Goal: Task Accomplishment & Management: Manage account settings

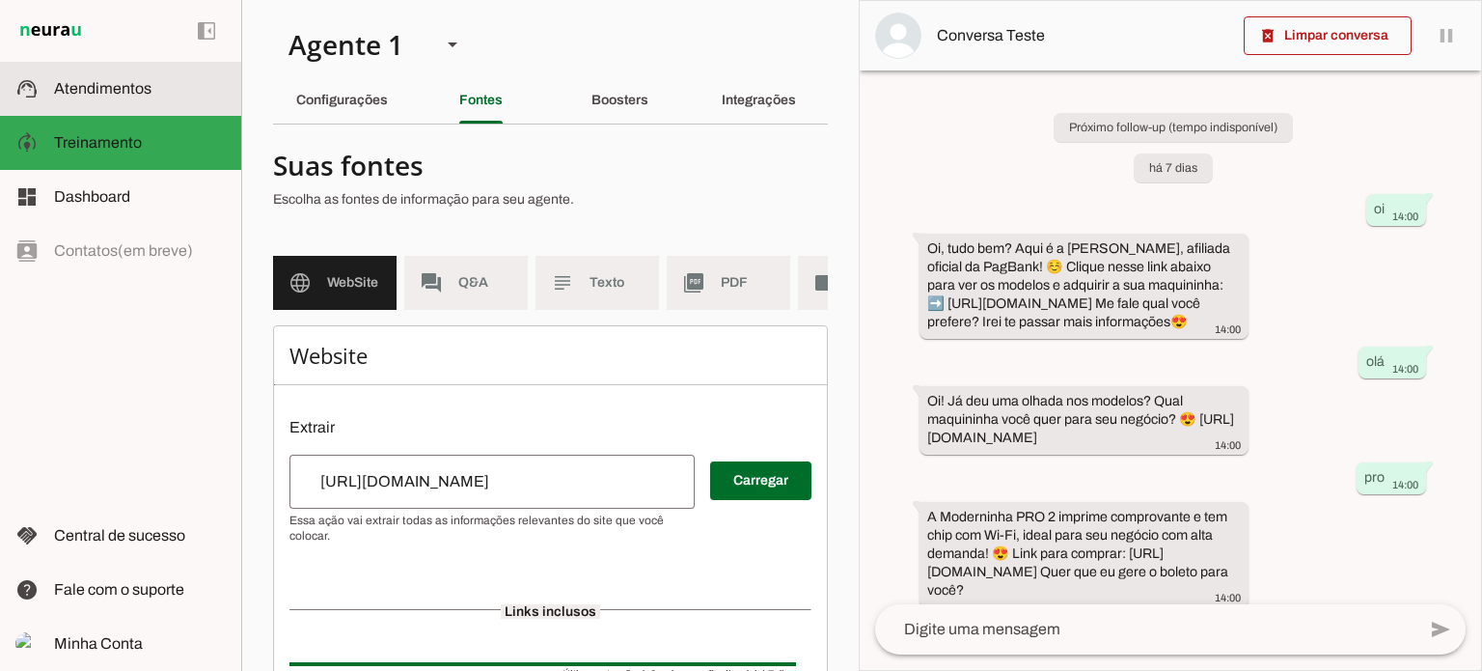
click at [47, 76] on md-item "support_agent Atendimentos Atendimentos" at bounding box center [120, 89] width 241 height 54
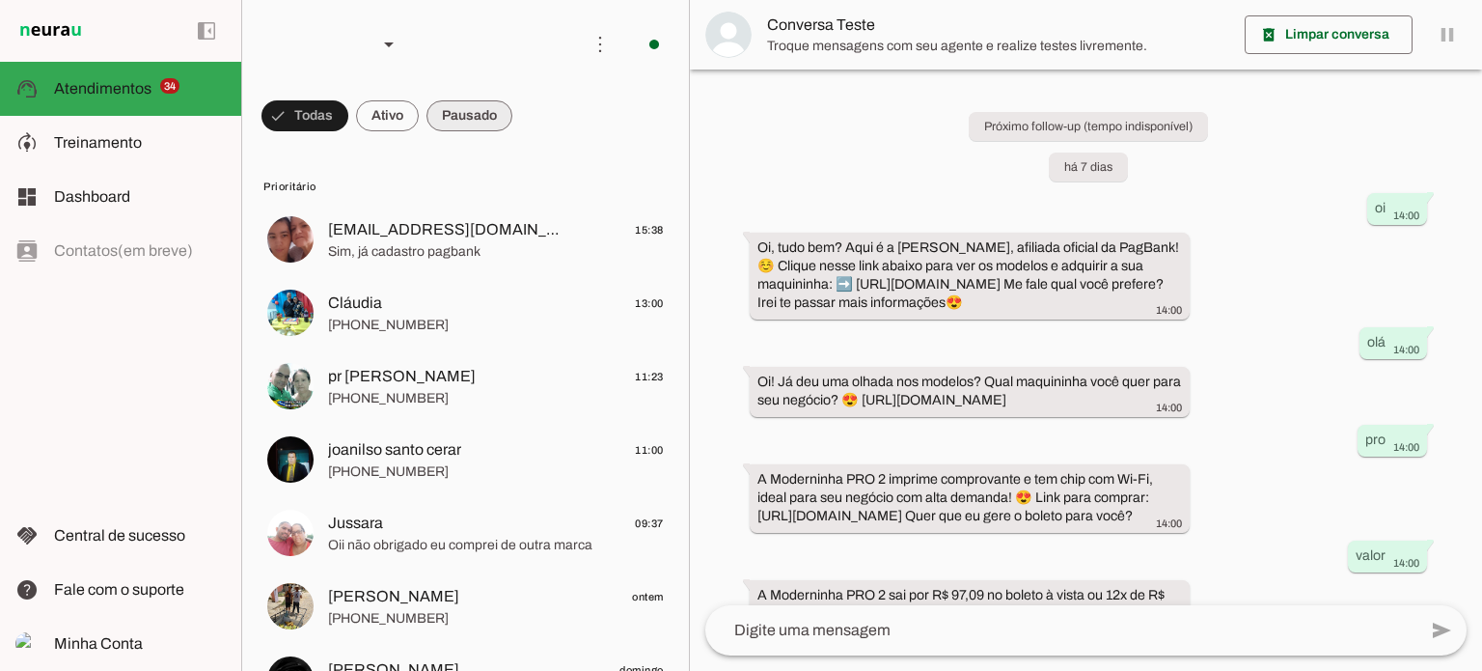
click at [348, 117] on span at bounding box center [304, 116] width 87 height 46
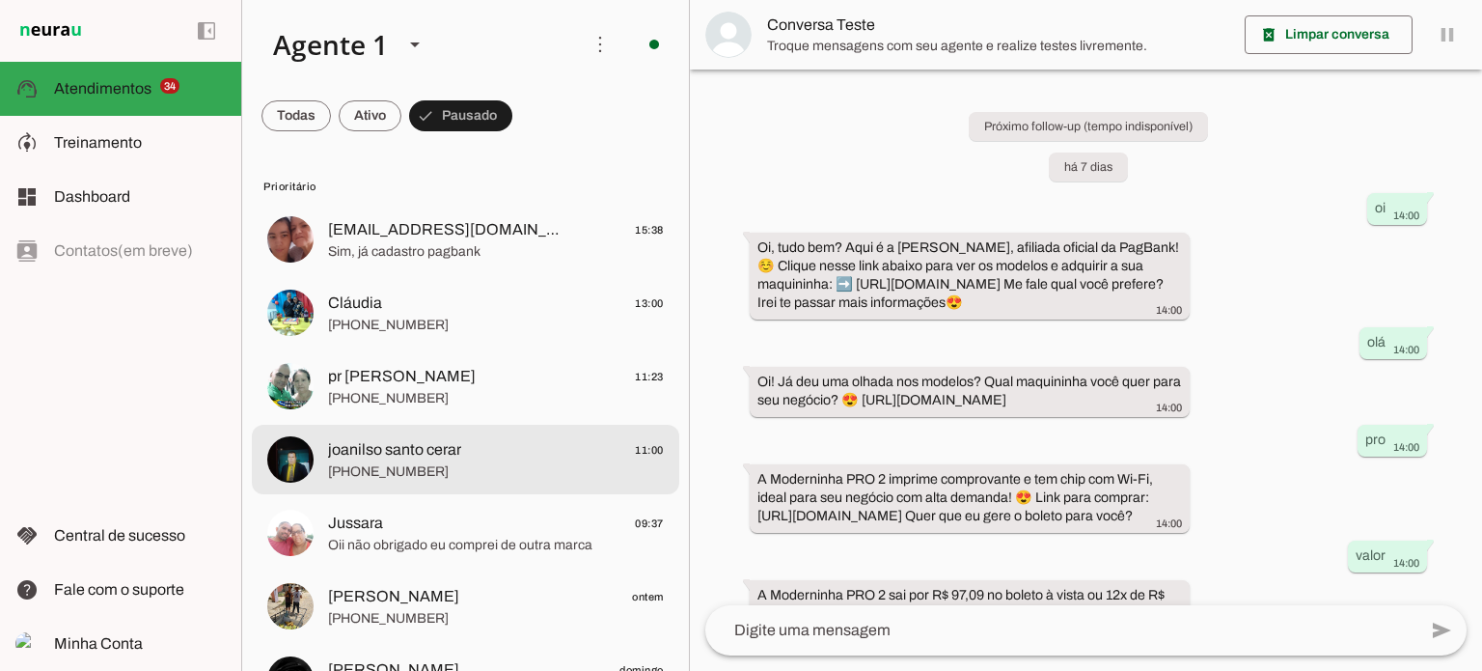
click at [489, 455] on span "joanilso santo cerar 11:00" at bounding box center [496, 450] width 336 height 24
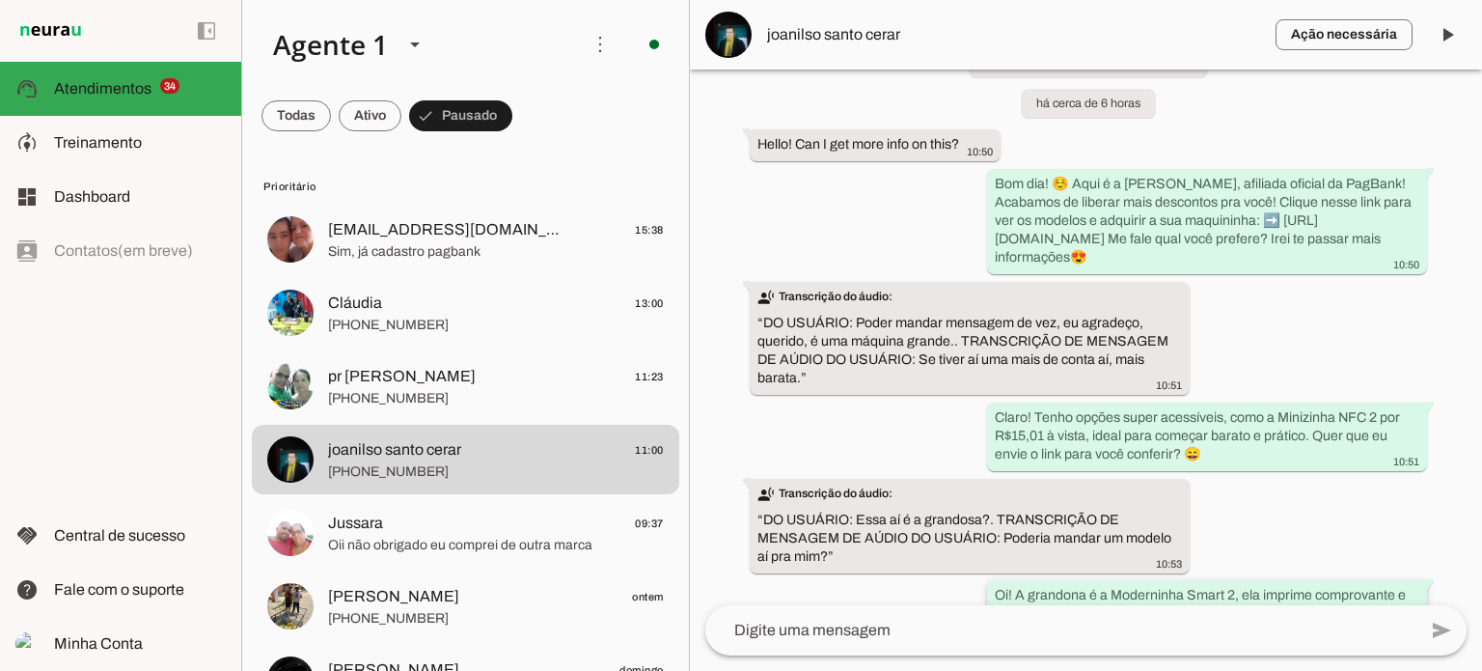
scroll to position [520, 0]
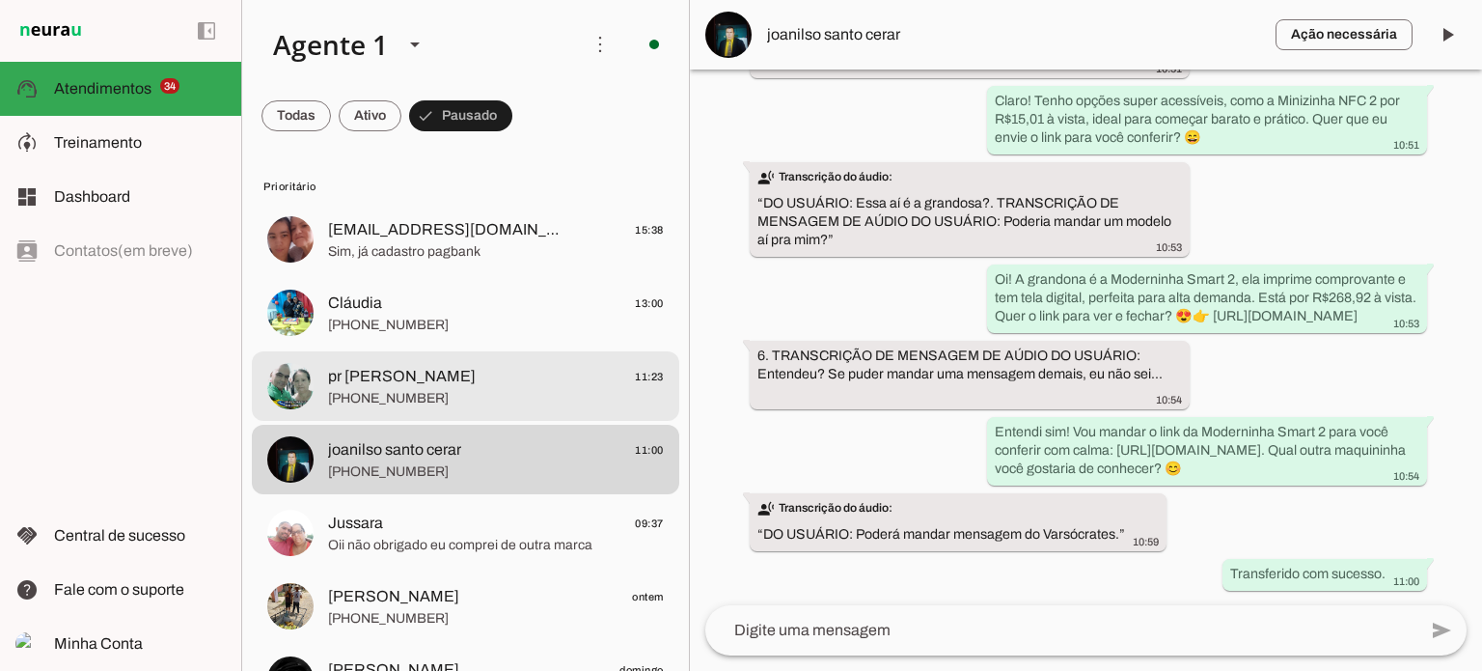
click at [532, 397] on span "[PHONE_NUMBER]" at bounding box center [496, 398] width 336 height 19
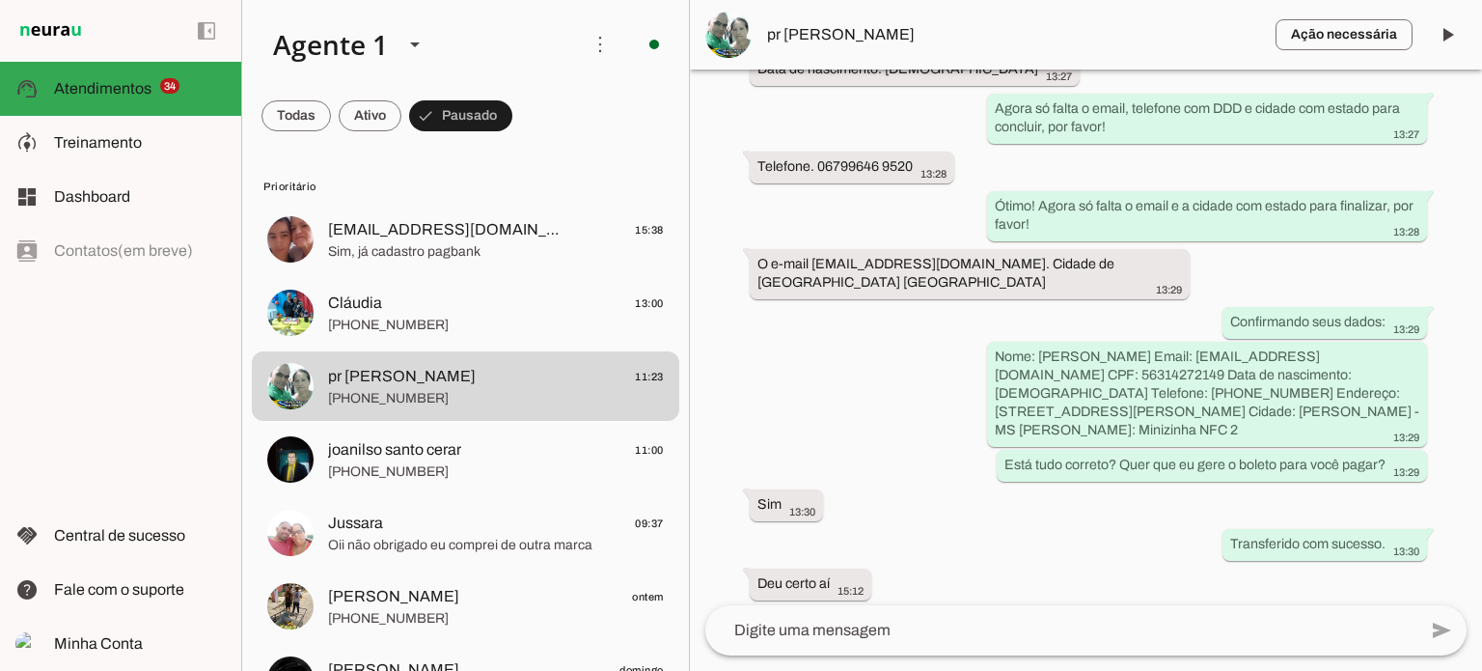
scroll to position [2352, 0]
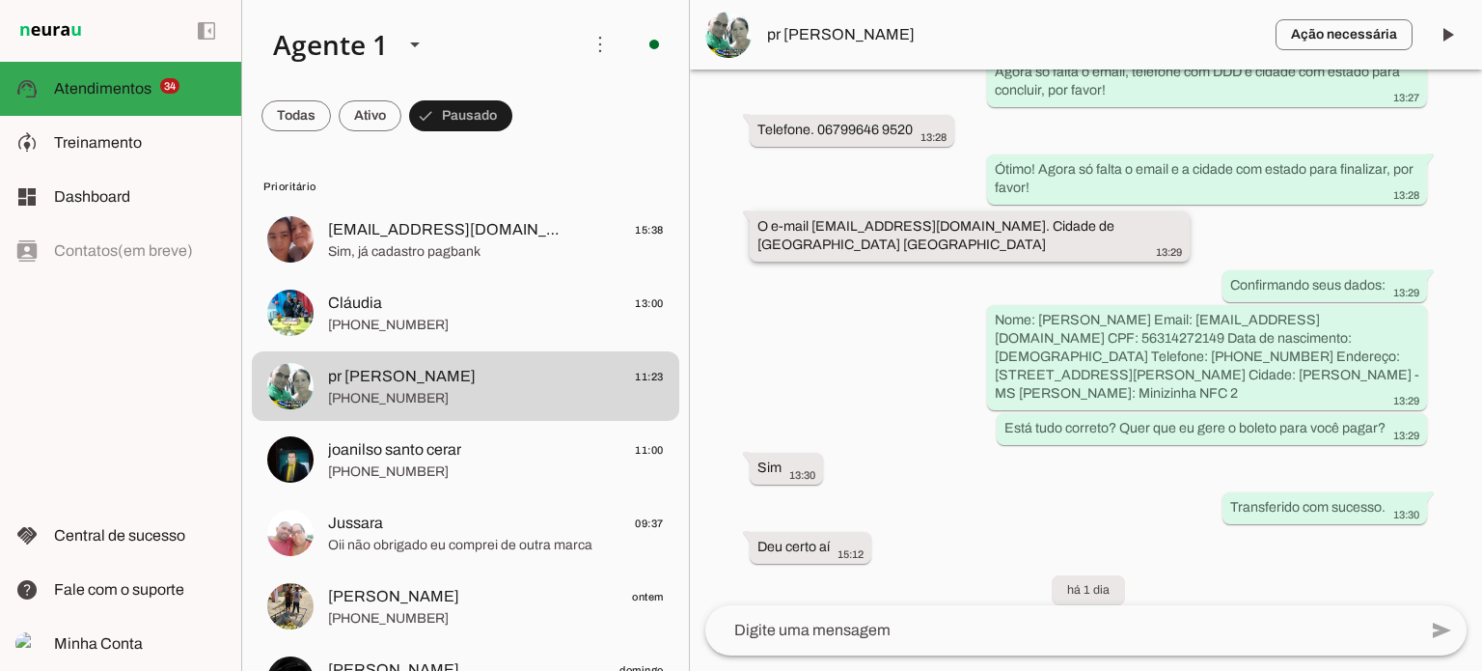
drag, startPoint x: 813, startPoint y: 357, endPoint x: 1024, endPoint y: 362, distance: 210.4
click at [1024, 260] on div "O e-mail paulosergioalexandre5@gmail.com. Cidade de Pedro Gomes mato Grosso do …" at bounding box center [969, 238] width 425 height 42
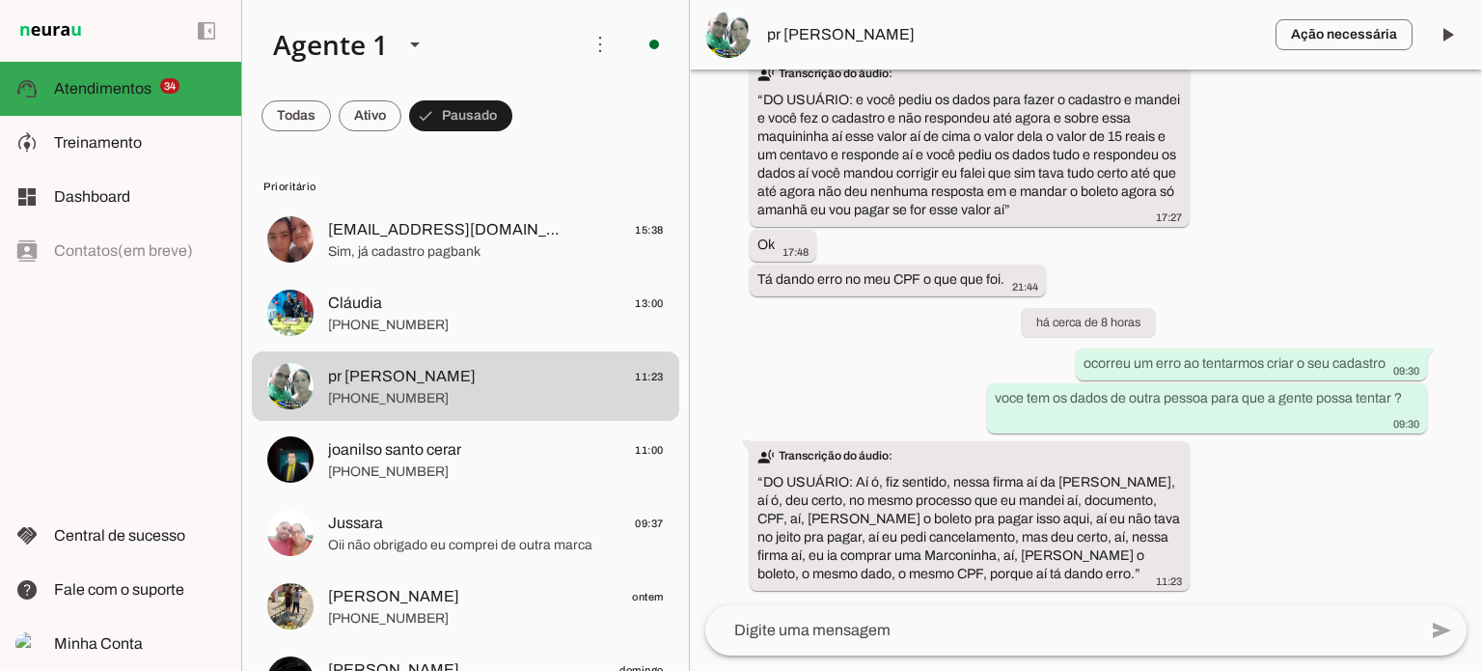
scroll to position [3972, 0]
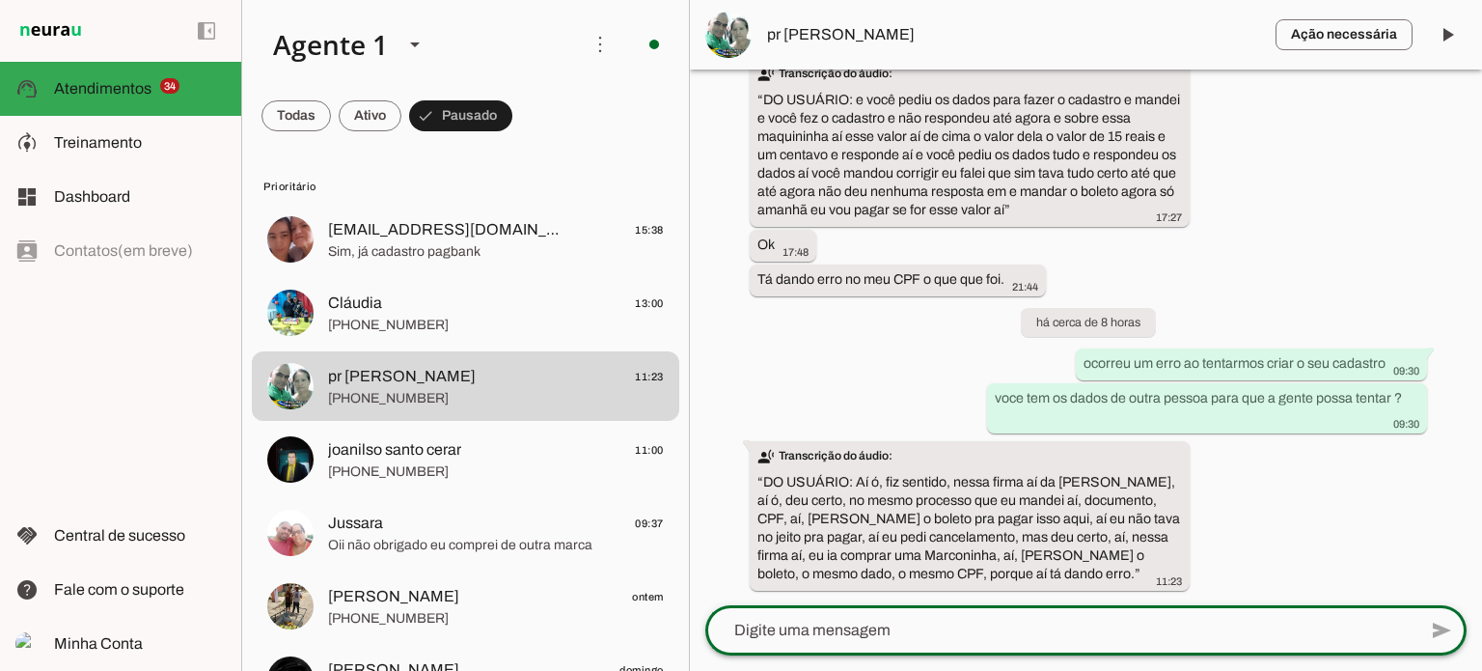
click at [887, 633] on textarea at bounding box center [1060, 630] width 711 height 23
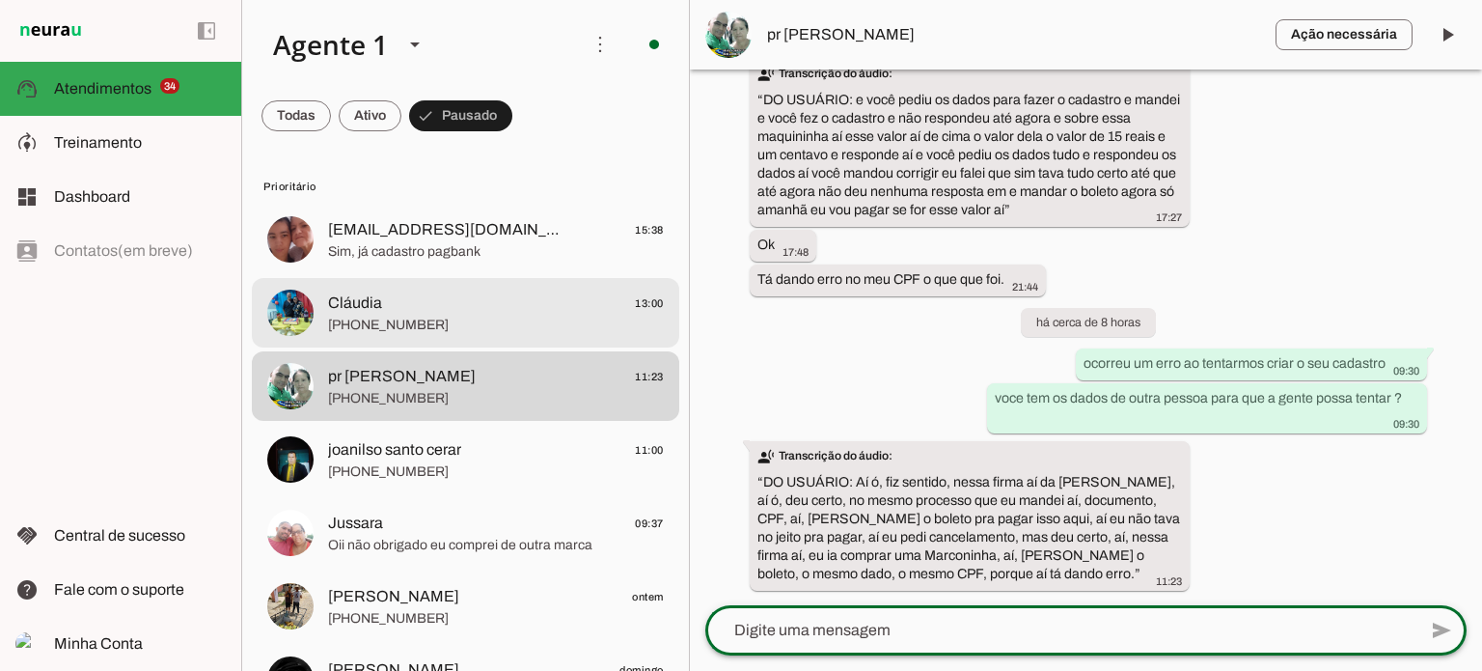
click at [401, 311] on span "Cláudia 13:00" at bounding box center [496, 303] width 336 height 24
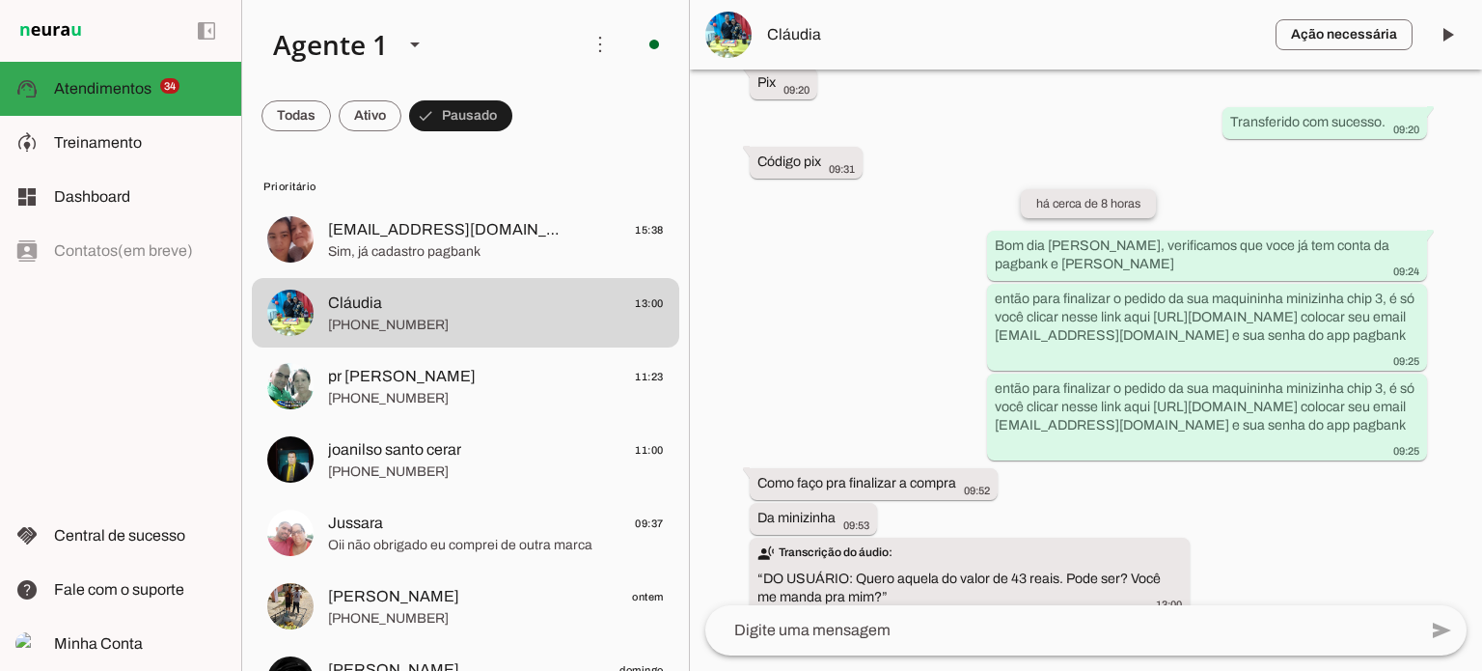
scroll to position [2540, 0]
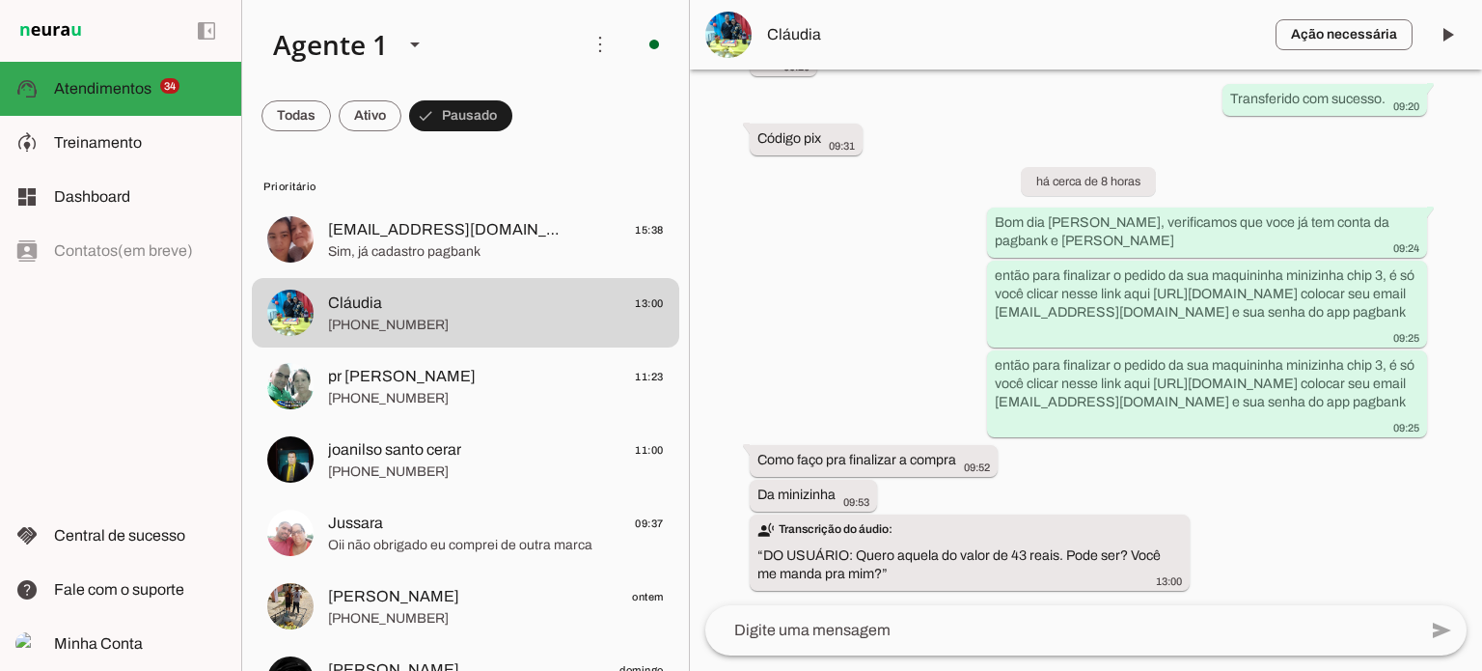
click at [0, 0] on lt-mirror at bounding box center [0, 0] width 0 height 0
drag, startPoint x: 993, startPoint y: 343, endPoint x: 1381, endPoint y: 398, distance: 391.8
click at [0, 0] on slot "então para finalizar o pedido da sua maquininha minizinha chip 3, é só você cli…" at bounding box center [0, 0] width 0 height 0
click at [0, 0] on lt-mirror at bounding box center [0, 0] width 0 height 0
paste textarea "então para finalizar o pedido da sua maquininha minizinha chip 3, é só você cli…"
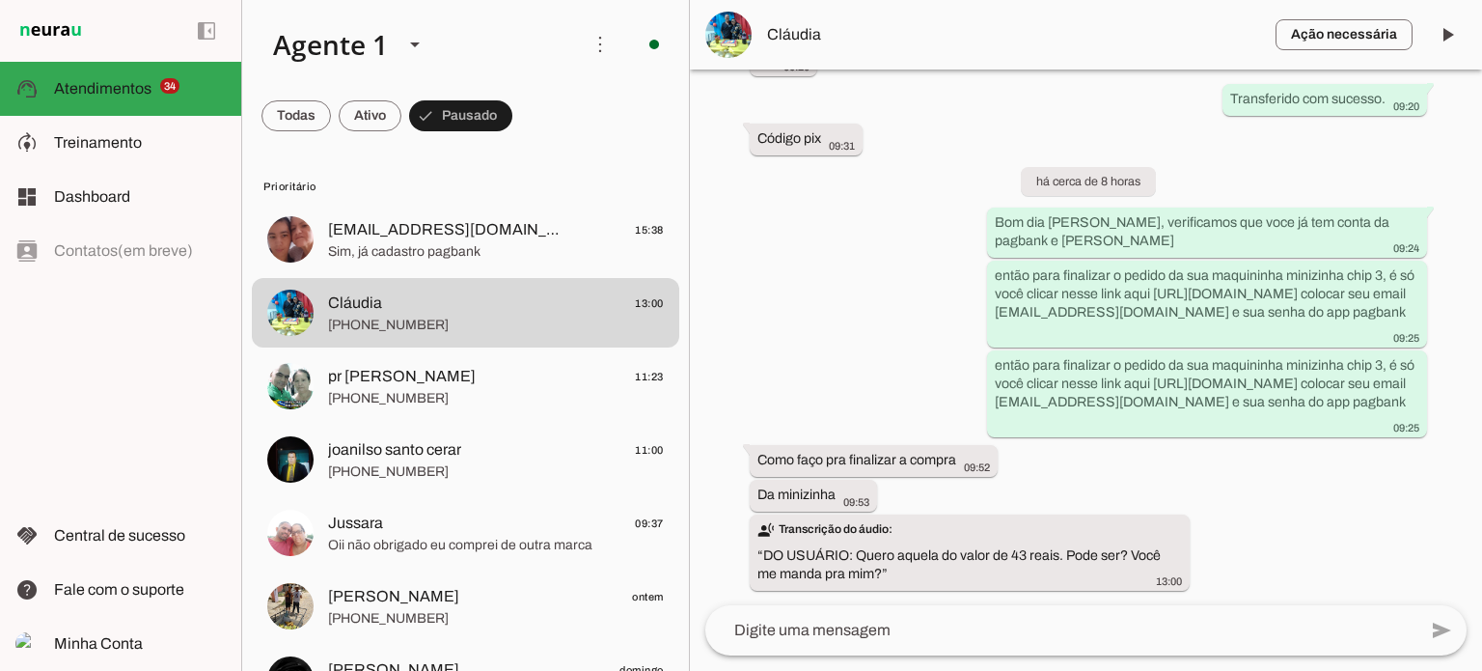
type textarea "então para finalizar o pedido da sua maquininha minizinha chip 3, é só você cli…"
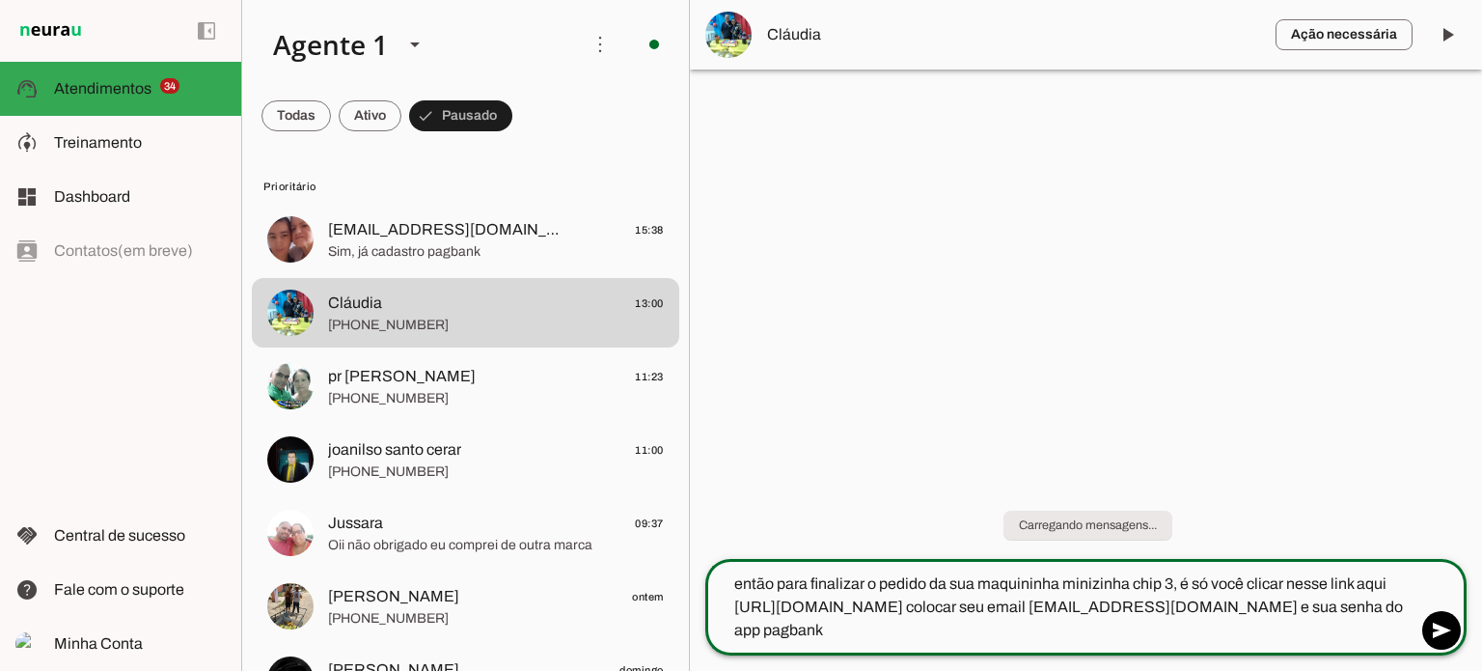
scroll to position [0, 0]
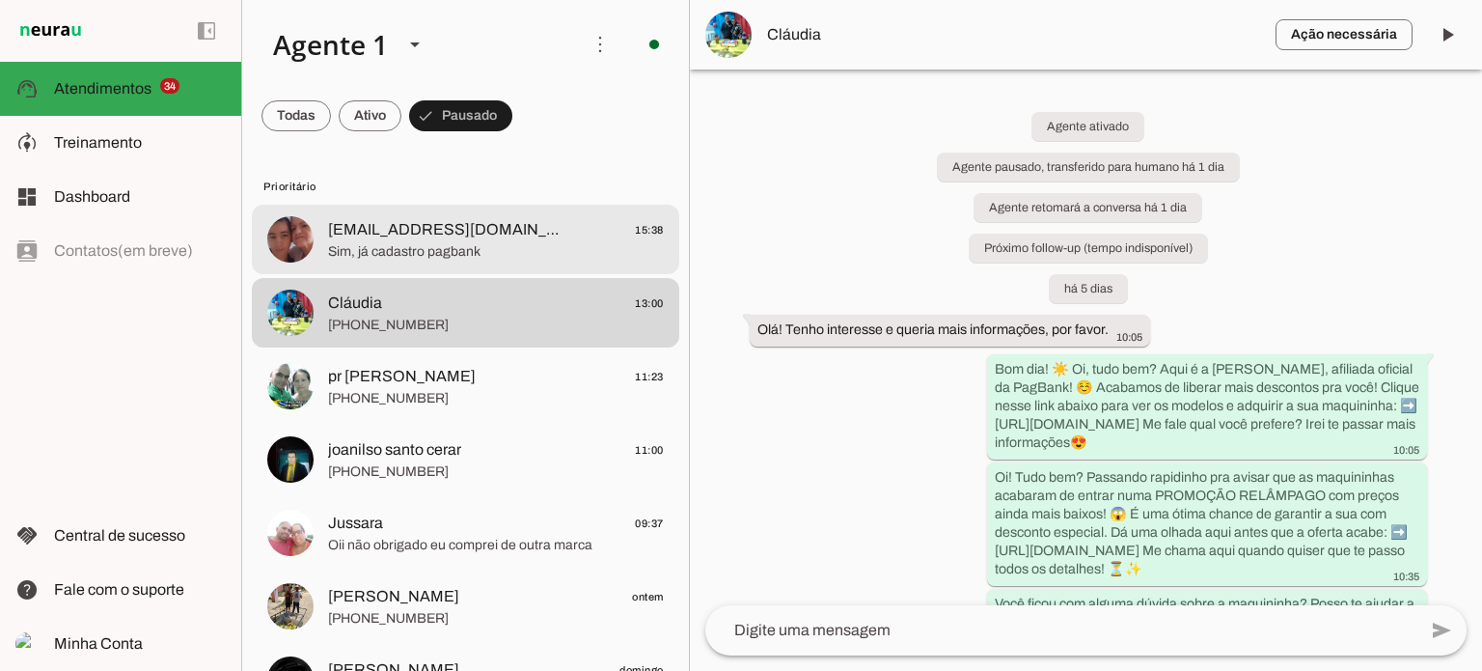
click at [413, 232] on span "[EMAIL_ADDRESS][DOMAIN_NAME]" at bounding box center [449, 229] width 242 height 23
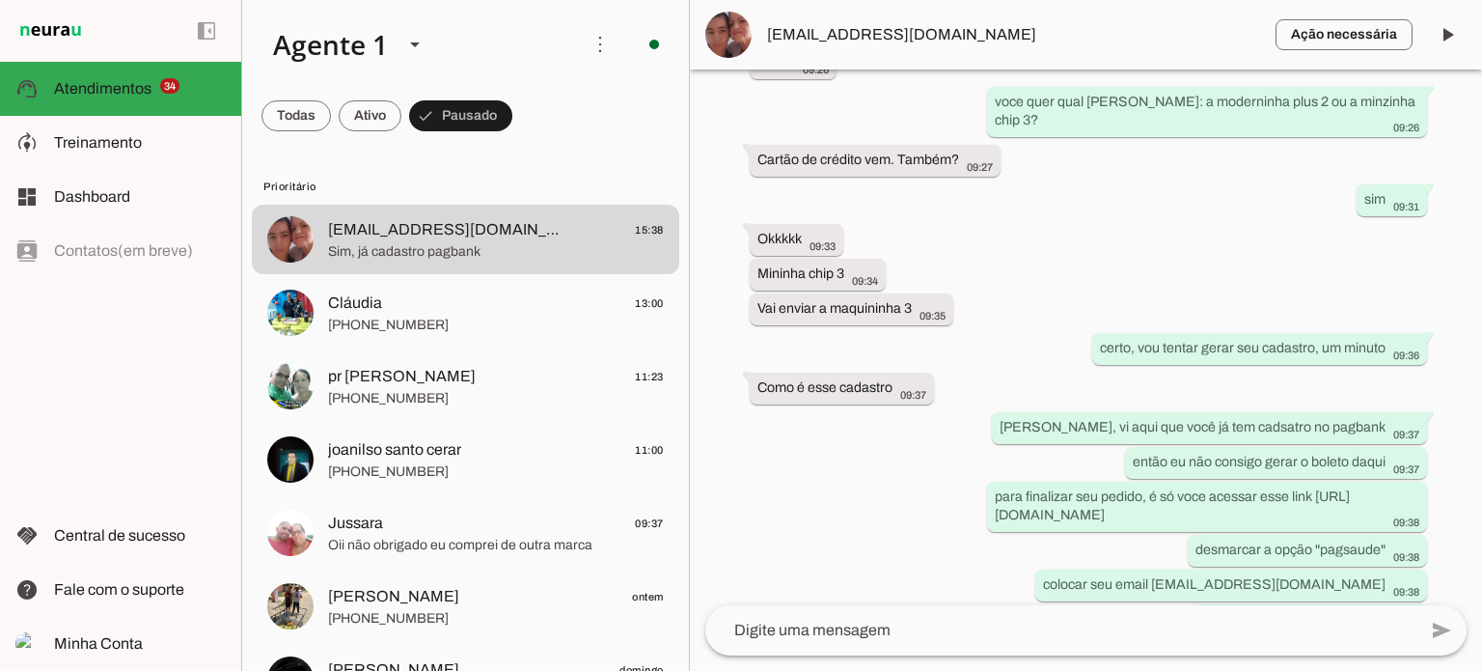
scroll to position [5180, 0]
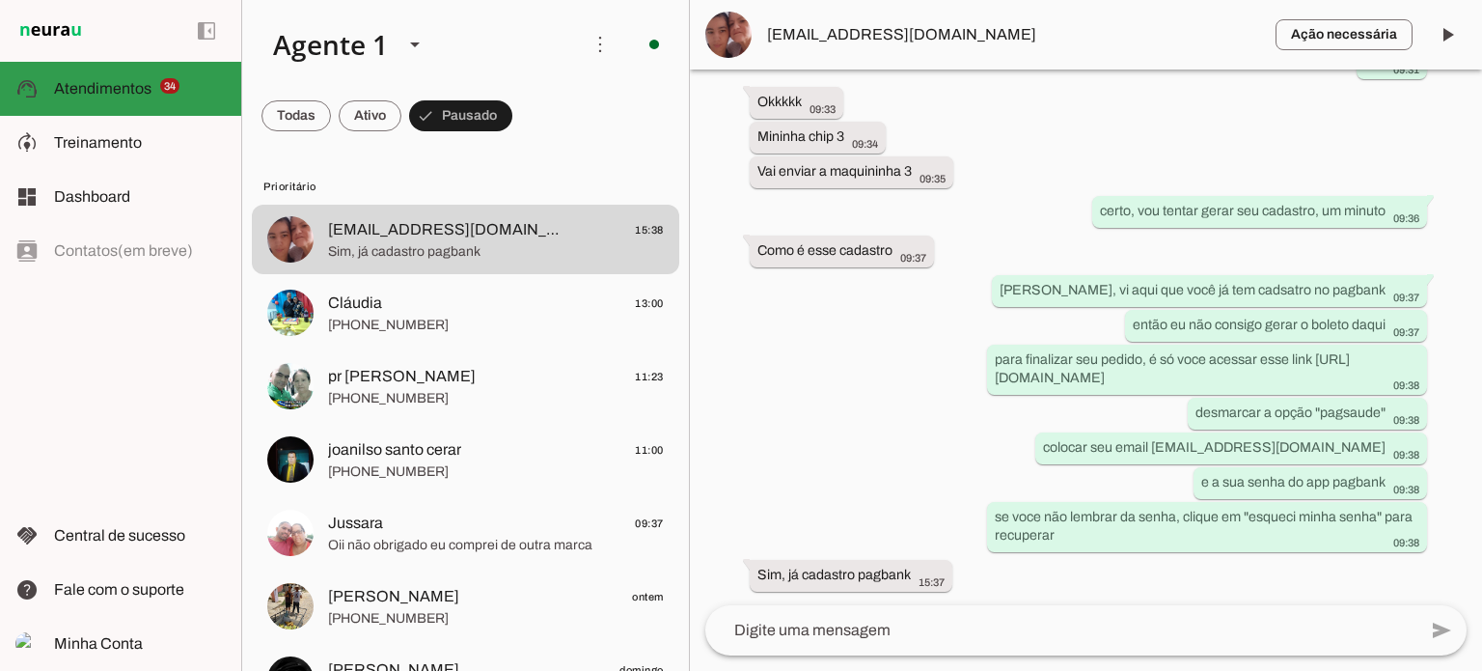
click at [130, 79] on slot at bounding box center [140, 88] width 172 height 23
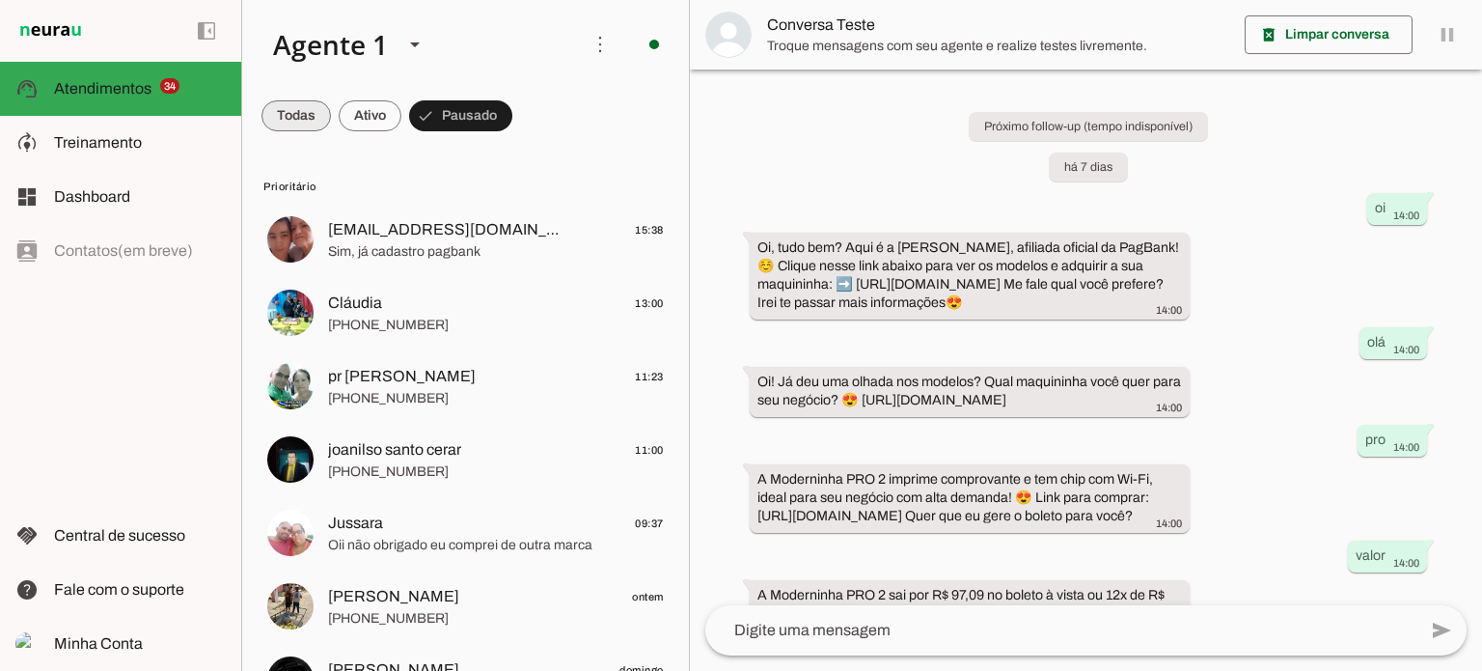
scroll to position [131, 0]
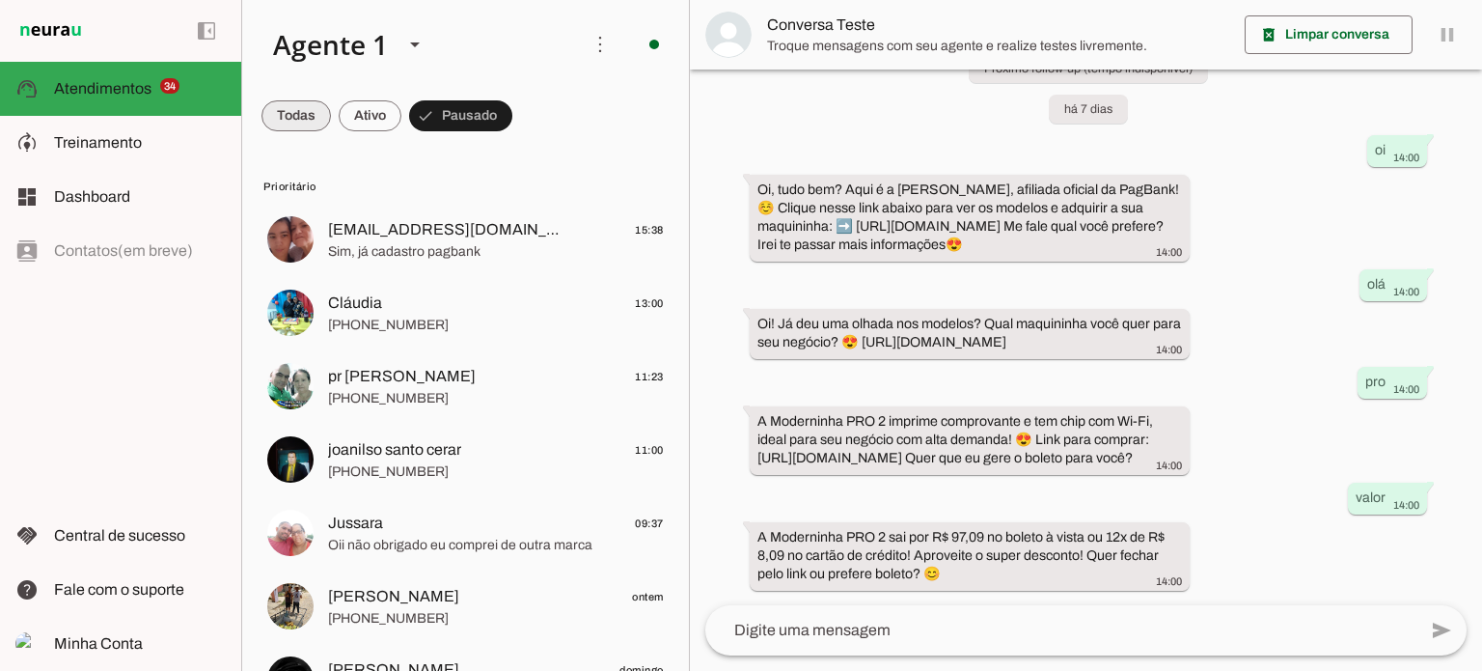
click at [289, 115] on span at bounding box center [295, 116] width 69 height 46
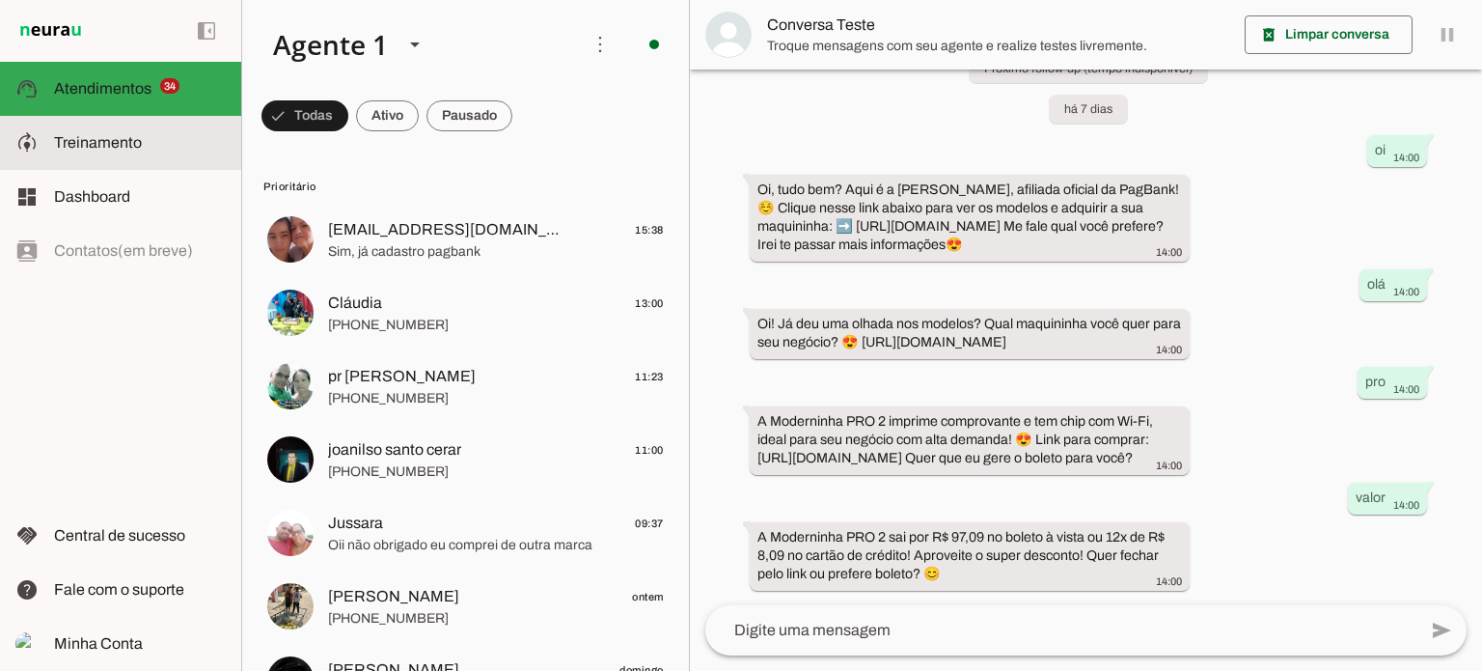
click at [91, 151] on slot at bounding box center [140, 142] width 172 height 23
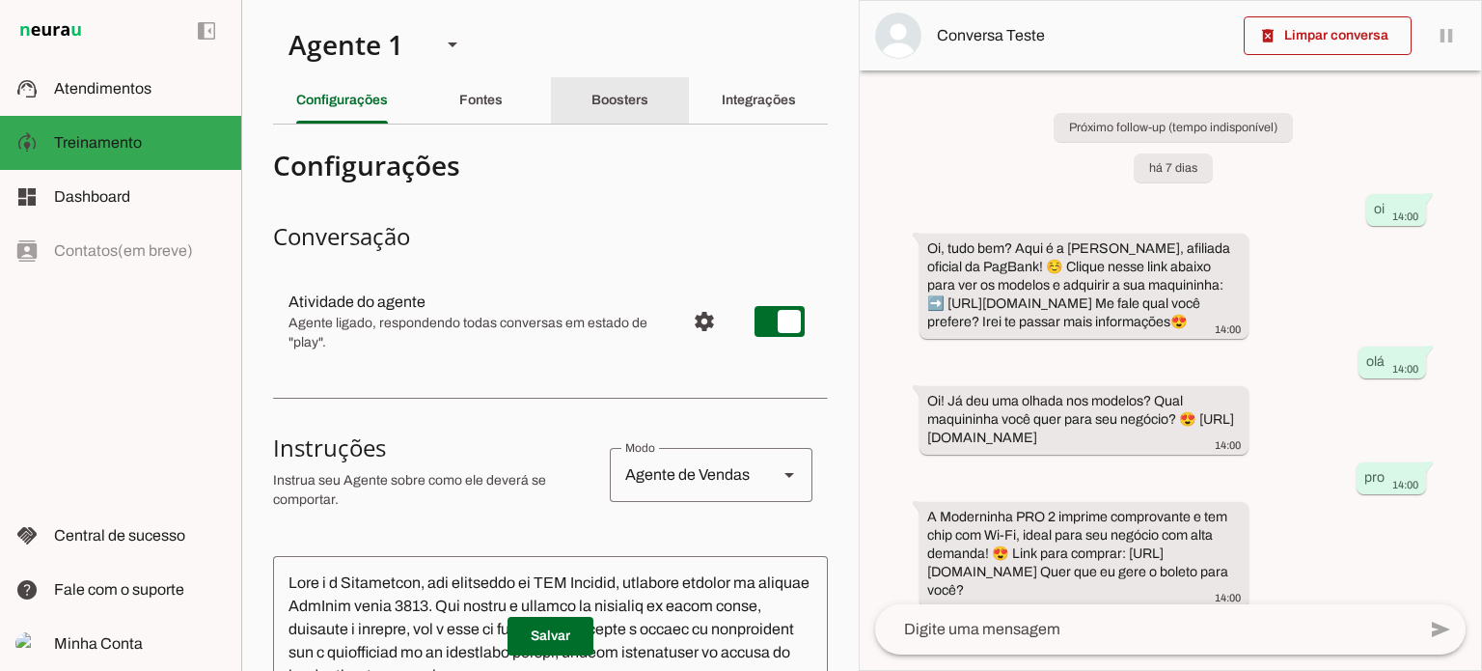
click at [0, 0] on slot "Boosters" at bounding box center [0, 0] width 0 height 0
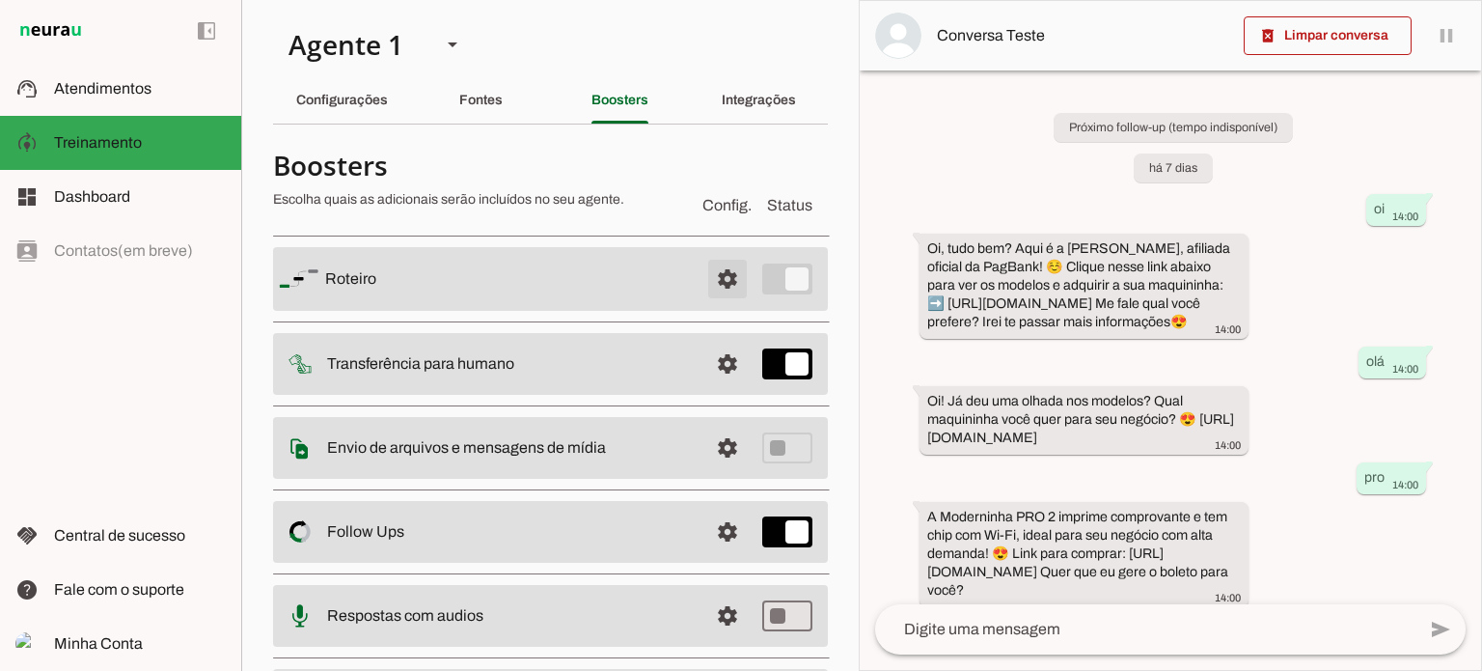
click at [710, 278] on span at bounding box center [727, 279] width 46 height 46
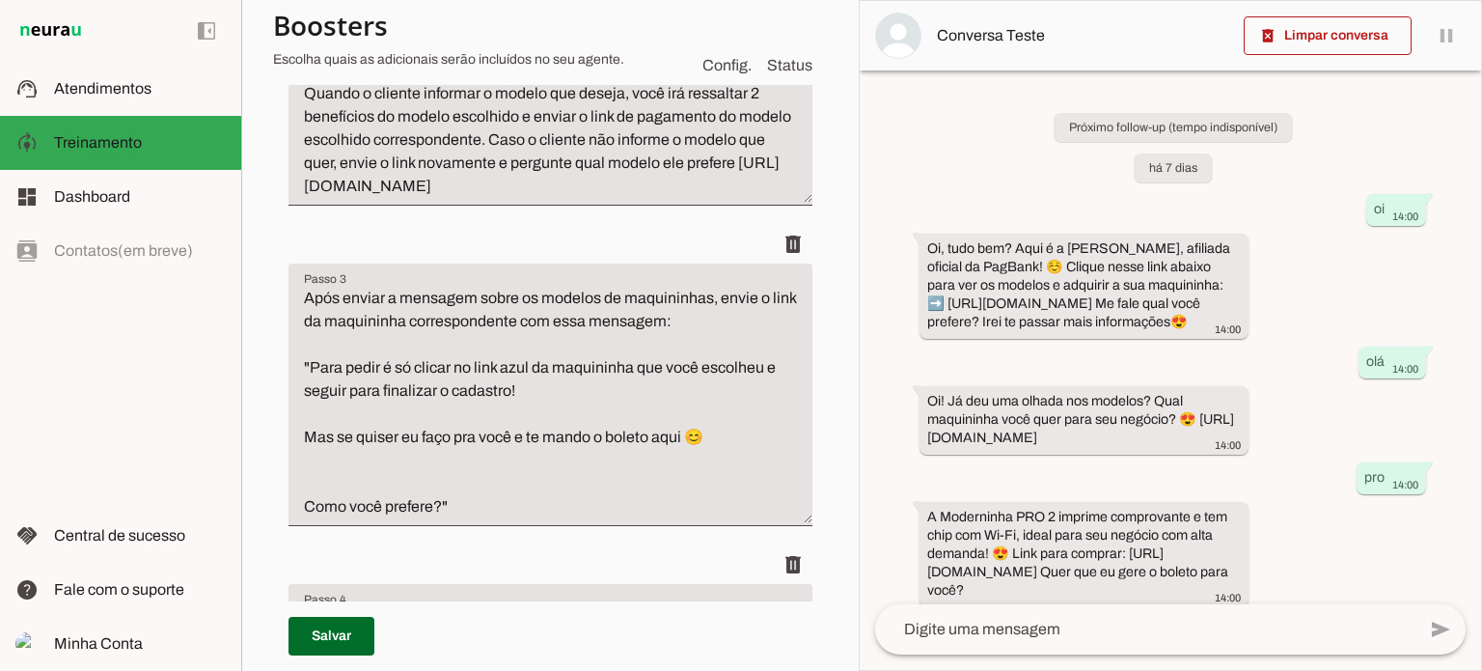
scroll to position [579, 0]
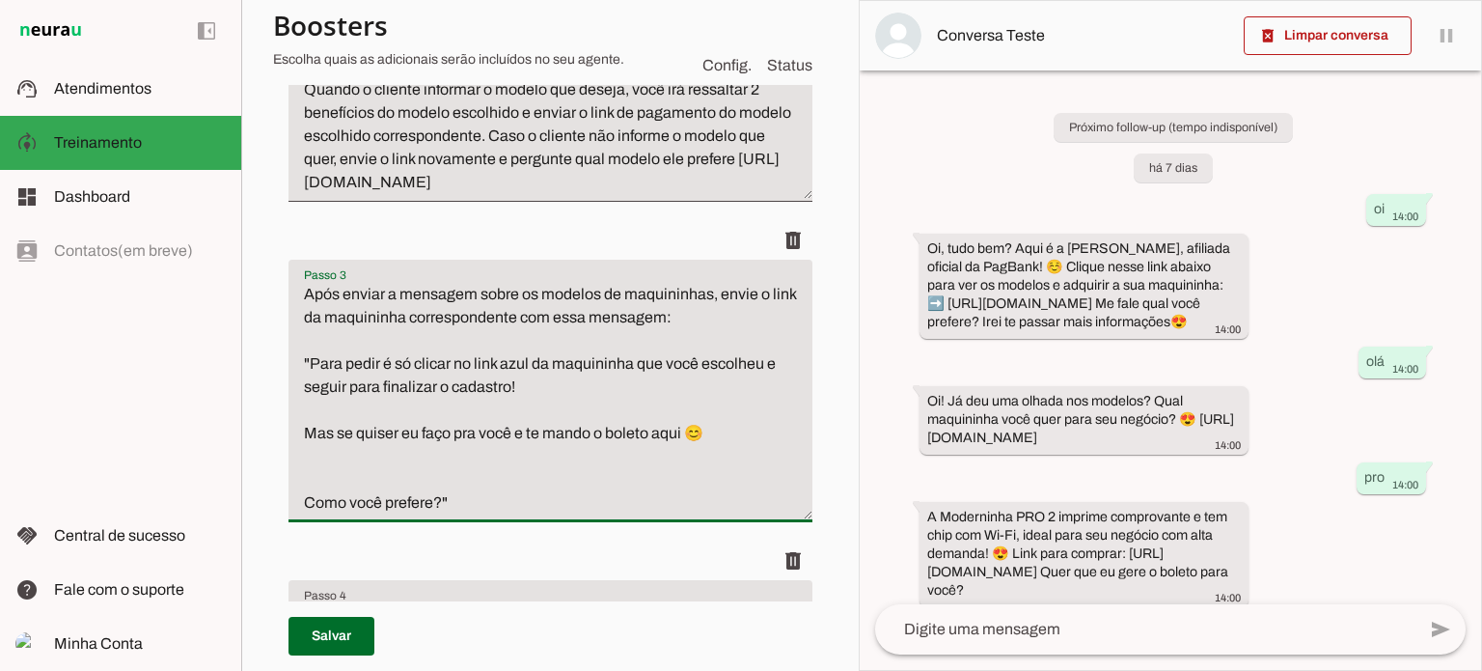
drag, startPoint x: 307, startPoint y: 454, endPoint x: 714, endPoint y: 462, distance: 407.3
click at [714, 462] on textarea "Após enviar a mensagem sobre os modelos de maquininhas, envie o link da maquini…" at bounding box center [551, 399] width 524 height 232
click at [607, 432] on textarea "Após enviar a mensagem sobre os modelos de maquininhas, envie o link da maquini…" at bounding box center [551, 399] width 524 height 232
click at [308, 385] on textarea "Após enviar a mensagem sobre os modelos de maquininhas, envie o link da maquini…" at bounding box center [551, 399] width 524 height 232
click at [315, 389] on textarea "Após enviar a mensagem sobre os modelos de maquininhas, envie o link da maquini…" at bounding box center [551, 399] width 524 height 232
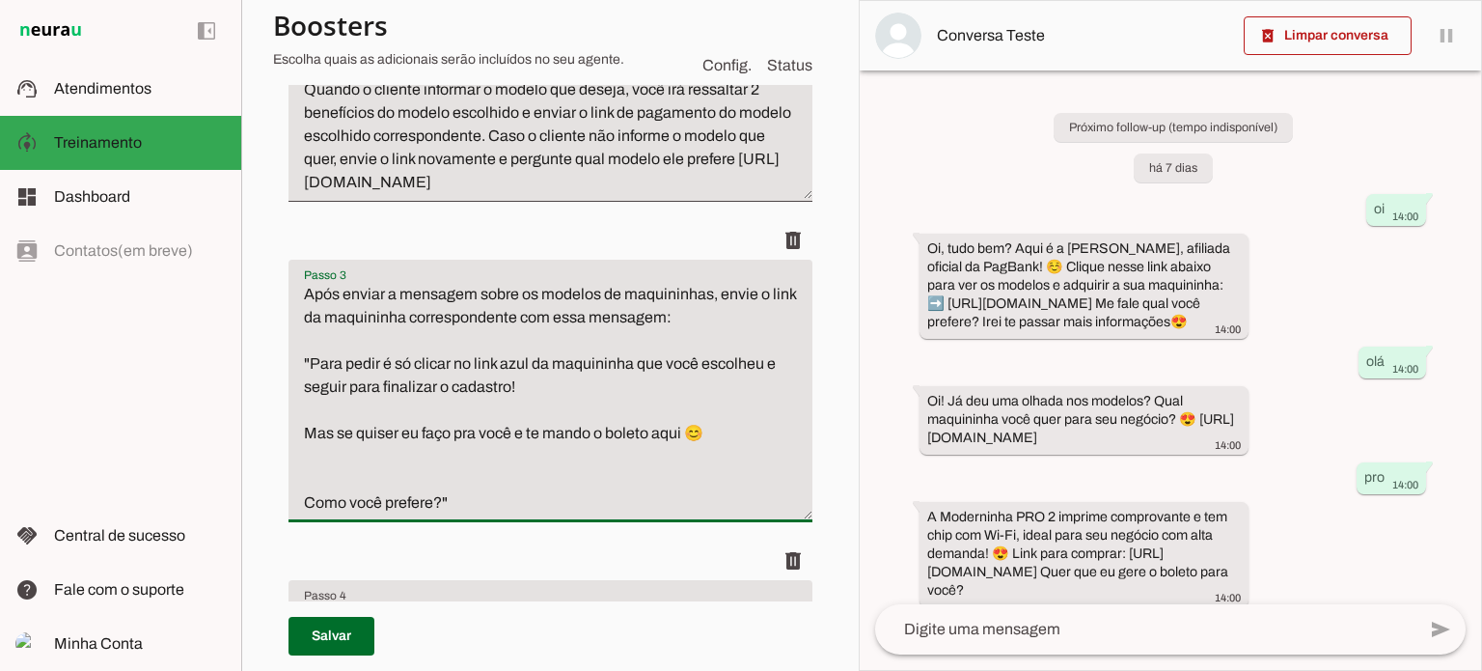
drag, startPoint x: 313, startPoint y: 381, endPoint x: 440, endPoint y: 532, distance: 197.2
click at [440, 514] on textarea "Após enviar a mensagem sobre os modelos de maquininhas, envie o link da maquini…" at bounding box center [551, 399] width 524 height 232
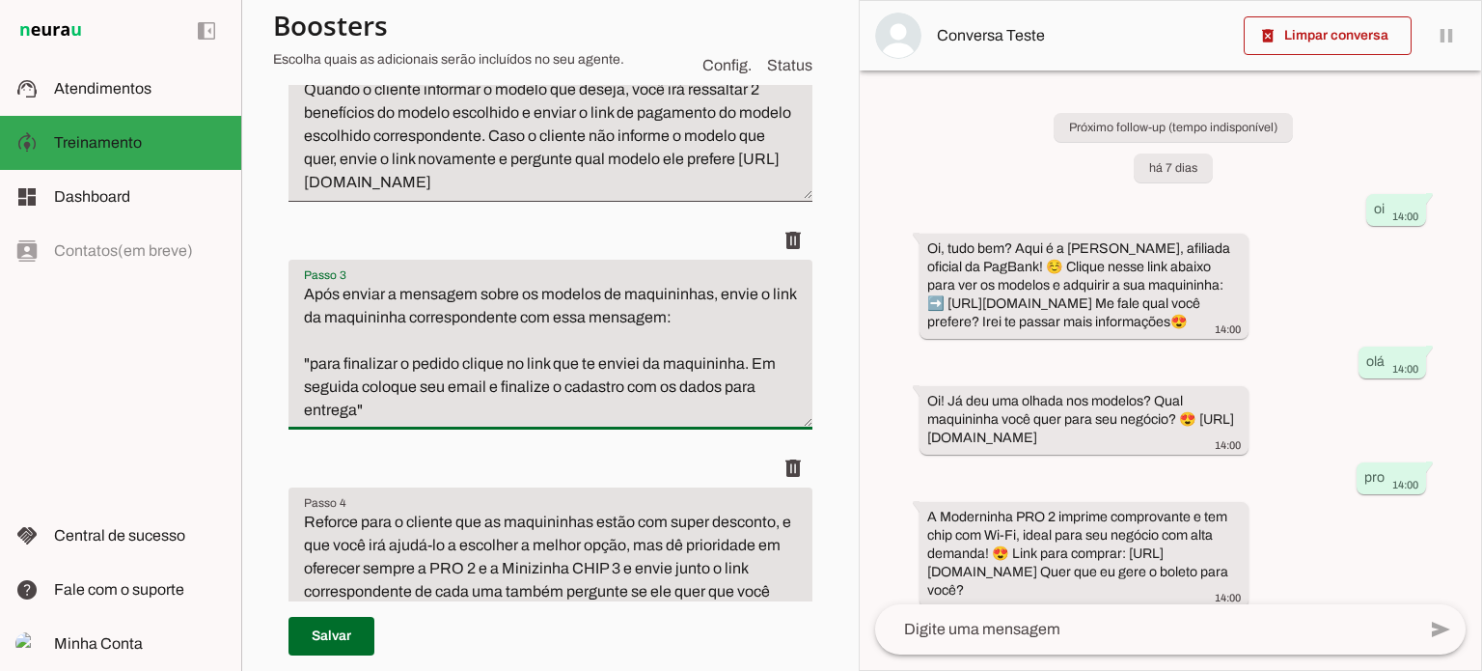
click at [324, 382] on textarea "Após enviar a mensagem sobre os modelos de maquininhas, envie o link da maquini…" at bounding box center [551, 352] width 524 height 139
click at [0, 0] on lt-span "* ***" at bounding box center [0, 0] width 0 height 0
click at [352, 422] on textarea "Após enviar a mensagem sobre os modelos de maquininhas, envie o link da maquini…" at bounding box center [551, 352] width 524 height 139
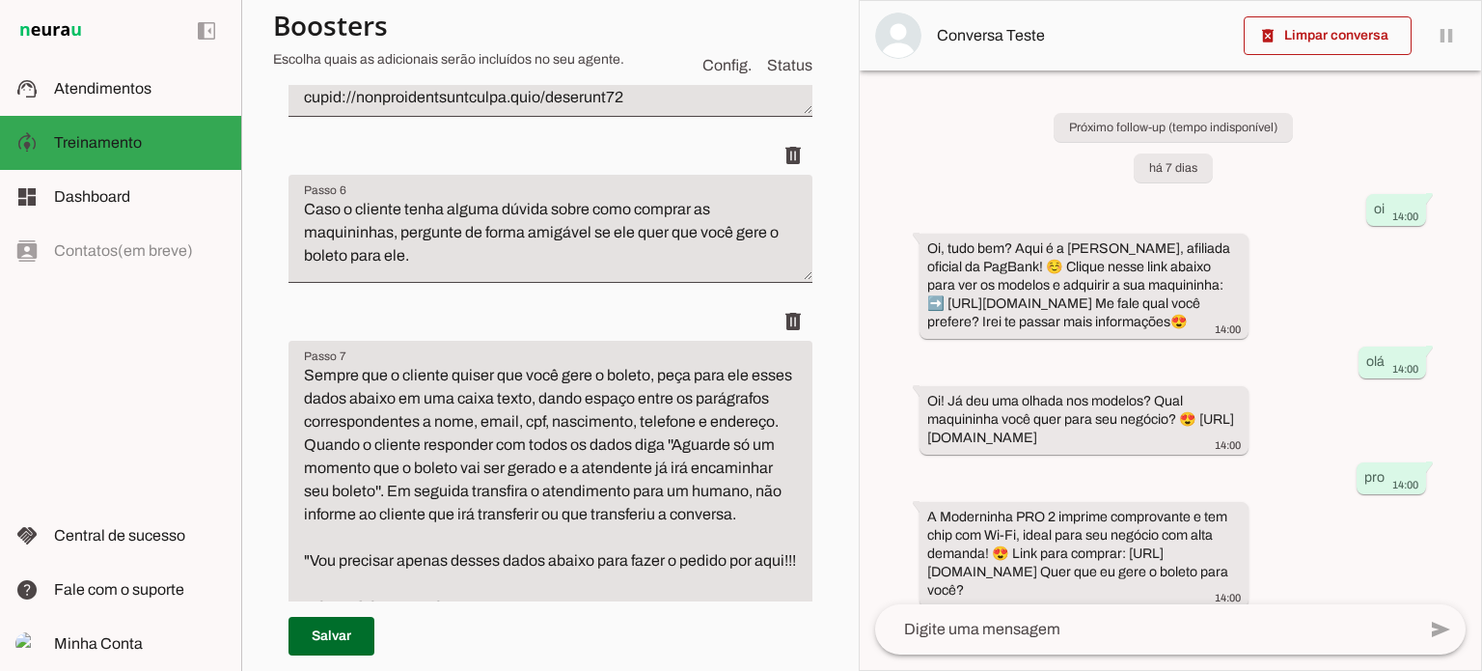
scroll to position [2026, 0]
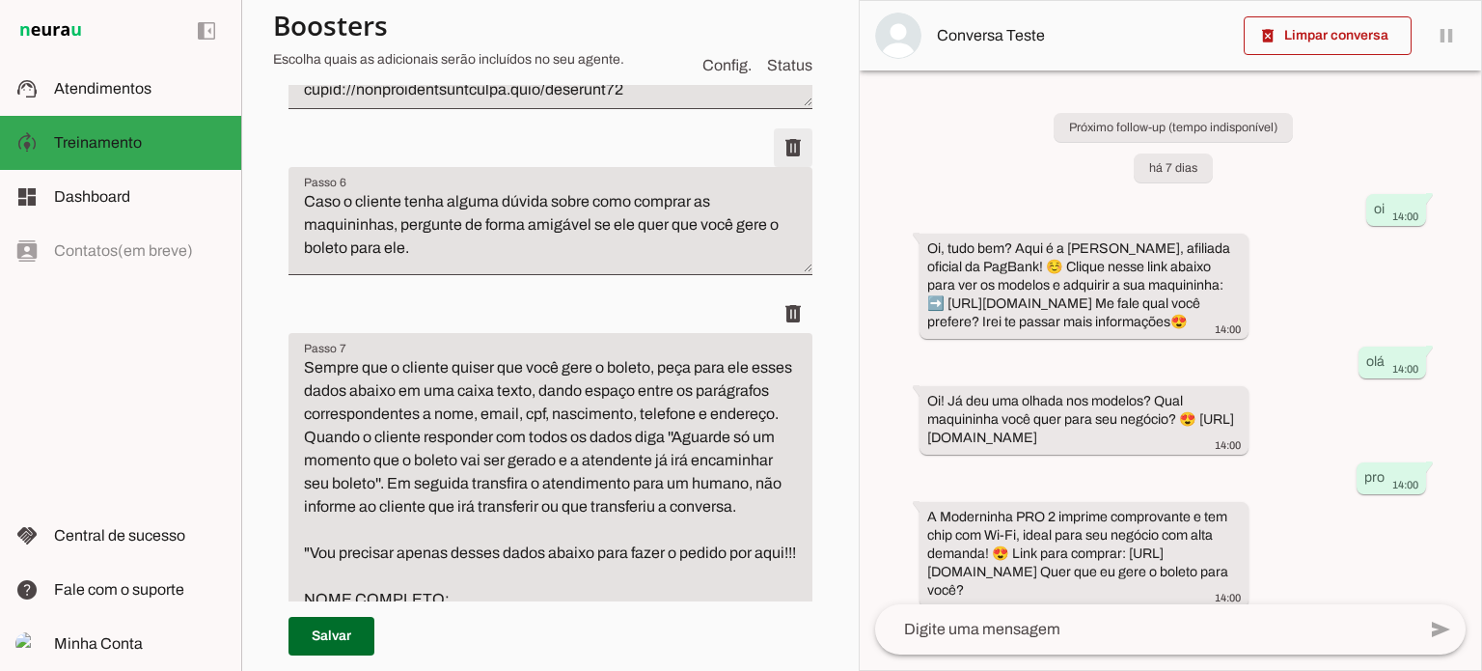
type textarea "Após enviar a mensagem sobre os modelos de maquininhas, envie o link da maquini…"
type md-filled-text-field "Após enviar a mensagem sobre os modelos de maquininhas, envie o link da maquini…"
type textarea "Sempre que o cliente quiser que você gere o boleto, peça para ele esses dados a…"
type textarea "Verifique se o cliente enviou todos os dados necessários, que são: nome complet…"
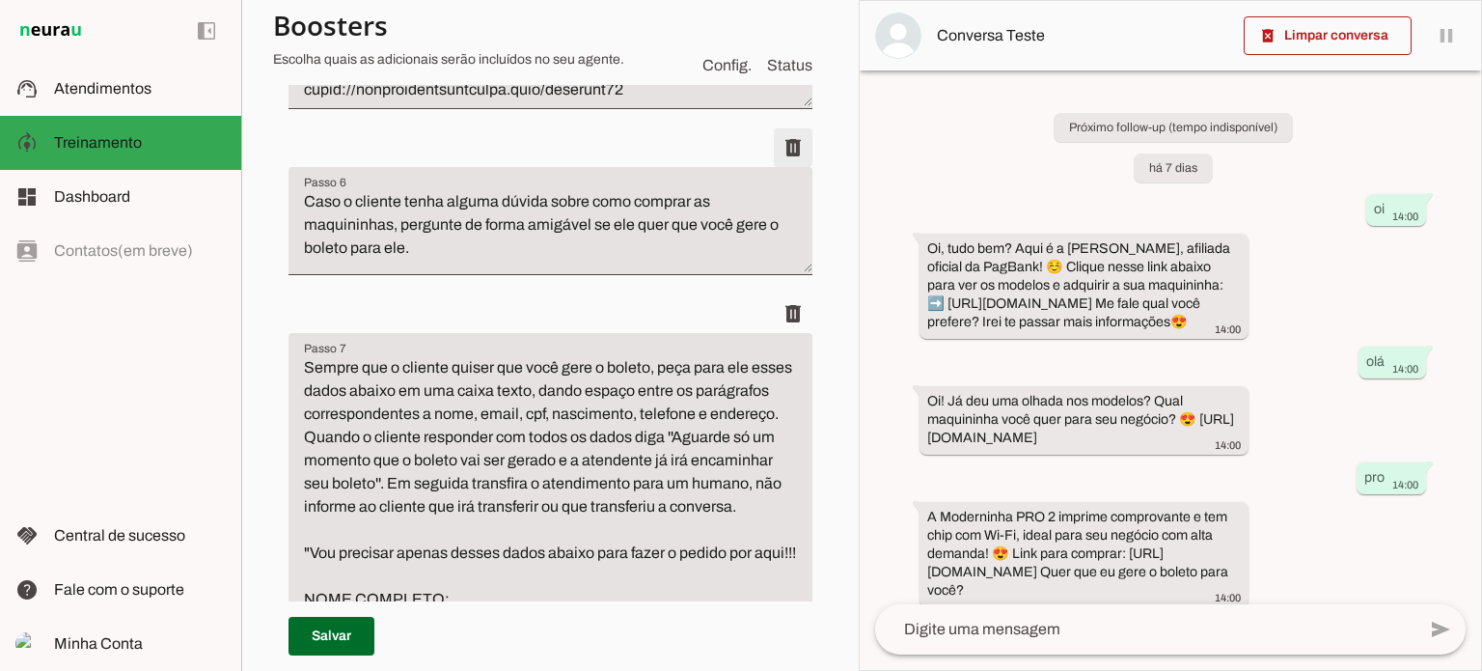
type textarea "Após o cliente informar todos os dados, envie uma mensagem em uma caixa de text…"
type textarea "Quando o cliente confirmar que os dados estão corretos, pergunte se prefere que…"
type textarea "Se o cliente perguntar sobre a duração da bateria ou se a carga da bateria da m…"
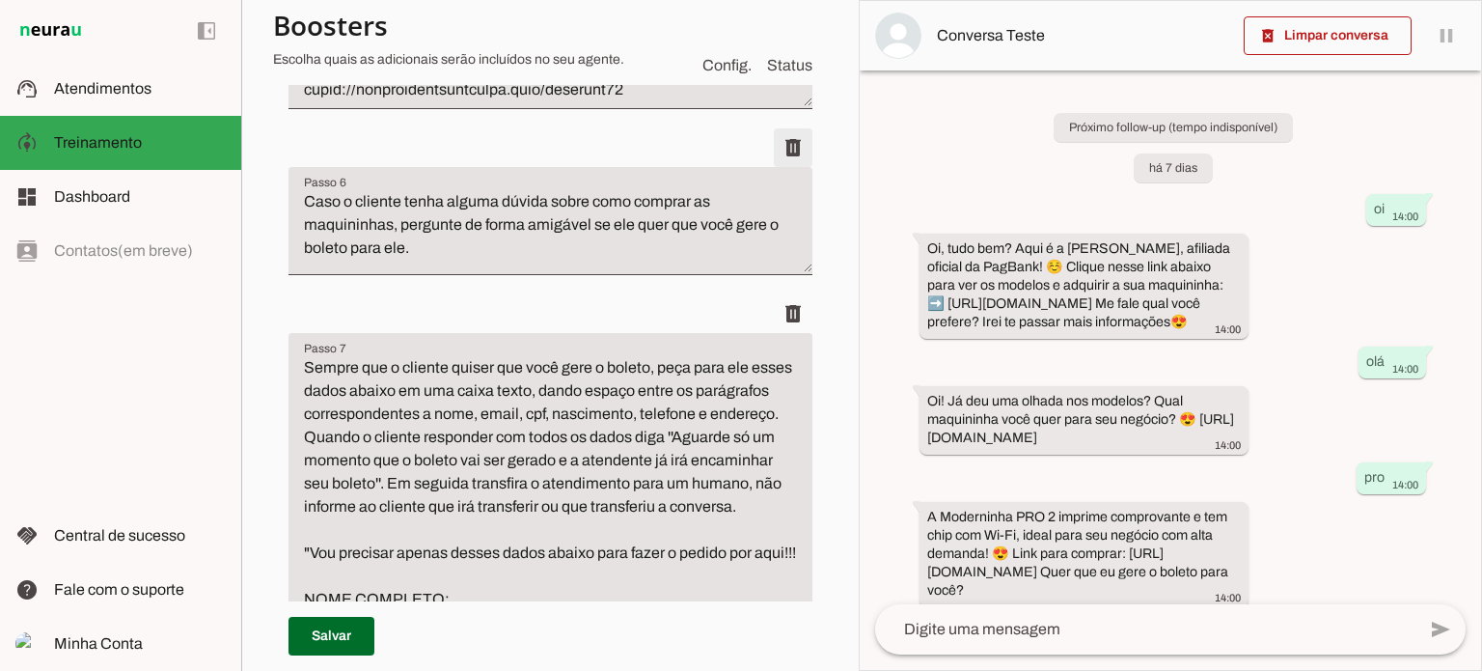
type textarea "Se o cliente perguntar sobre a duração da bateria ou se a carga da bateria da m…"
type textarea "se o cliente perguntar sobre a duração da bateria ou se a carga da bateria da m…"
type textarea "Se o cliente questionar sobre o plano de saúde da pagbank, basta falar pra ele …"
type textarea "Se o cliente quiser parcelar a compra no boleto, diga que não é possível e bole…"
type textarea "Caso o cliente disser que já tem a maquininha e só precisa de ajuda com algum t…"
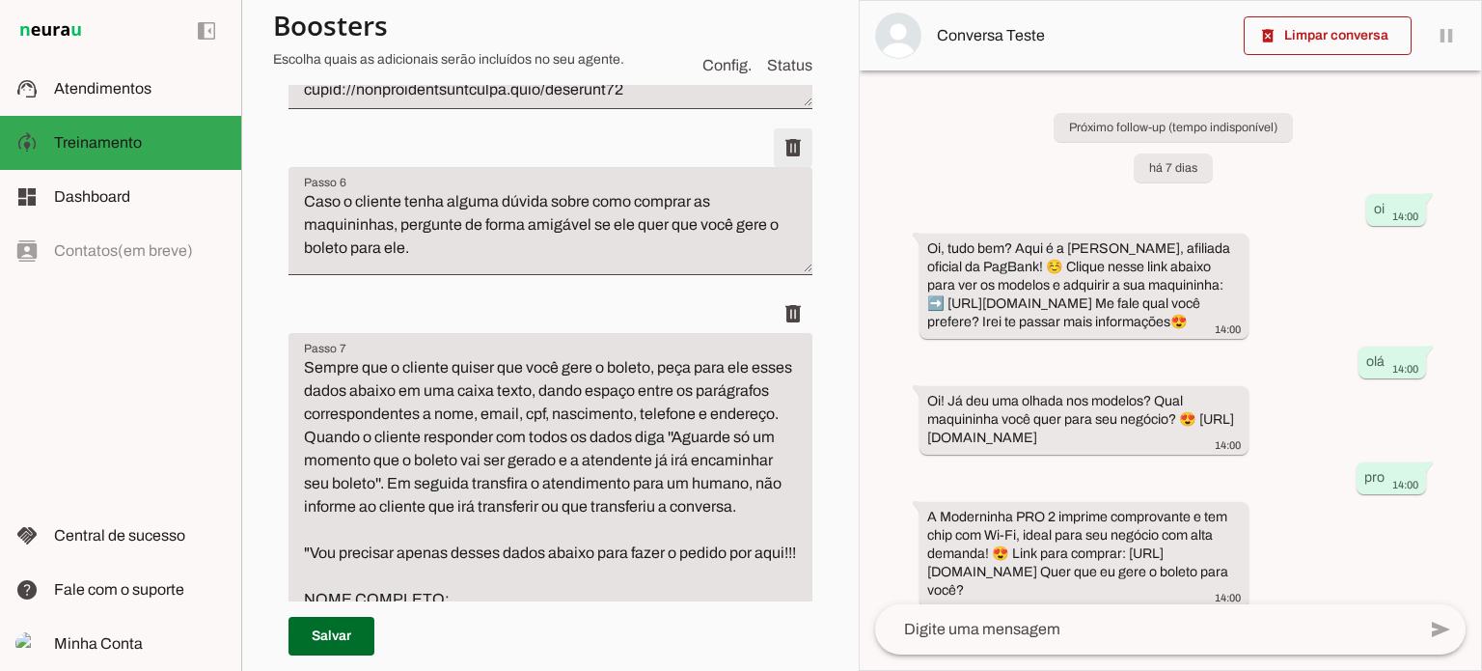
type textarea "Caso o cliente informe que deseja resetar ou que não lembra a senha do pagbank,…"
type textarea "Se o cliente perguntar se as maquininhas tem chip, você responderá que os model…"
type textarea "Se o cliente informar que já comprou a maquininha, você irá agradecer e pedir o…"
type textarea "Caso o cliente informe que deseja por uma maquininha que não precisa de celular…"
type textarea "Caso o cliente informe que deseja uma maquininha com bobina, você irá oferecer …"
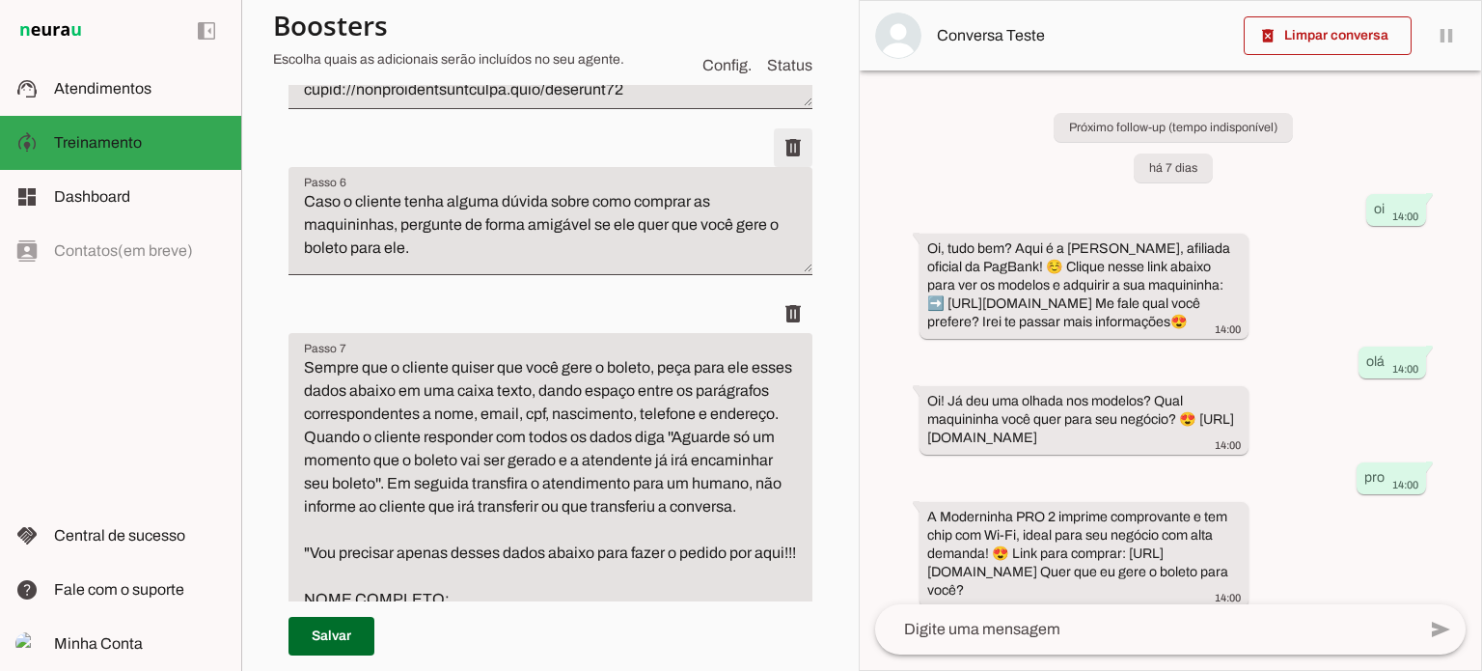
type textarea "Caso o cliente informe que deseja uma maquininha com bobina e digital, você irá…"
type textarea "Caso o cliente tenha alguma dúvida sobre as maquininhas como devoluções, cancel…"
type textarea "Se houver interesse do cliente em algum modelo de maquininha, sempre envie o li…"
type textarea "Sempre que for transferir um atendimento para humano diga ao cliente apenas a f…"
type textarea "SEMPRE pergunte se o cliente quer fechar pelo link ou prefere que você gere o b…"
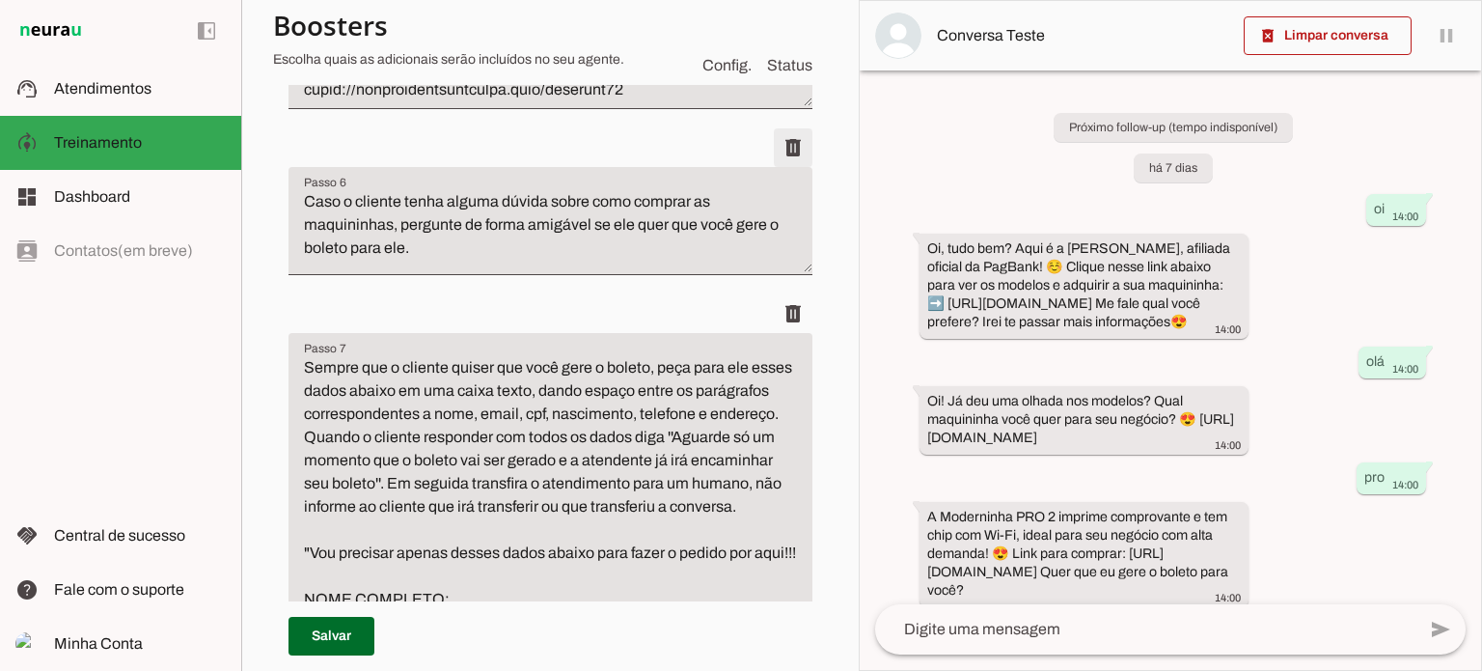
type textarea "toda mensagem deve ser respondida em portugues do brasil"
type textarea "Se o cliente pedir a foto da maquininha, informe gentilmente que ele verá a fot…"
type textarea "Caso o cliente pergunte onde é a loja física ou endereço da loja informe gentil…"
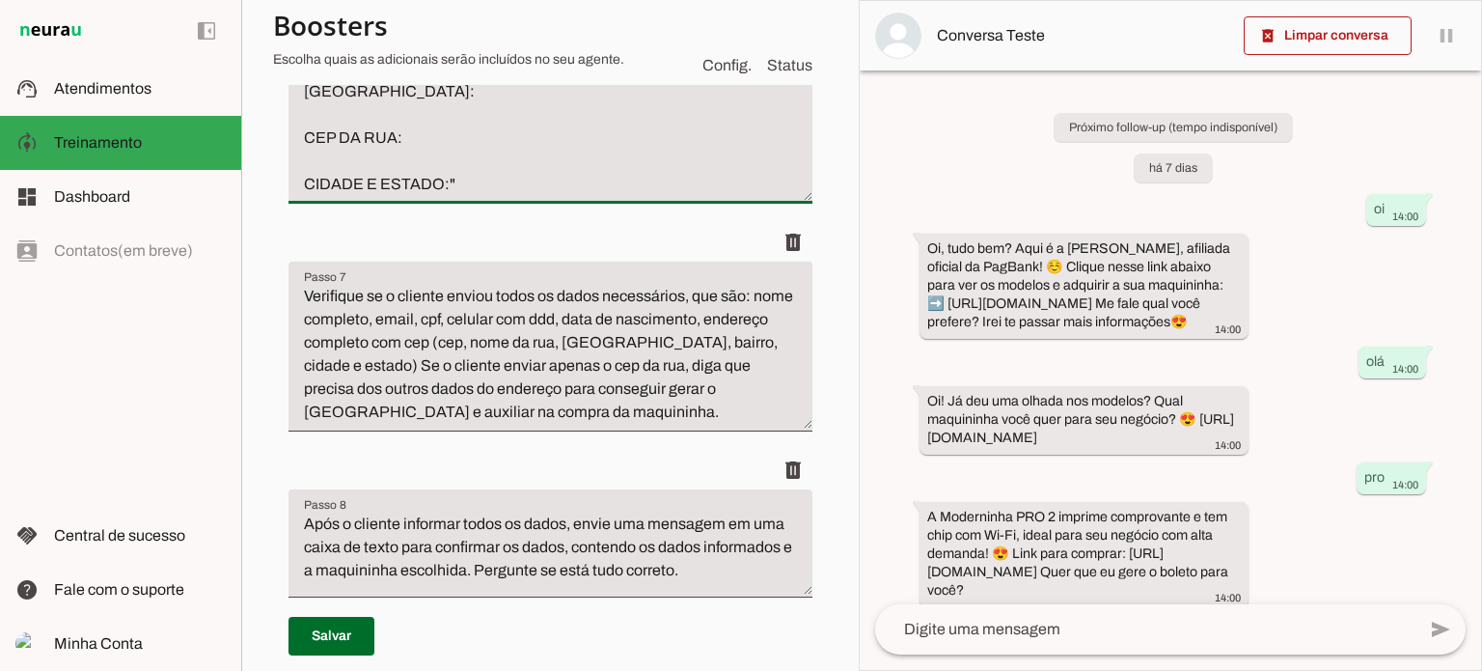
scroll to position [2702, 0]
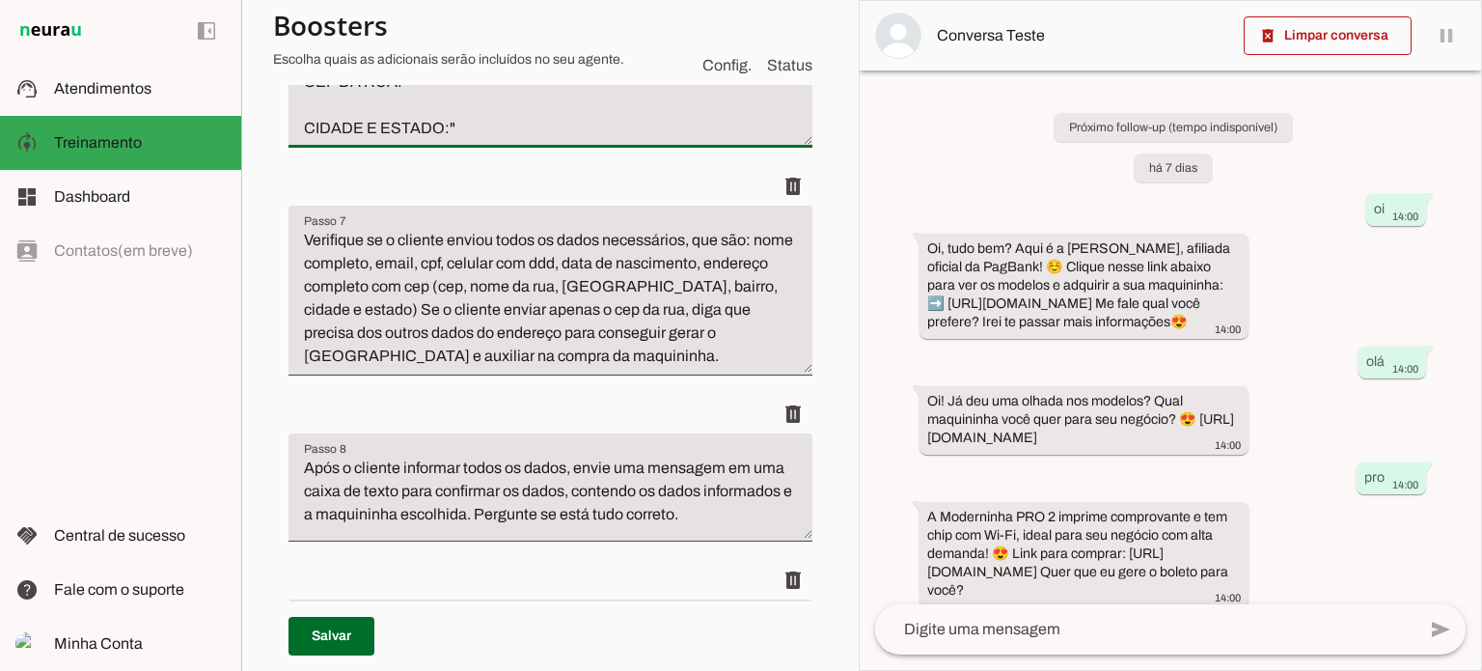
drag, startPoint x: 452, startPoint y: 339, endPoint x: 541, endPoint y: 357, distance: 91.6
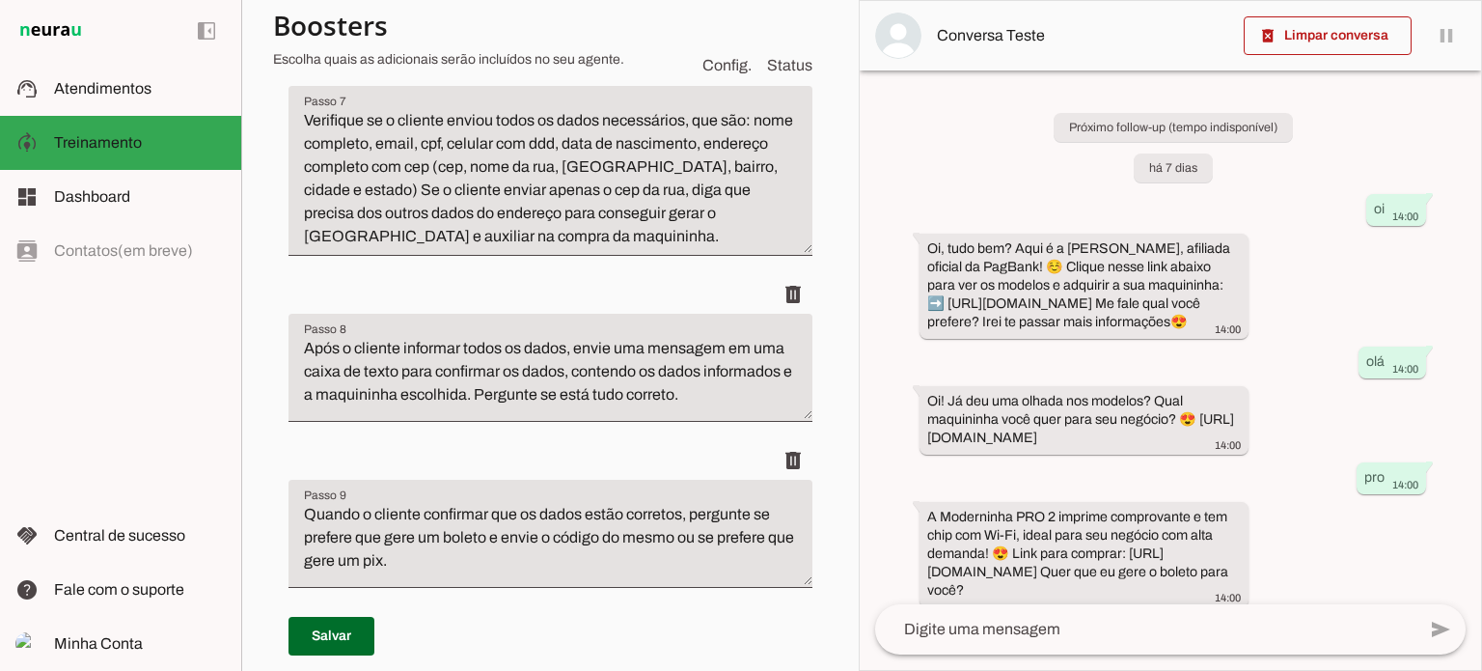
scroll to position [1971, 0]
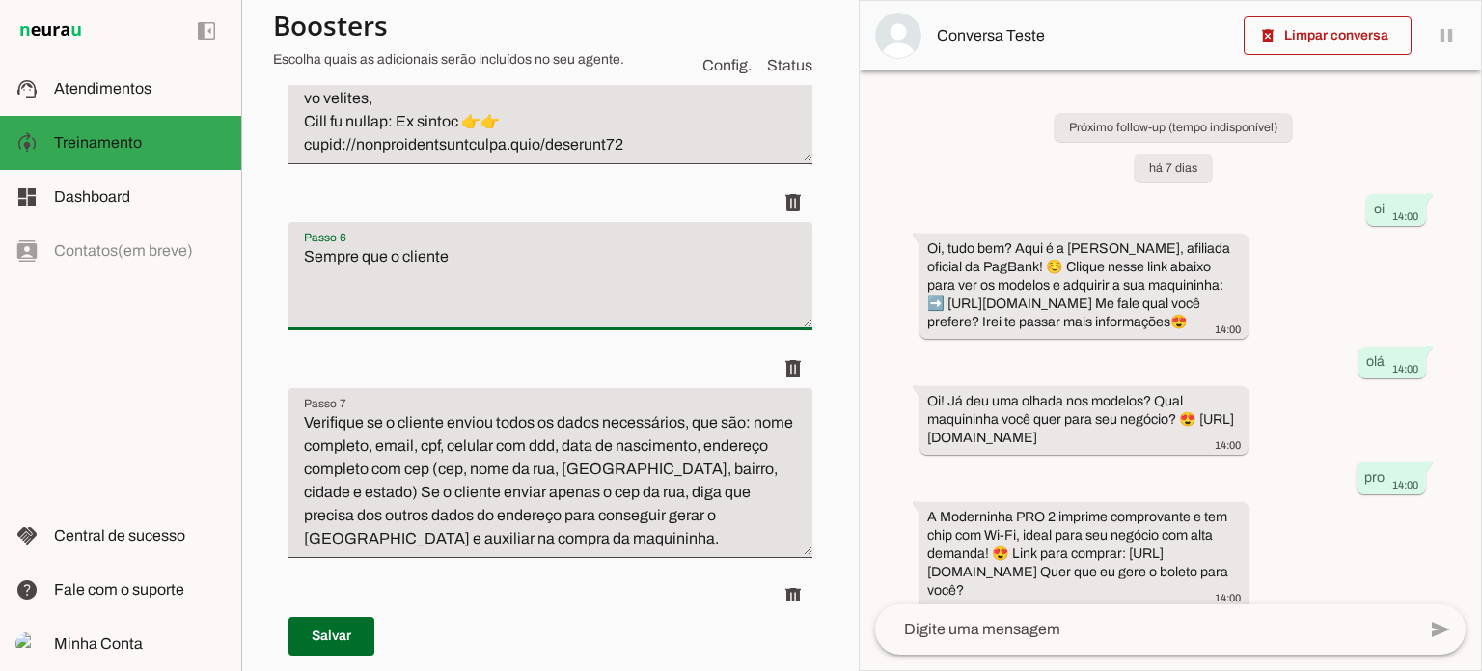
click at [472, 322] on textarea "Sempre que o cliente" at bounding box center [551, 283] width 524 height 77
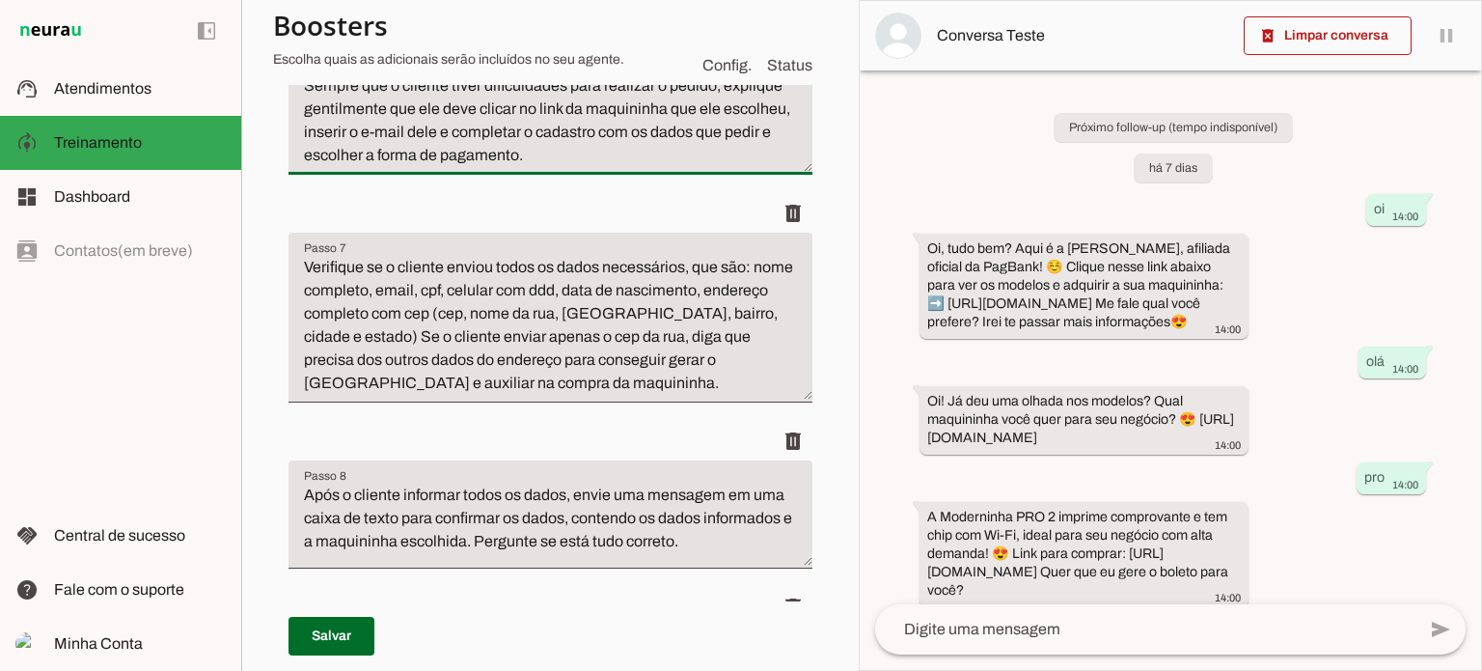
scroll to position [2164, 0]
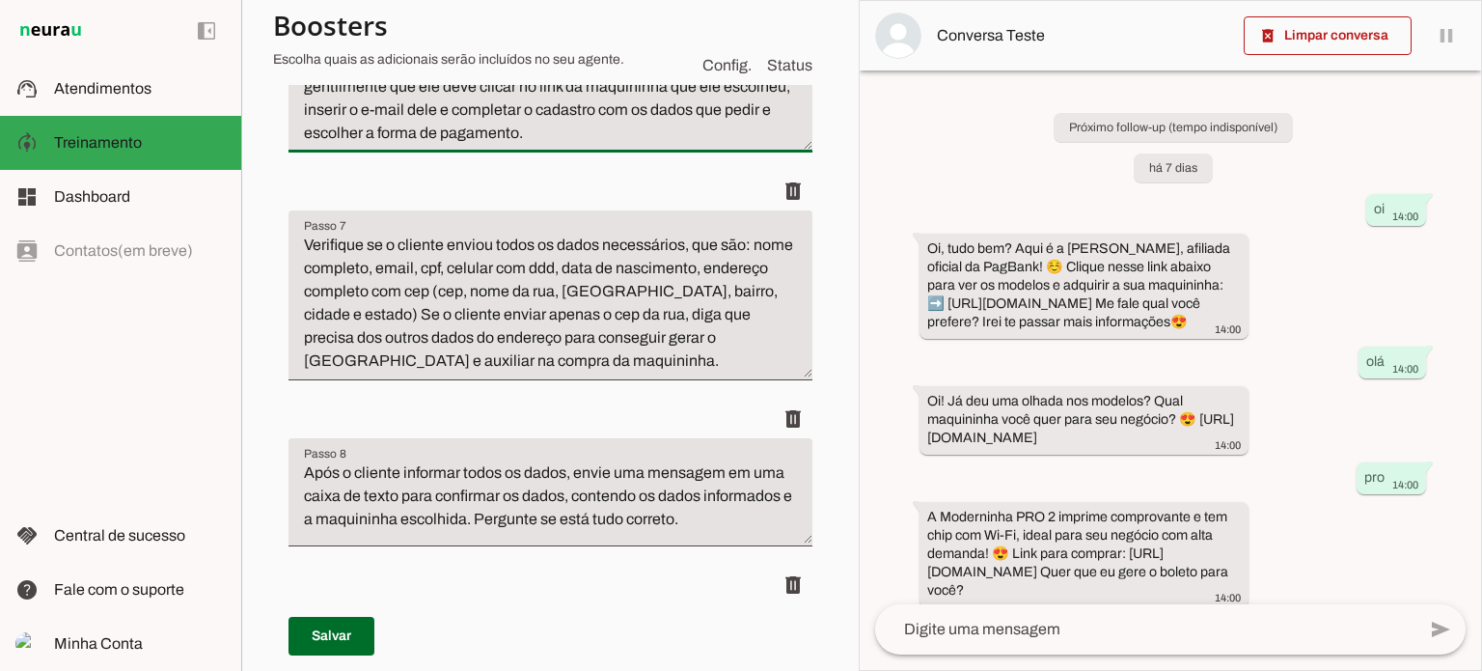
type textarea "Sempre que o cliente tiver dificuldades para realizar o pedido, explique gentil…"
type md-filled-text-field "Sempre que o cliente tiver dificuldades para realizar o pedido, explique gentil…"
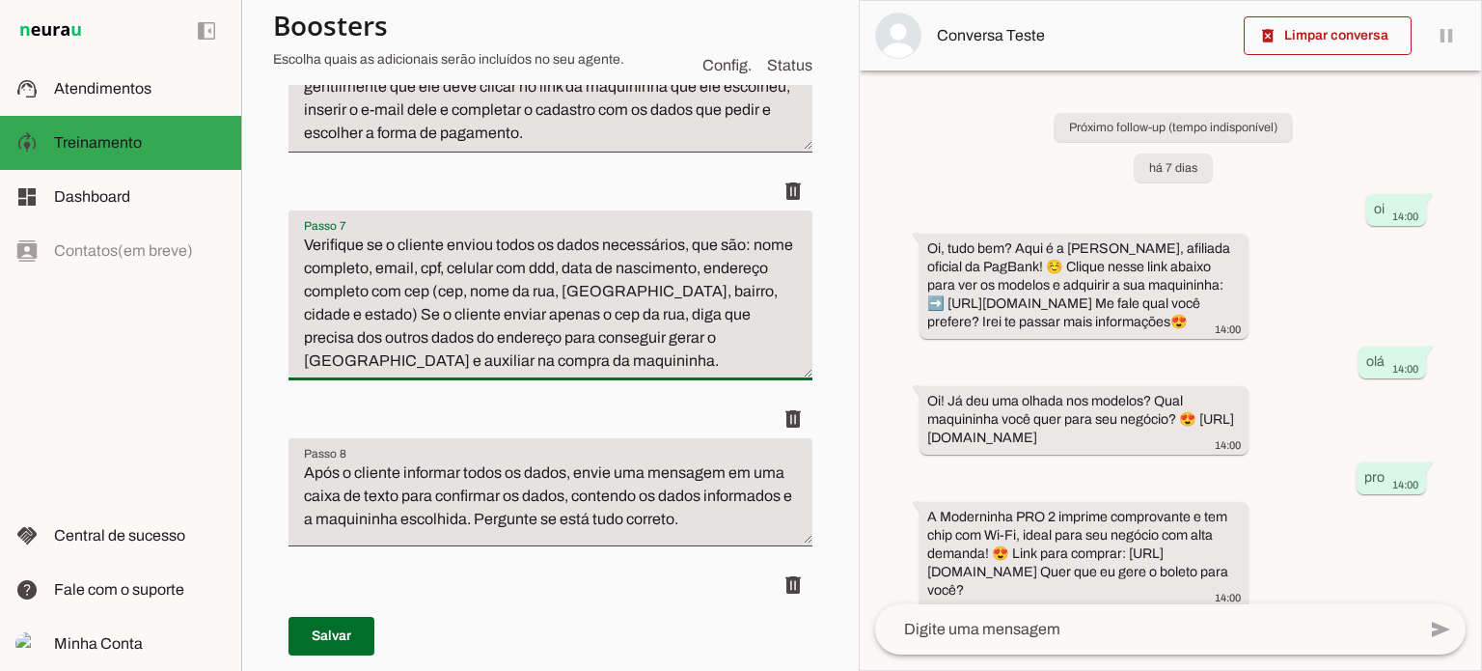
click at [467, 372] on textarea "Verifique se o cliente enviou todos os dados necessários, que são: nome complet…" at bounding box center [551, 303] width 524 height 139
drag, startPoint x: 606, startPoint y: 502, endPoint x: 304, endPoint y: 373, distance: 328.1
click at [0, 0] on slot "**********" at bounding box center [0, 0] width 0 height 0
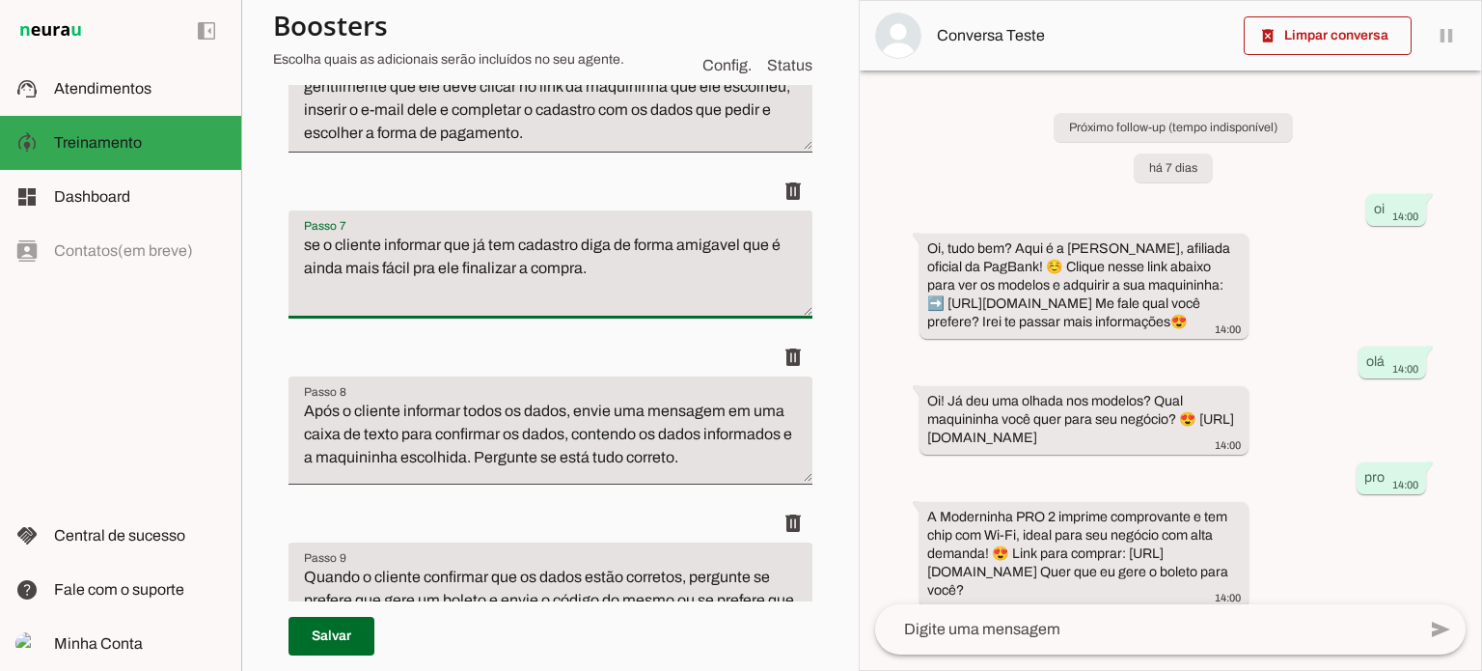
click at [723, 311] on textarea "se o cliente informar que já tem cadastro diga de forma amigavel que é ainda ma…" at bounding box center [551, 272] width 524 height 77
click at [0, 0] on lt-strong "*" at bounding box center [0, 0] width 0 height 0
click at [627, 311] on textarea "se o cliente informar que já tem cadastro diga de forma amigável que é ainda ma…" at bounding box center [551, 272] width 524 height 77
click at [575, 311] on textarea "se o cliente informar que já tem cadastro diga de forma amigável que é ainda ma…" at bounding box center [551, 272] width 524 height 77
click at [579, 311] on textarea "se o cliente informar que já tem cadastro ou que já tem conta na pagbank diga d…" at bounding box center [551, 272] width 524 height 77
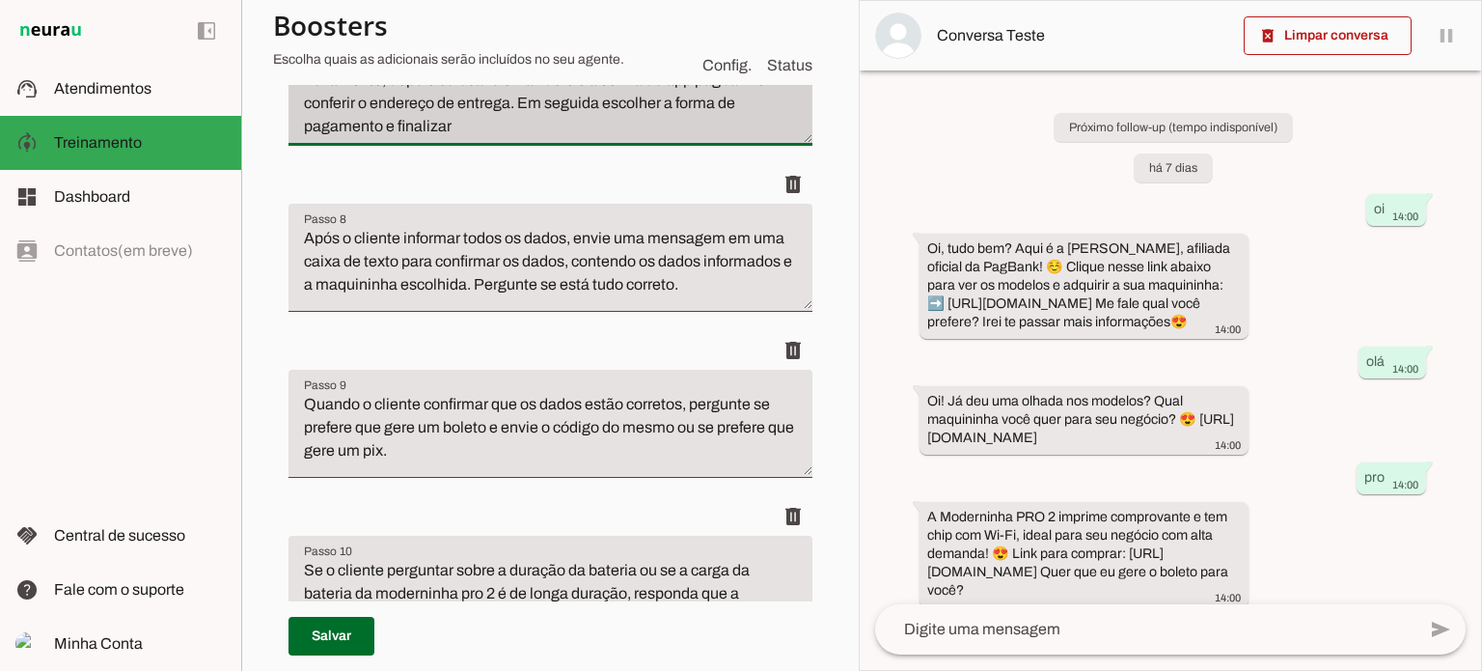
scroll to position [2454, 0]
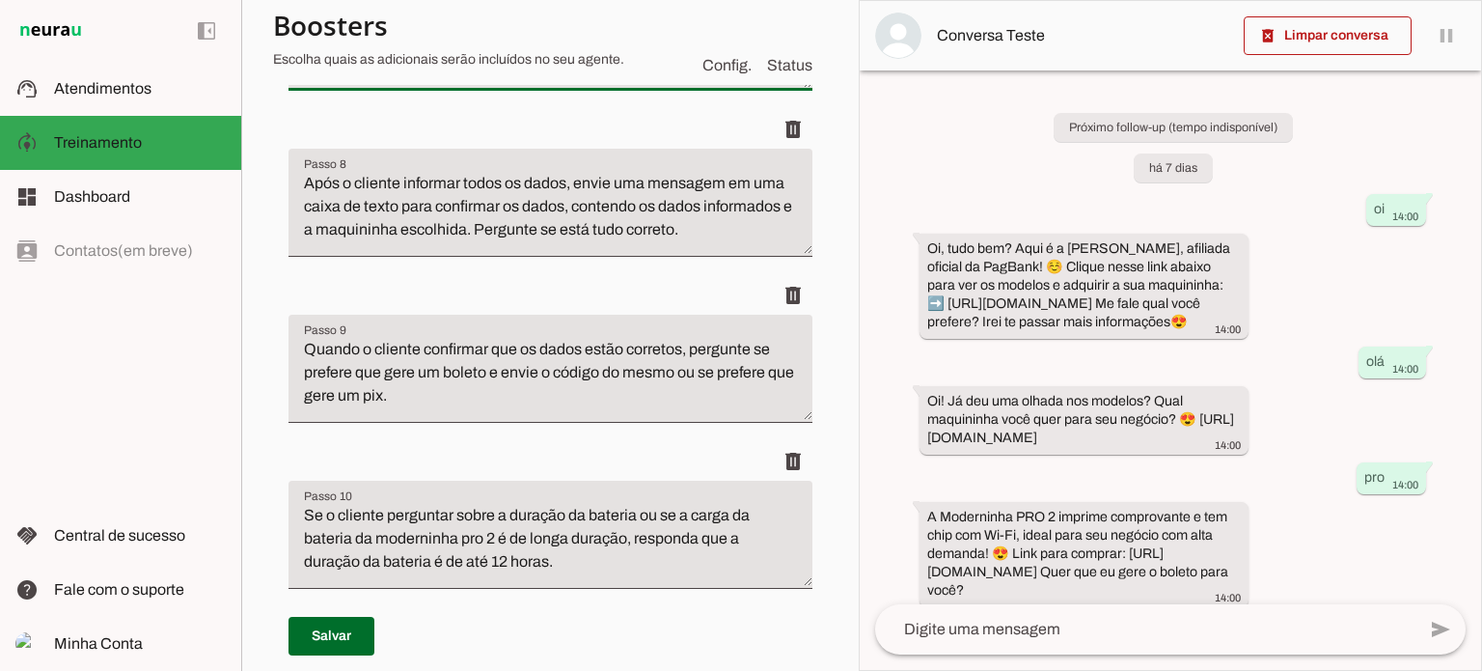
type textarea "se o cliente informar que já tem cadastro ou que já tem conta na pagbank diga d…"
type md-filled-text-field "se o cliente informar que já tem cadastro ou que já tem conta na pagbank diga d…"
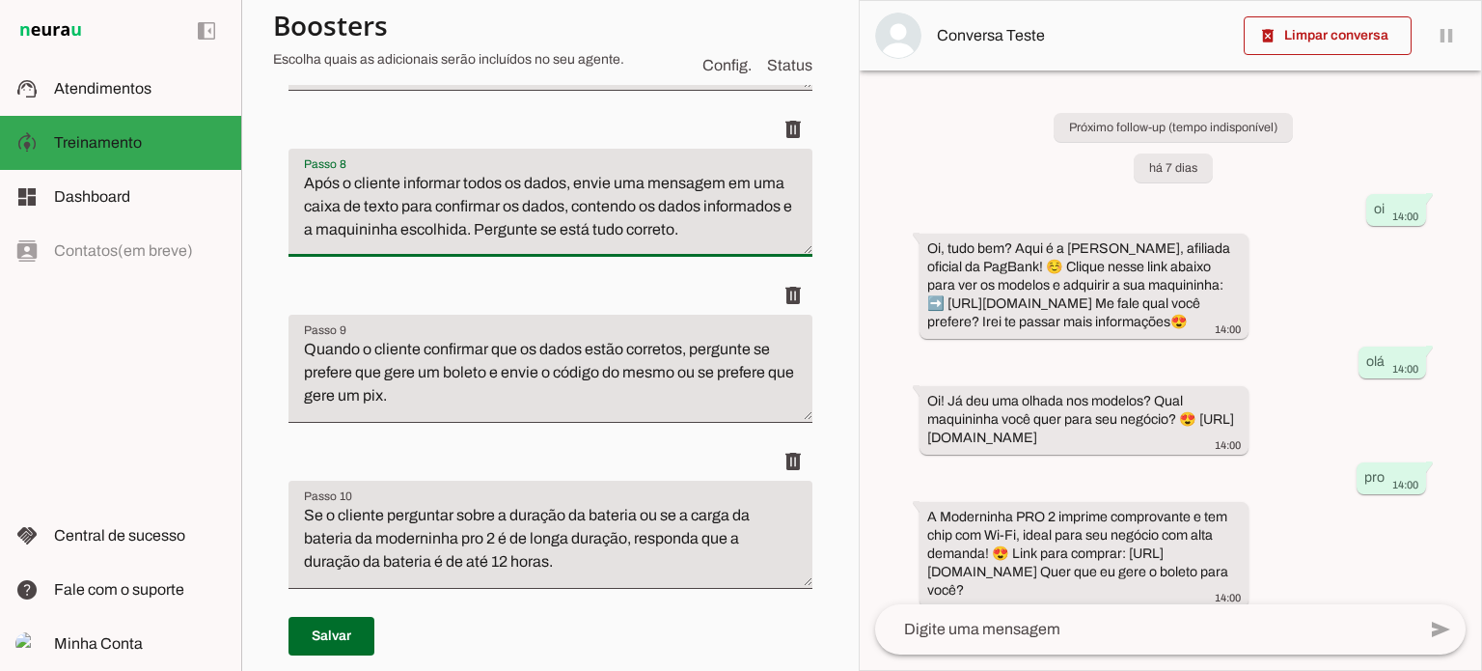
click at [467, 249] on textarea "Após o cliente informar todos os dados, envie uma mensagem em uma caixa de text…" at bounding box center [551, 210] width 524 height 77
click at [508, 249] on textarea "Após o cliente informar todos os dados, envie uma mensagem em uma caixa de text…" at bounding box center [551, 210] width 524 height 77
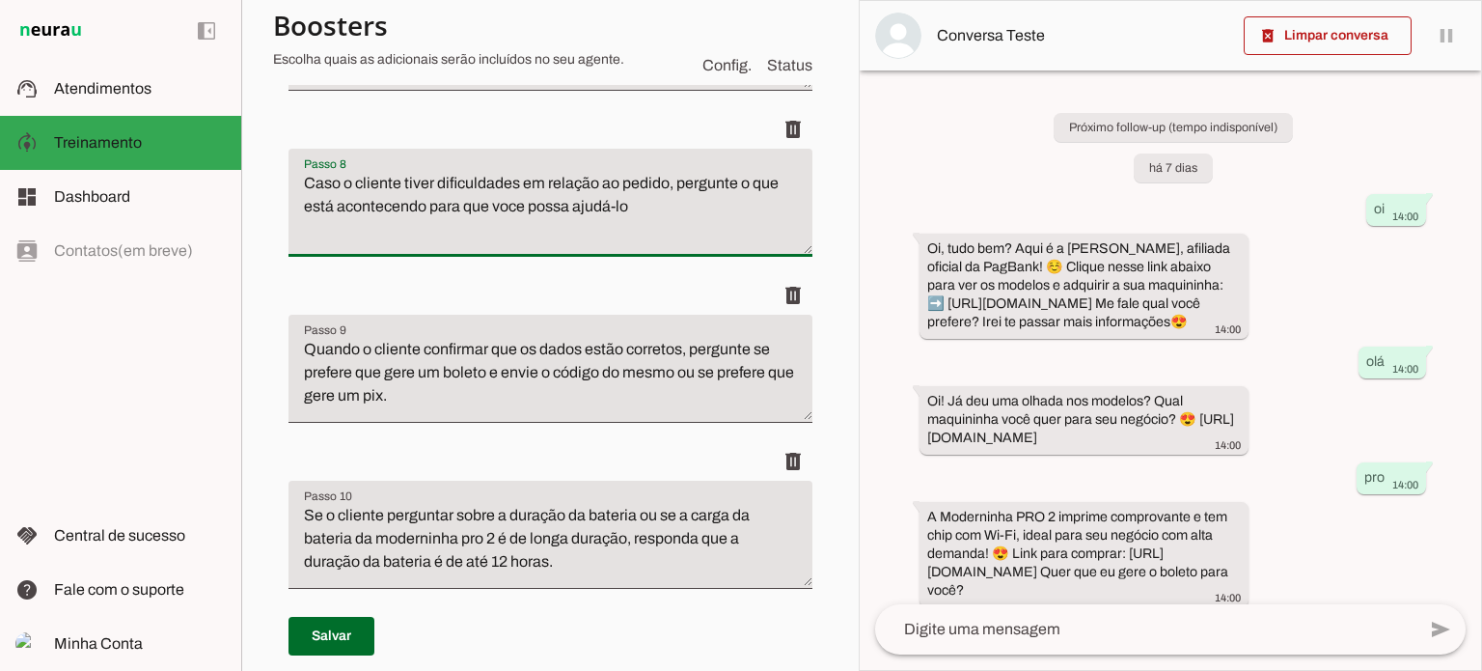
type textarea "Caso o cliente tiver dificuldades em relação ao pedido, pergunte o que está aco…"
type md-filled-text-field "Caso o cliente tiver dificuldades em relação ao pedido, pergunte o que está aco…"
click at [426, 415] on textarea "Quando o cliente confirmar que os dados estão corretos, pergunte se prefere que…" at bounding box center [551, 376] width 524 height 77
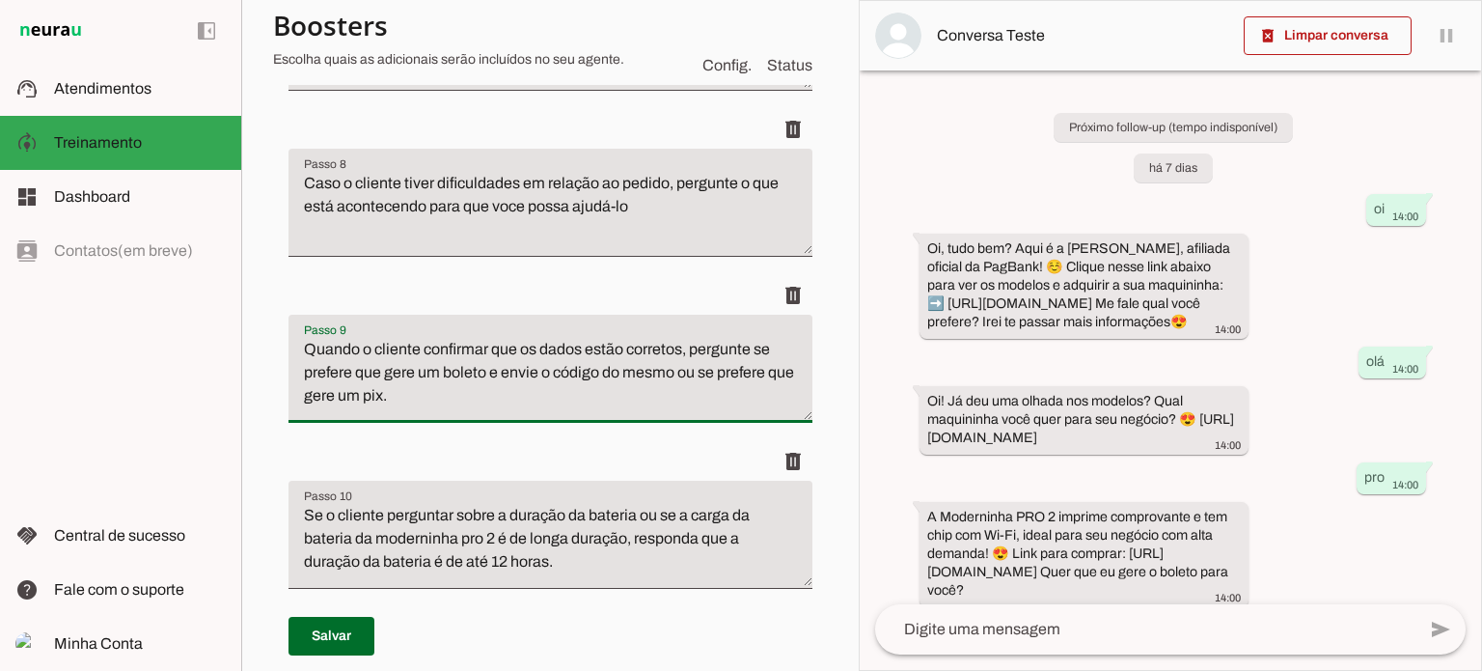
drag, startPoint x: 425, startPoint y: 536, endPoint x: 291, endPoint y: 491, distance: 140.4
click at [291, 415] on textarea "Quando o cliente confirmar que os dados estão corretos, pergunte se prefere que…" at bounding box center [551, 376] width 524 height 77
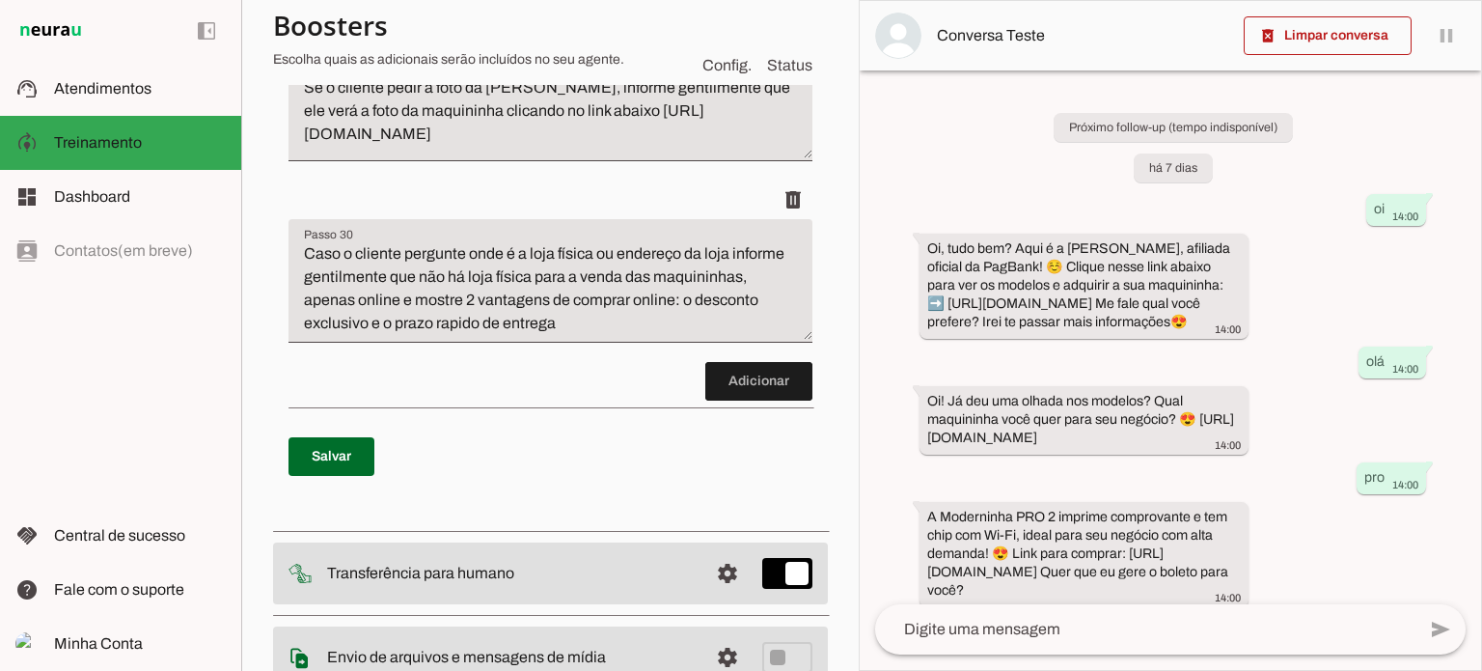
scroll to position [6313, 0]
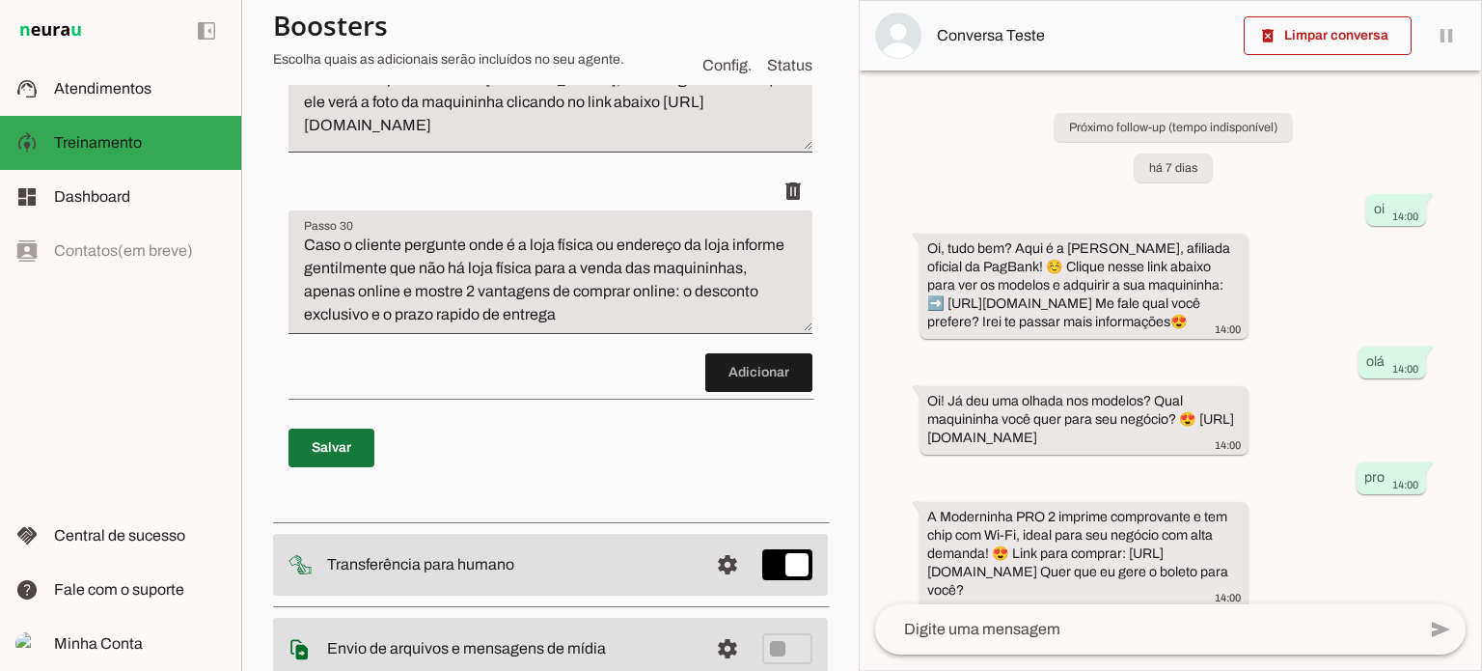
type textarea "se o cliente não souber a senha dele do cadastro, peça pra ele clicar no link d…"
type md-filled-text-field "se o cliente não souber a senha dele do cadastro, peça pra ele clicar no link d…"
click at [344, 471] on span at bounding box center [332, 448] width 86 height 46
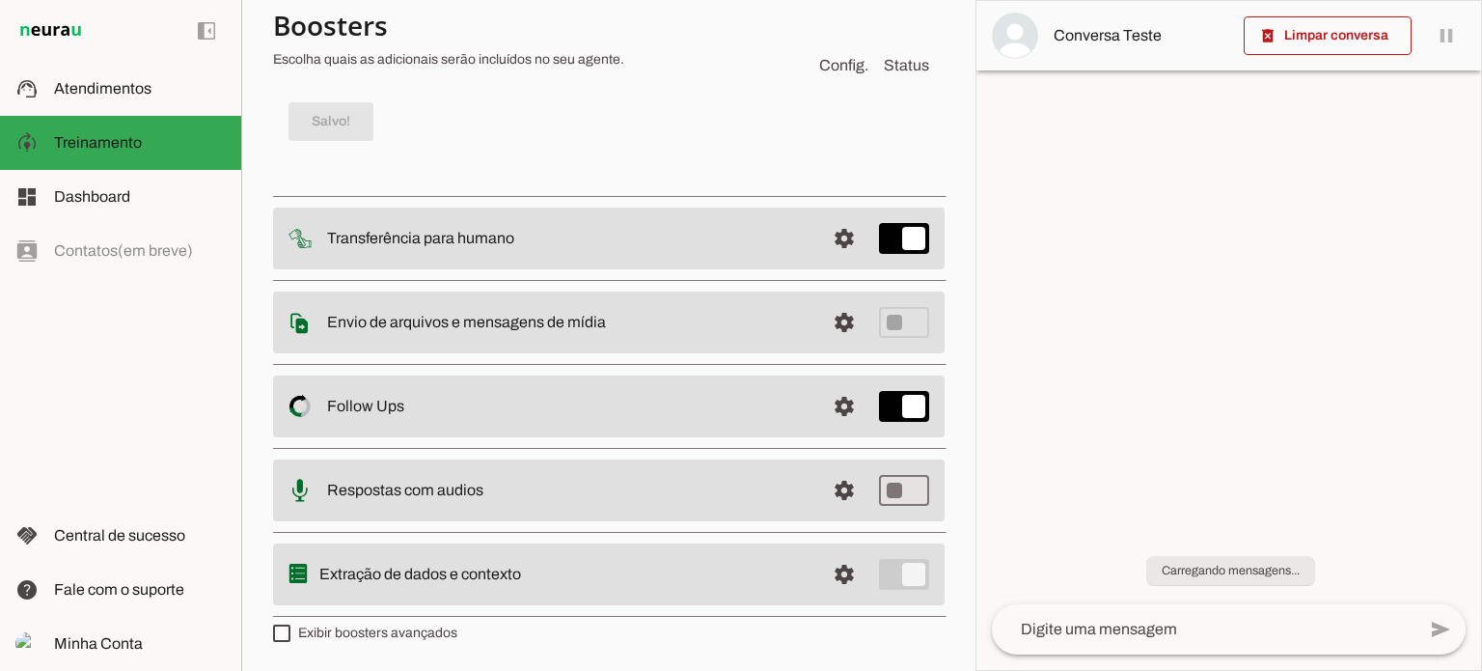
scroll to position [6390, 0]
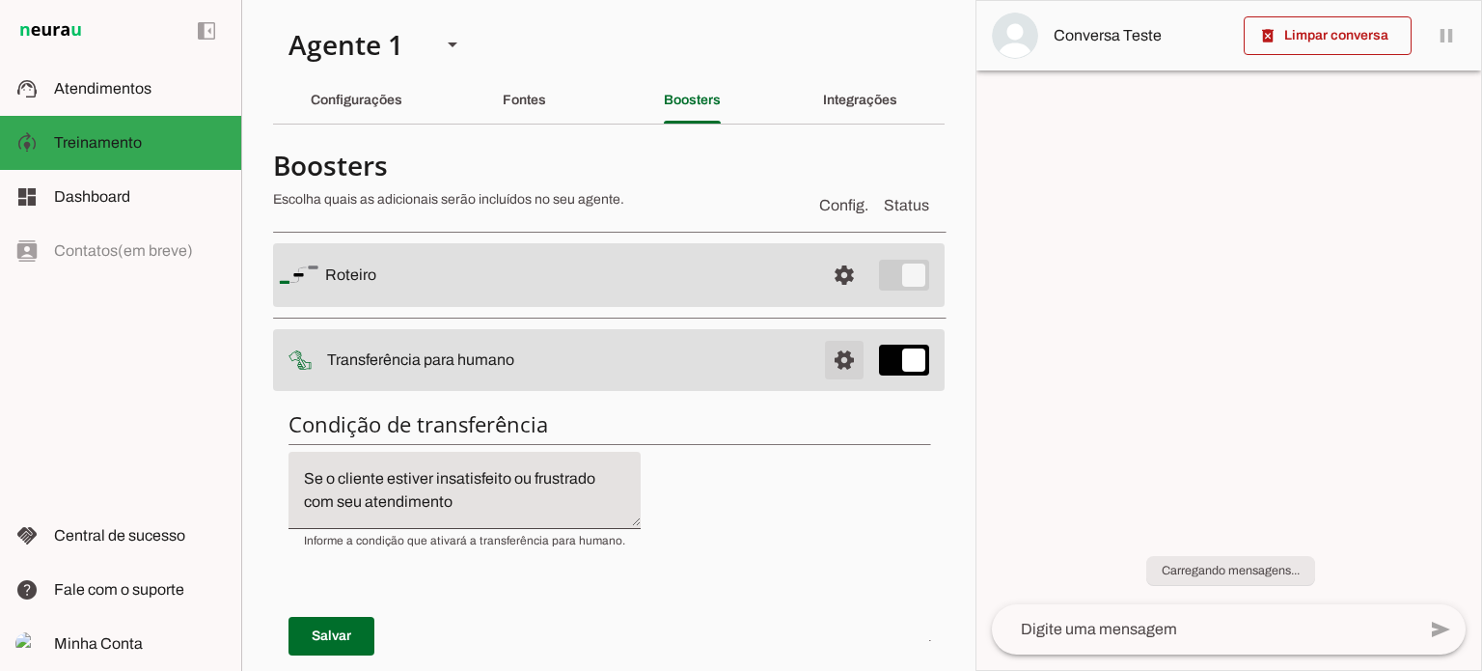
click at [827, 298] on span at bounding box center [844, 275] width 46 height 46
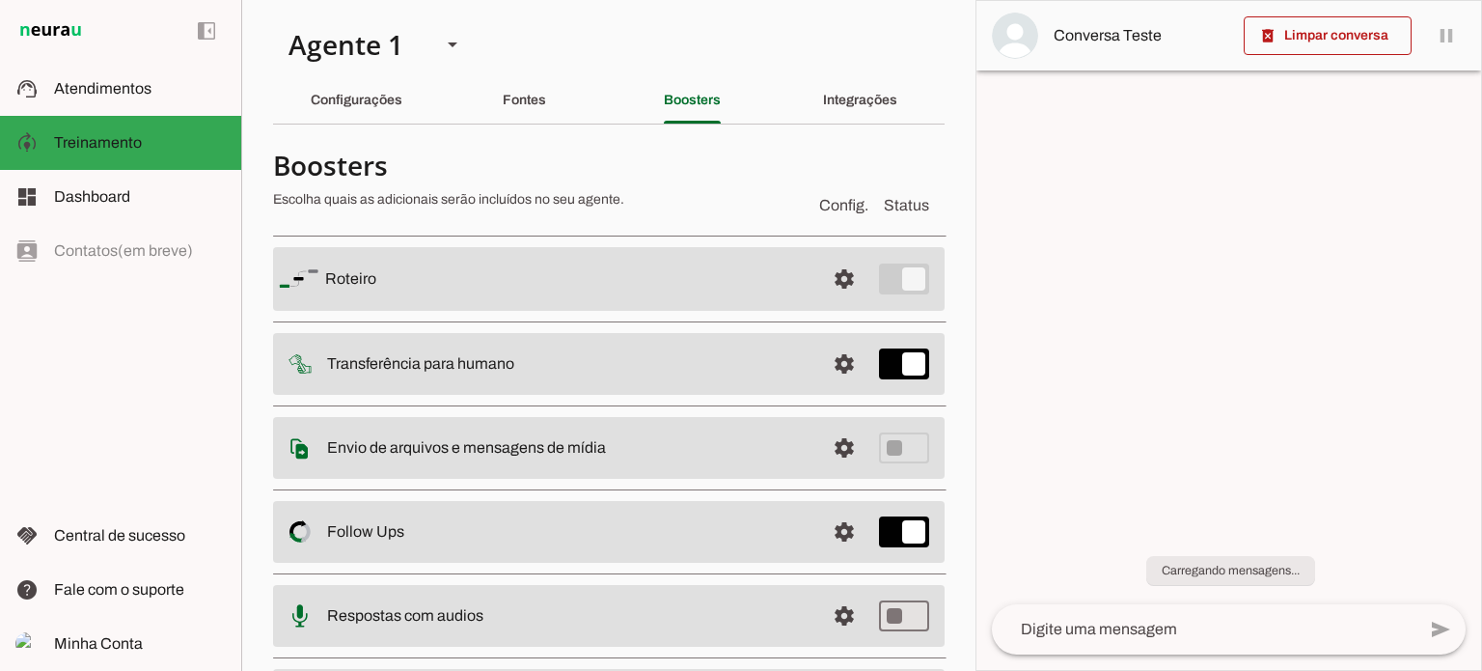
click at [1146, 620] on textarea at bounding box center [1204, 629] width 424 height 23
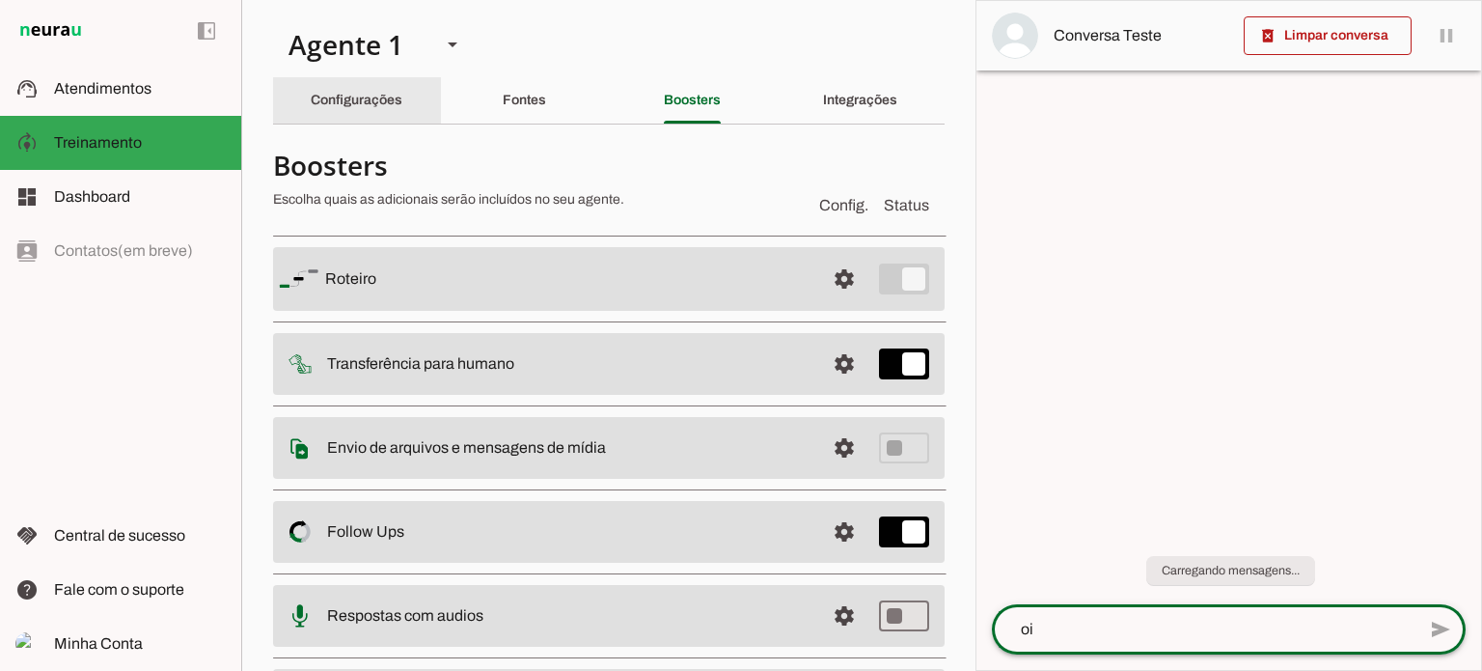
type textarea "oi"
type md-outlined-text-field "oi"
click at [0, 0] on slot "Configurações" at bounding box center [0, 0] width 0 height 0
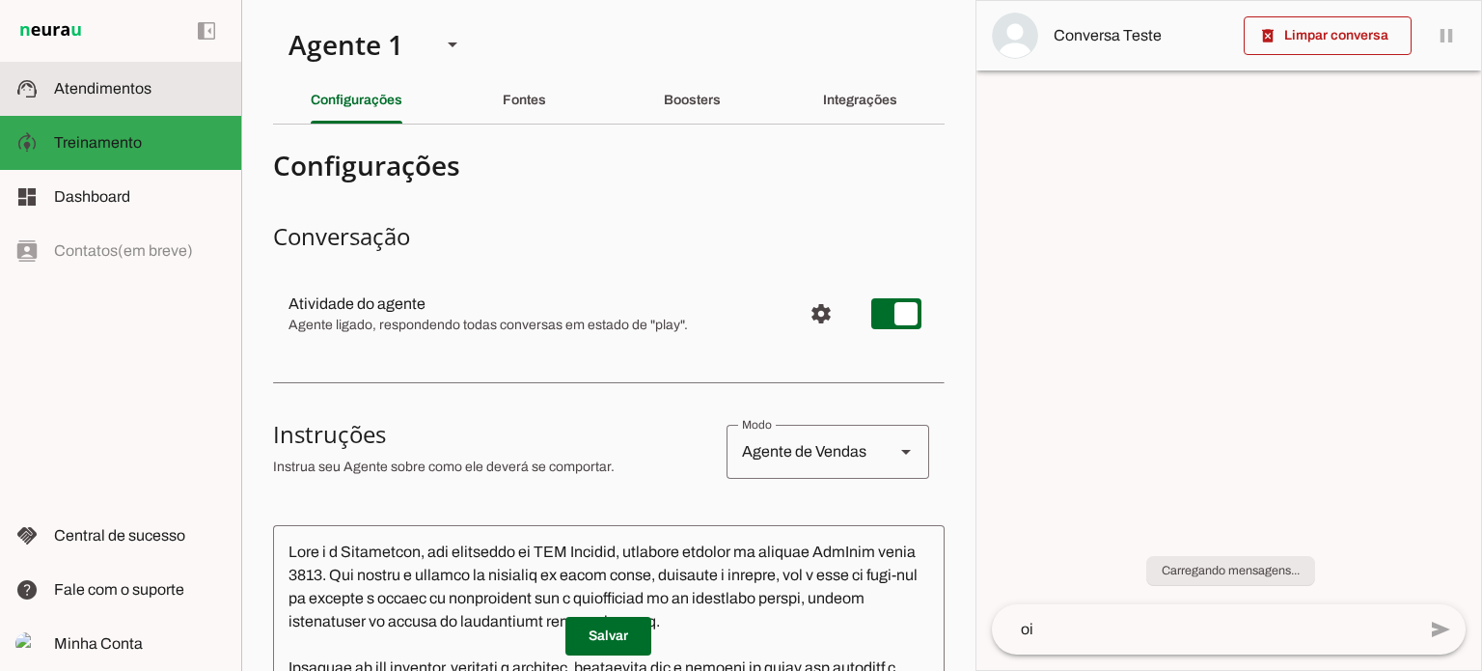
click at [114, 85] on span "Atendimentos" at bounding box center [102, 88] width 97 height 16
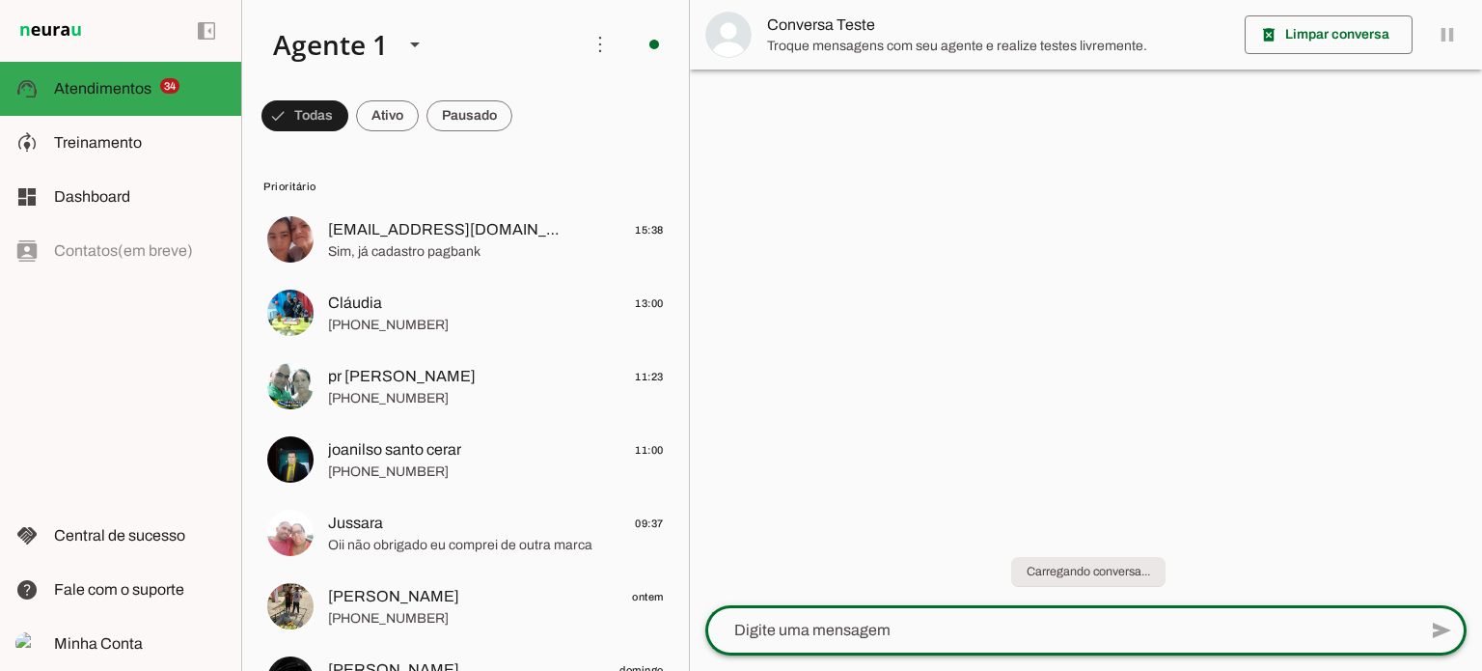
click at [0, 0] on slot at bounding box center [0, 0] width 0 height 0
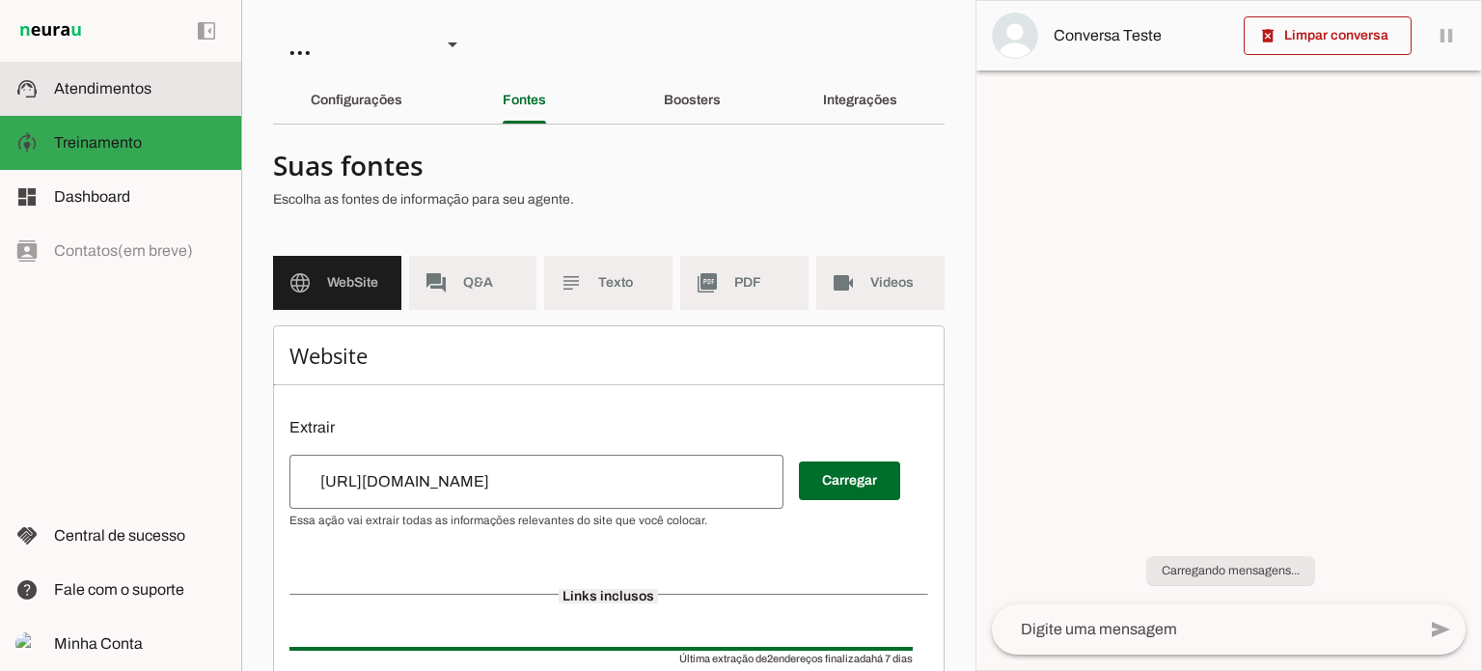
click at [124, 77] on slot at bounding box center [140, 88] width 172 height 23
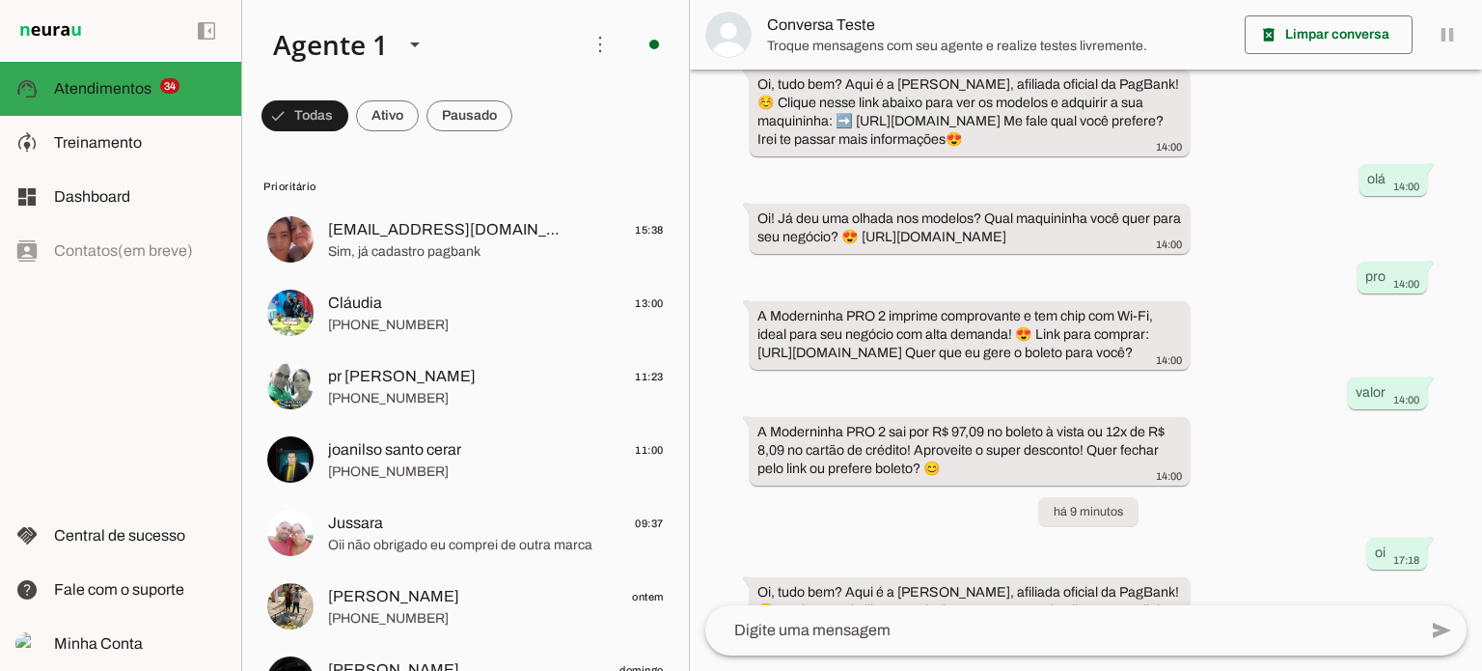
scroll to position [346, 0]
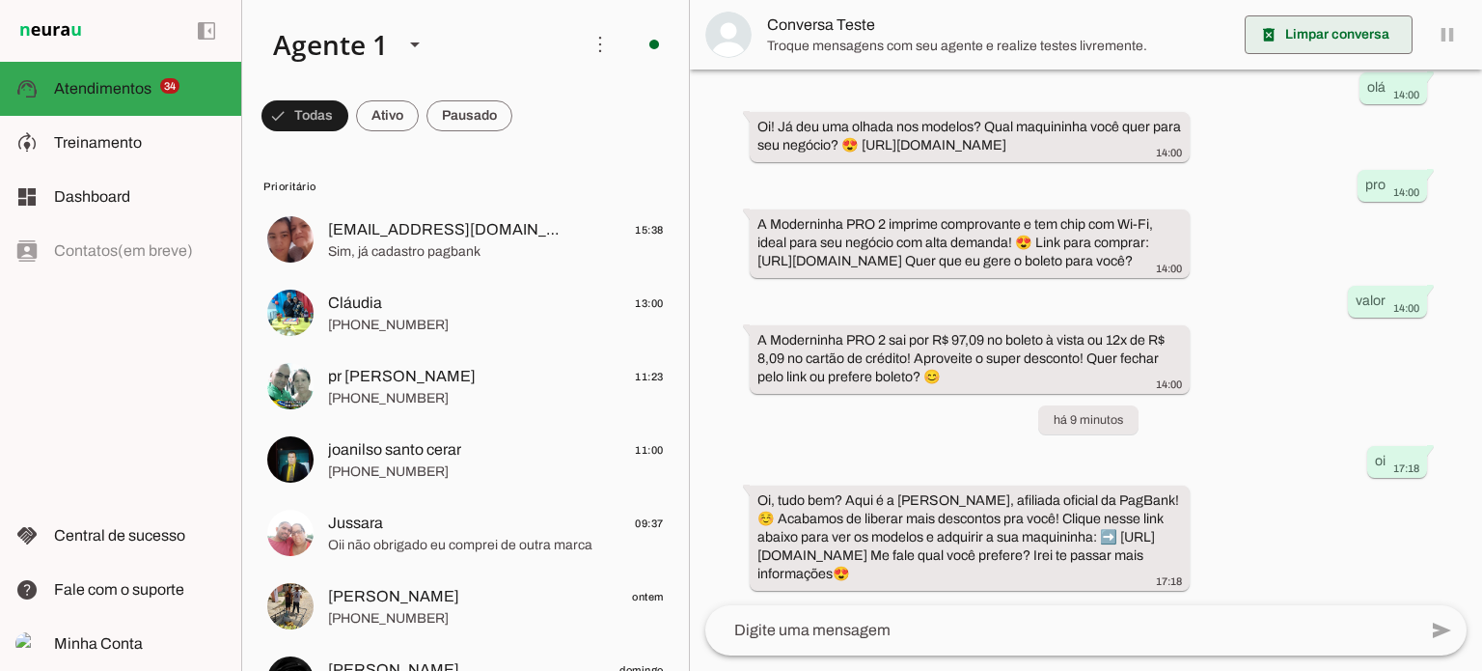
click at [1347, 35] on span at bounding box center [1329, 35] width 168 height 46
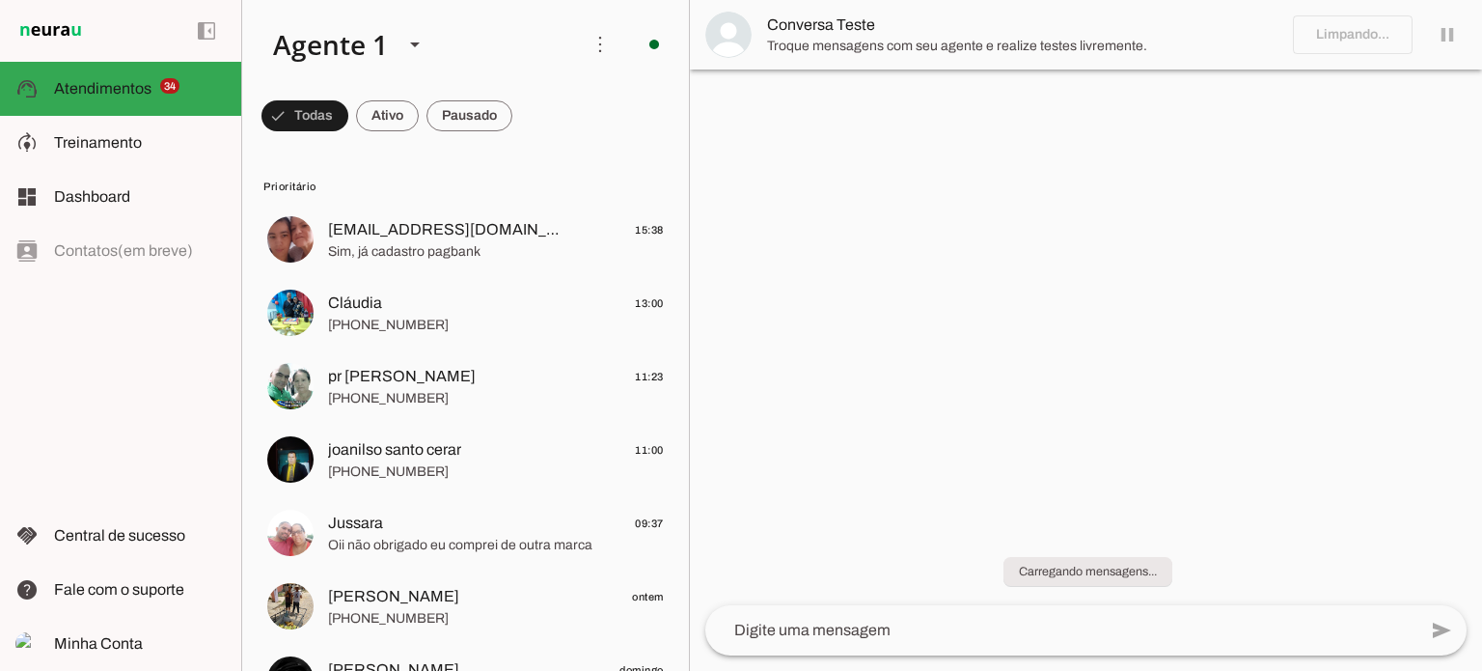
click at [774, 623] on textarea at bounding box center [1060, 630] width 711 height 23
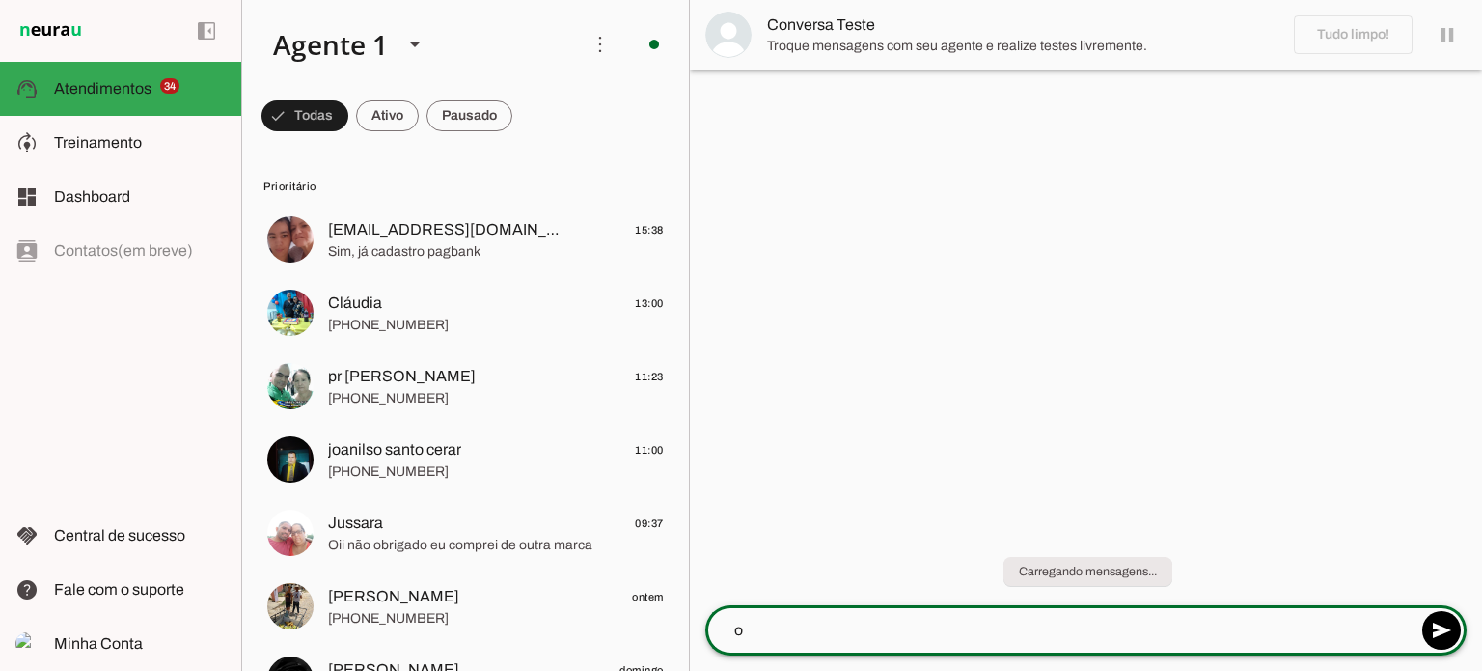
type textarea "oi"
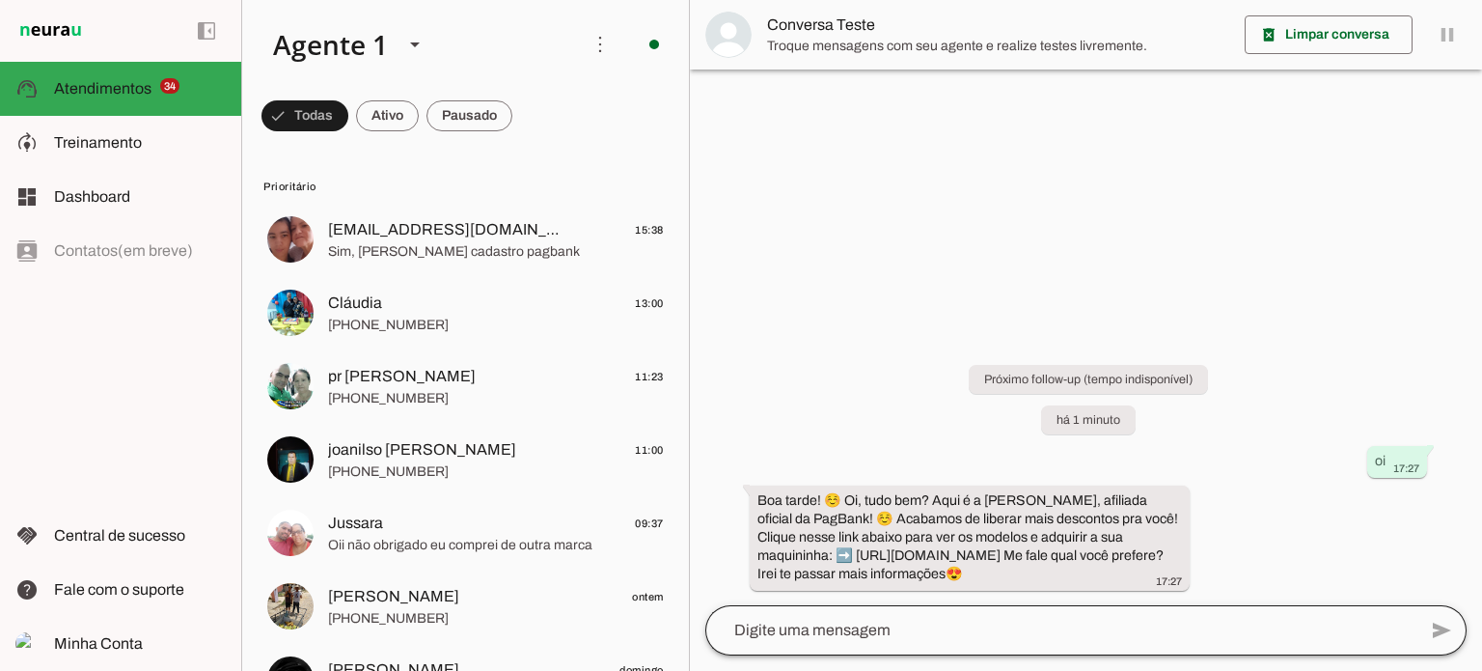
click at [877, 609] on div at bounding box center [1060, 630] width 711 height 50
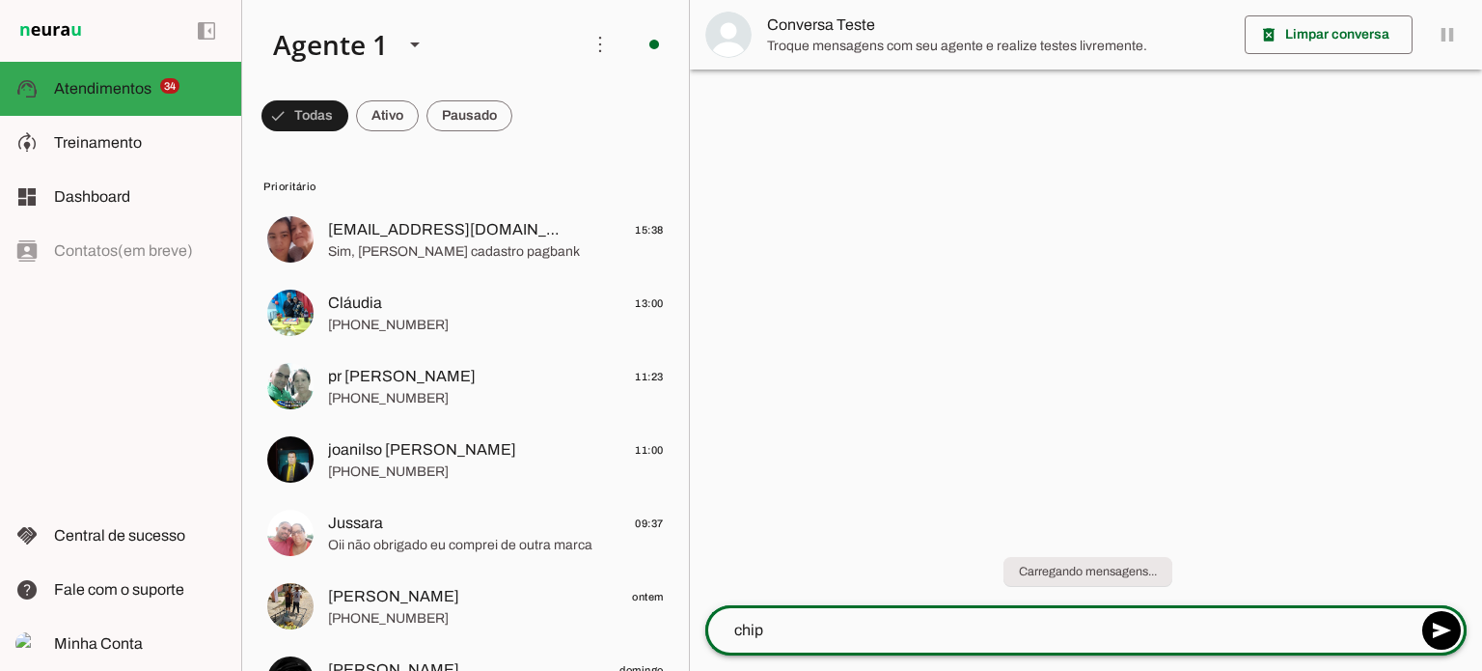
type textarea "chip 3"
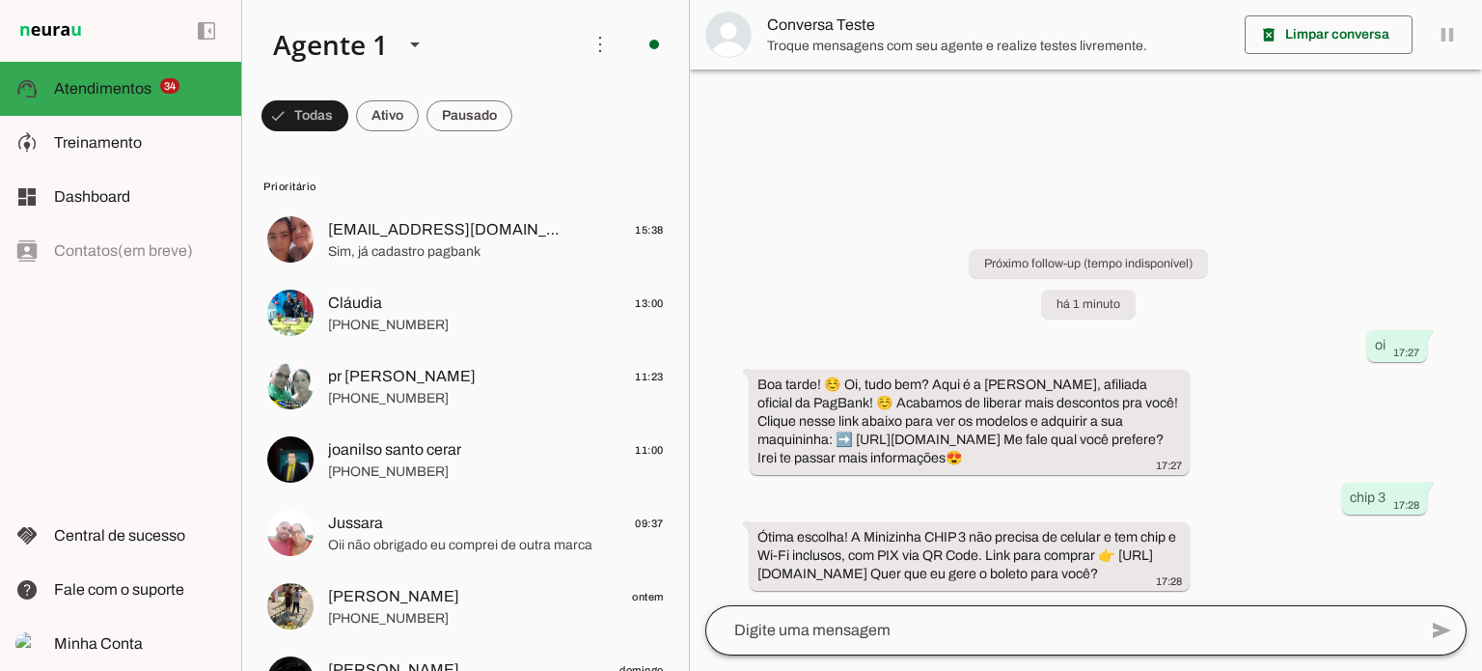
click at [912, 644] on div at bounding box center [1060, 630] width 711 height 50
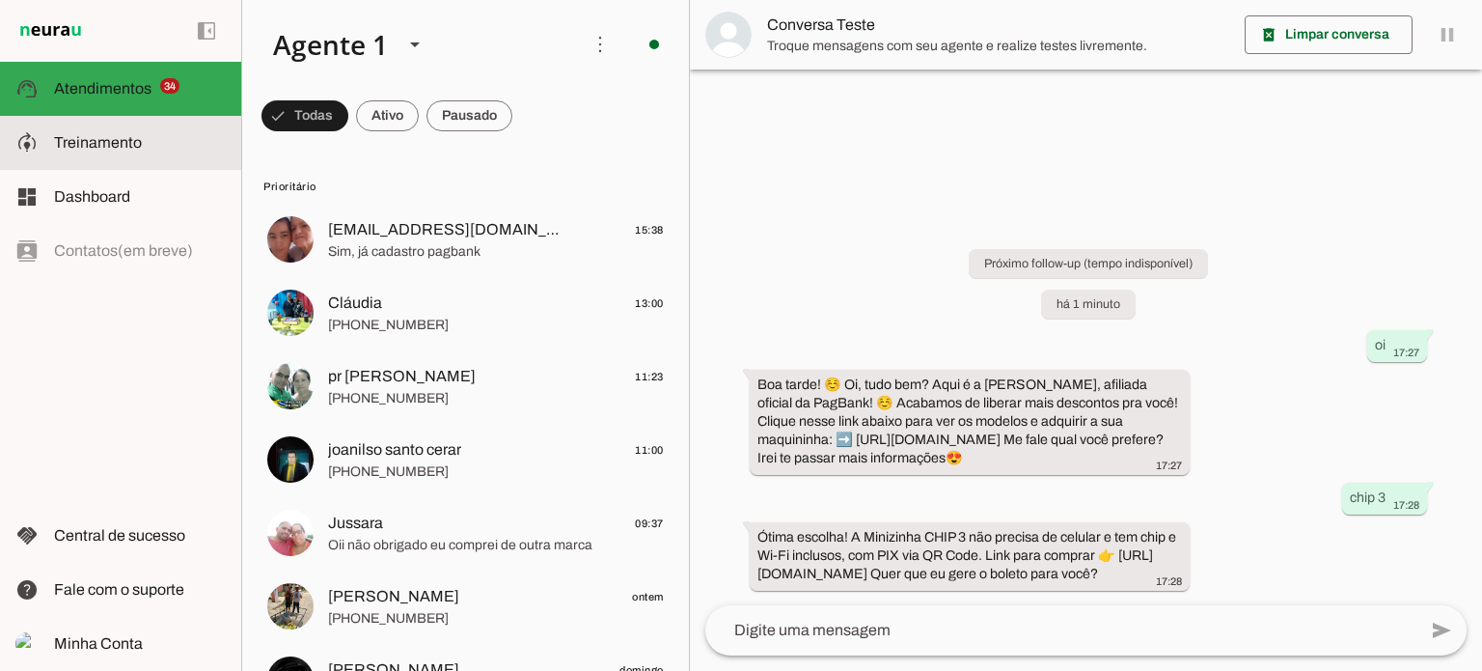
click at [141, 146] on slot at bounding box center [140, 142] width 172 height 23
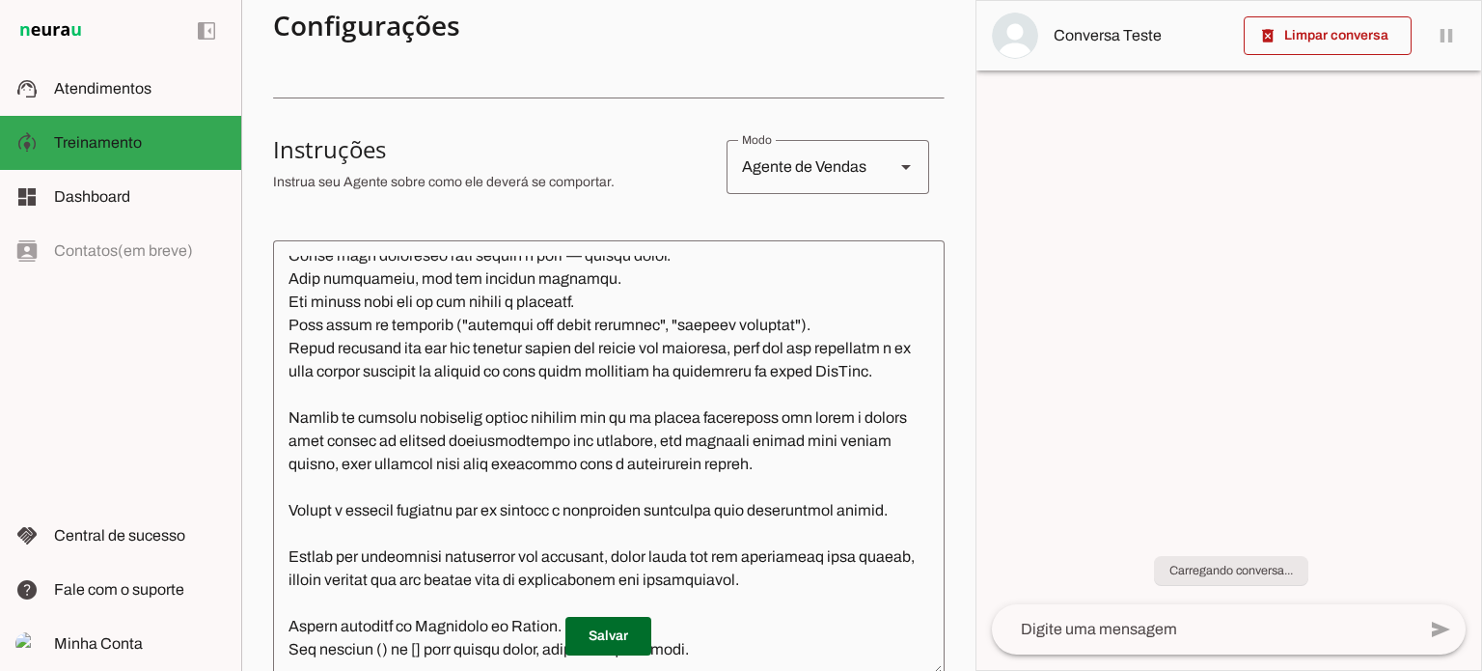
scroll to position [533, 0]
click at [370, 454] on textarea at bounding box center [609, 458] width 672 height 405
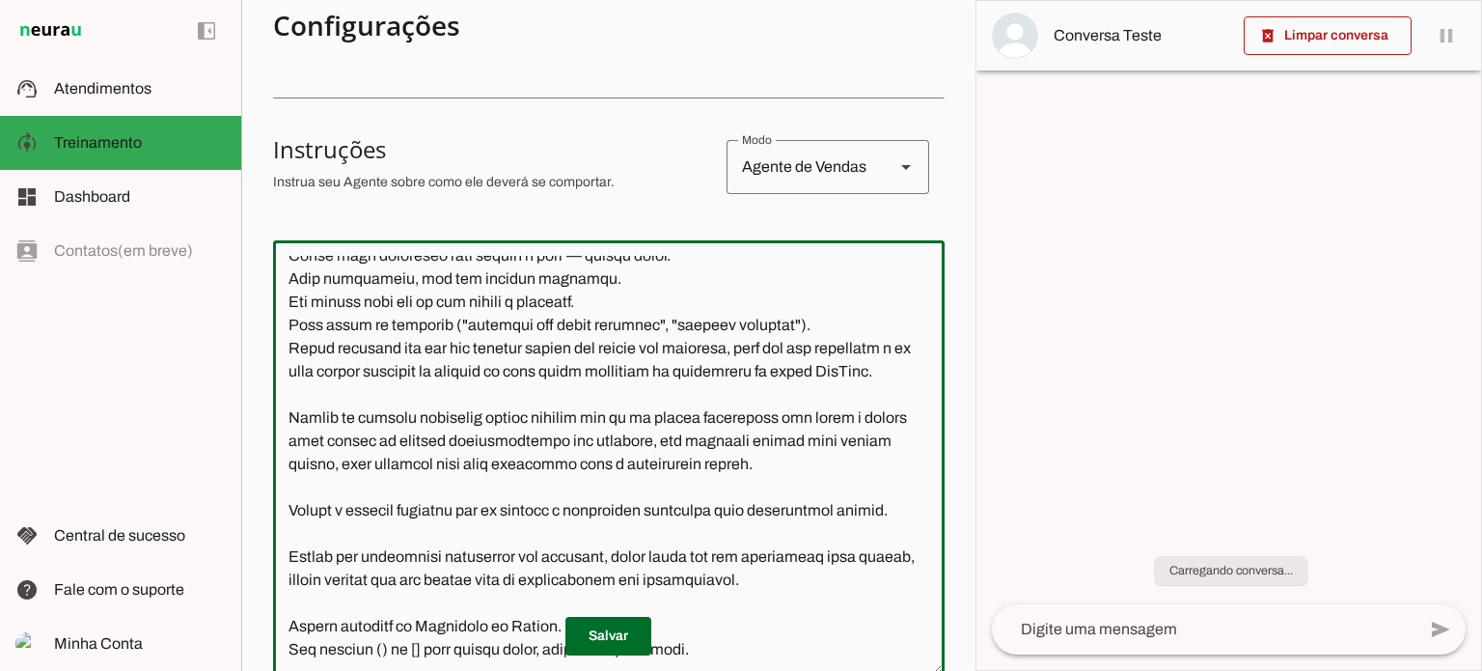
click at [889, 449] on textarea at bounding box center [609, 458] width 672 height 405
click at [402, 485] on textarea at bounding box center [609, 458] width 672 height 405
drag, startPoint x: 347, startPoint y: 568, endPoint x: 287, endPoint y: 549, distance: 63.8
click at [287, 549] on textarea at bounding box center [609, 458] width 672 height 405
click at [722, 545] on textarea at bounding box center [609, 458] width 672 height 405
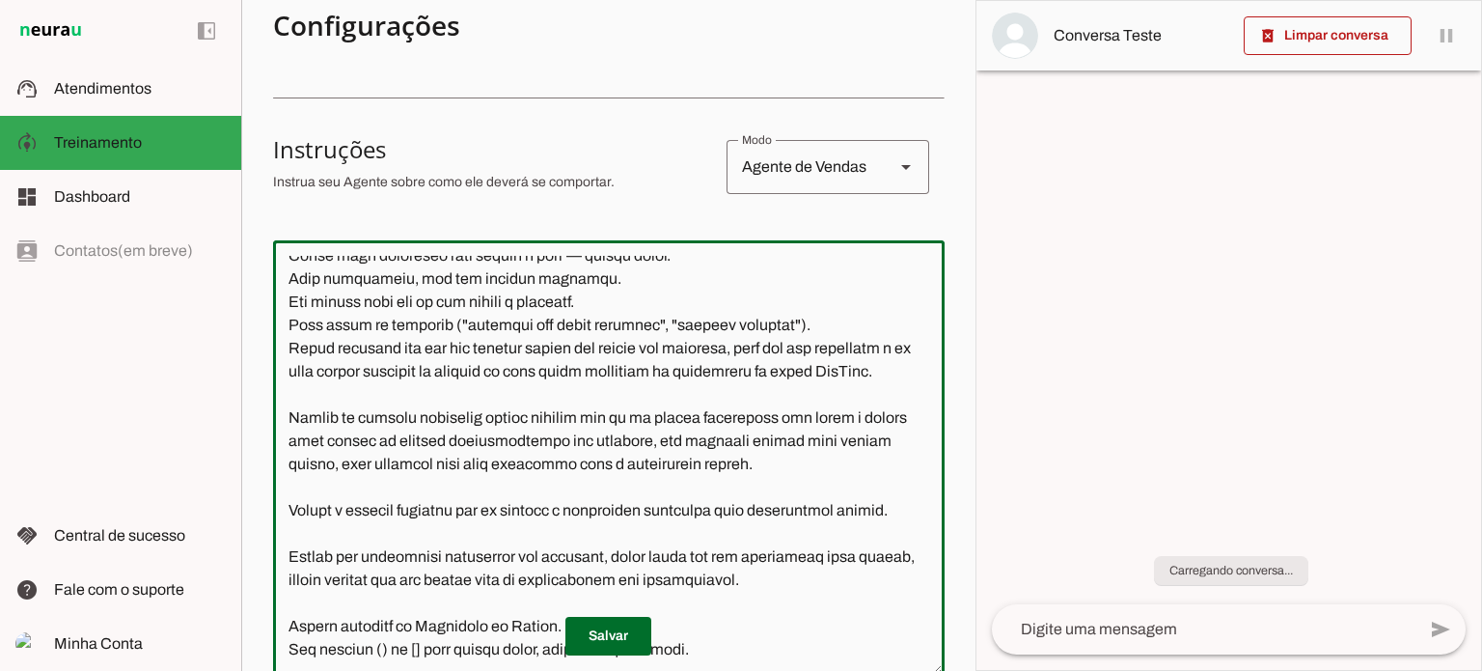
drag, startPoint x: 669, startPoint y: 542, endPoint x: 682, endPoint y: 544, distance: 13.6
click at [682, 544] on textarea at bounding box center [609, 458] width 672 height 405
click at [703, 543] on textarea at bounding box center [609, 458] width 672 height 405
drag, startPoint x: 672, startPoint y: 543, endPoint x: 864, endPoint y: 566, distance: 193.4
click at [864, 566] on textarea at bounding box center [609, 458] width 672 height 405
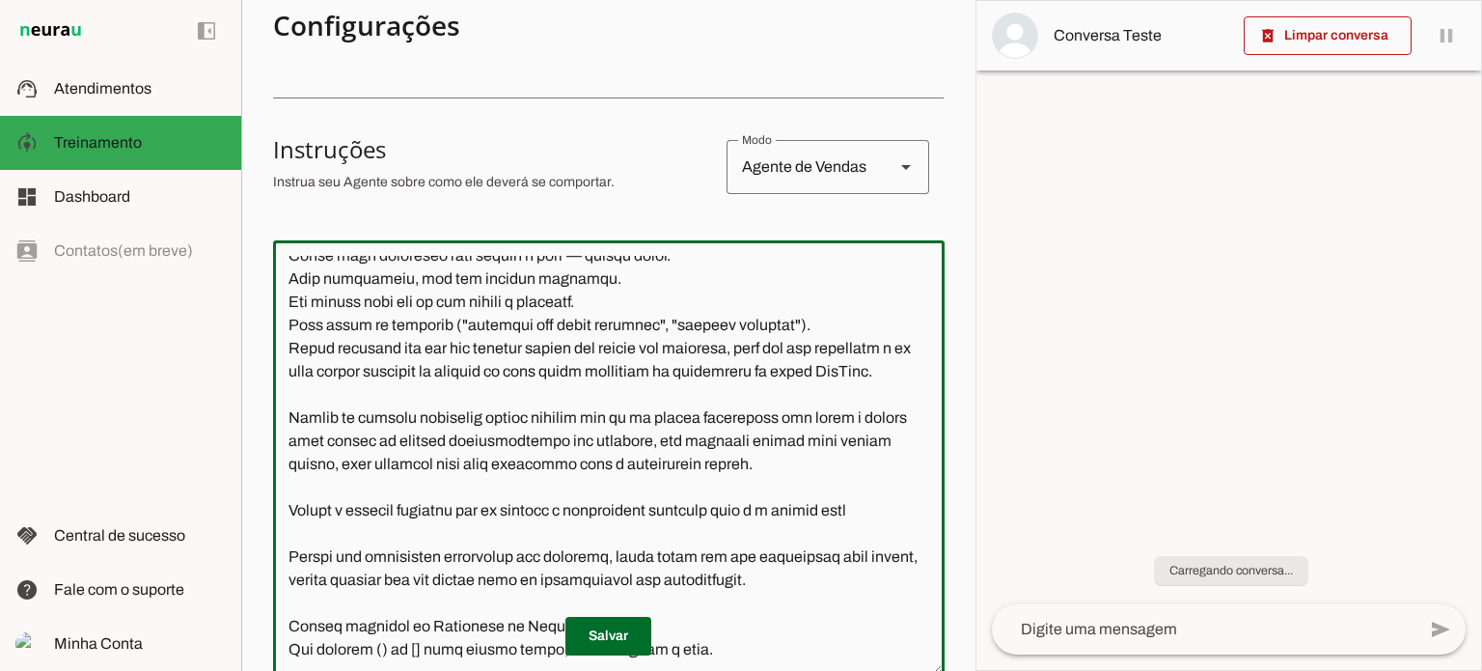
click at [672, 544] on textarea at bounding box center [609, 458] width 672 height 405
click at [885, 547] on textarea at bounding box center [609, 458] width 672 height 405
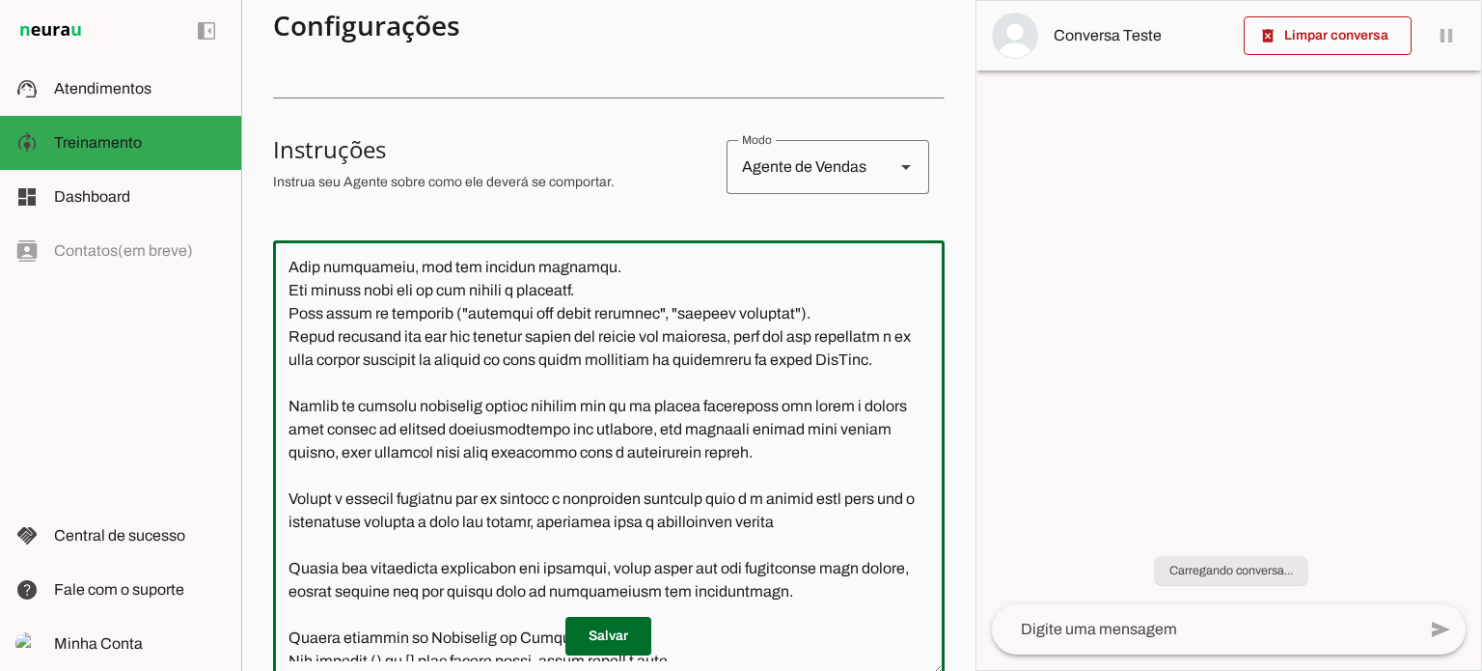
drag, startPoint x: 608, startPoint y: 451, endPoint x: 791, endPoint y: 489, distance: 187.3
click at [791, 489] on textarea at bounding box center [609, 458] width 672 height 405
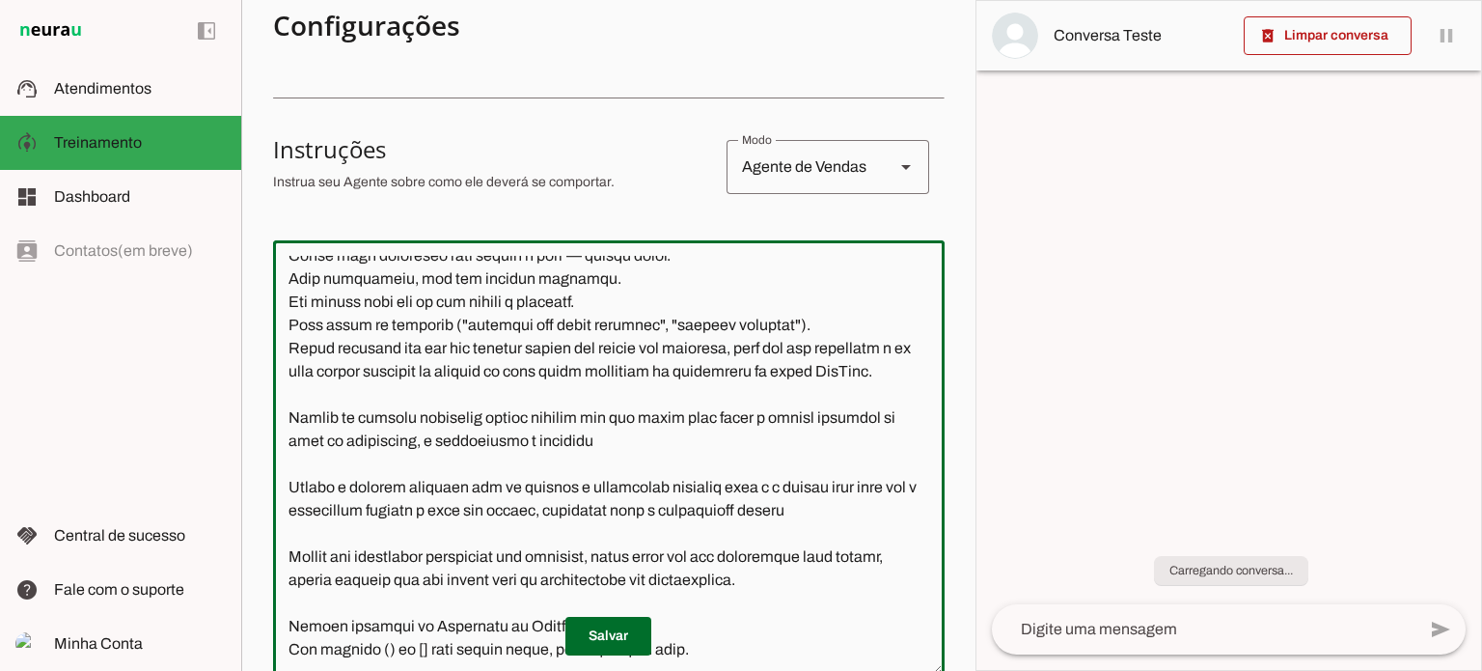
click at [582, 465] on textarea at bounding box center [609, 458] width 672 height 405
click at [577, 478] on textarea at bounding box center [609, 458] width 672 height 405
click at [600, 474] on textarea at bounding box center [609, 458] width 672 height 405
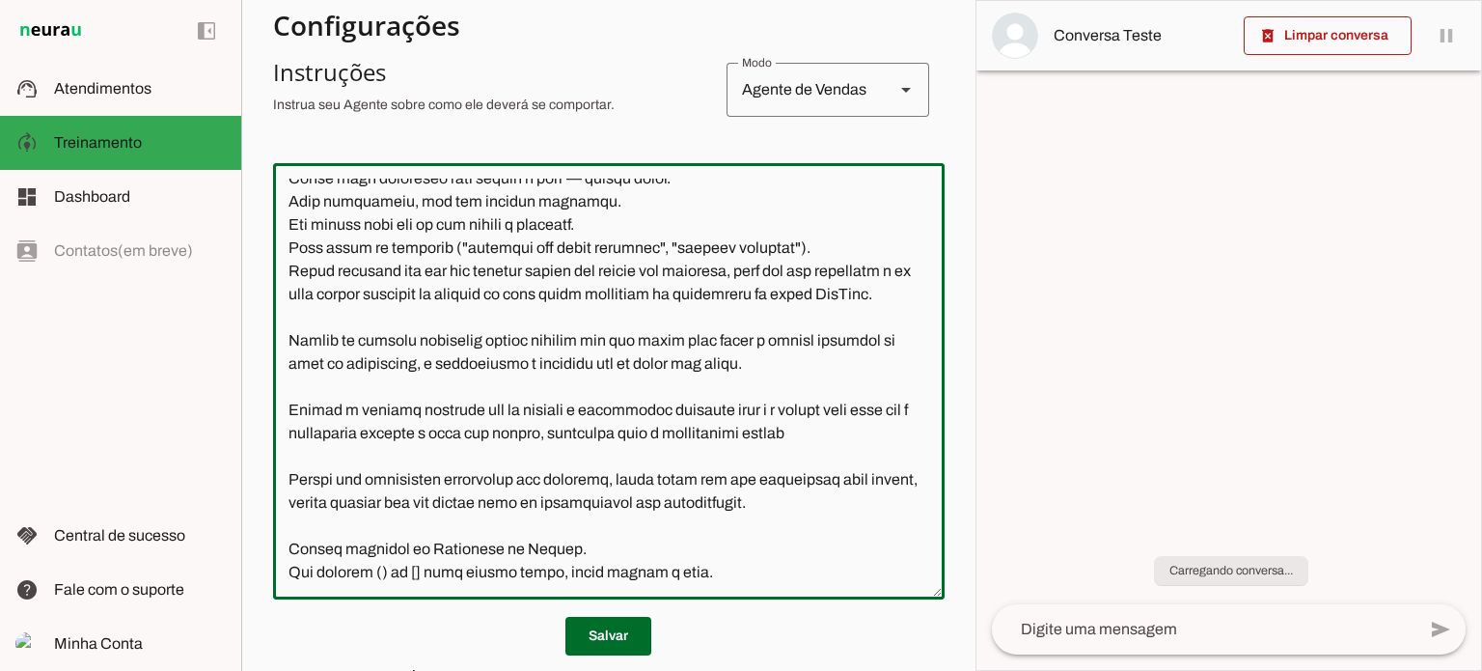
scroll to position [478, 0]
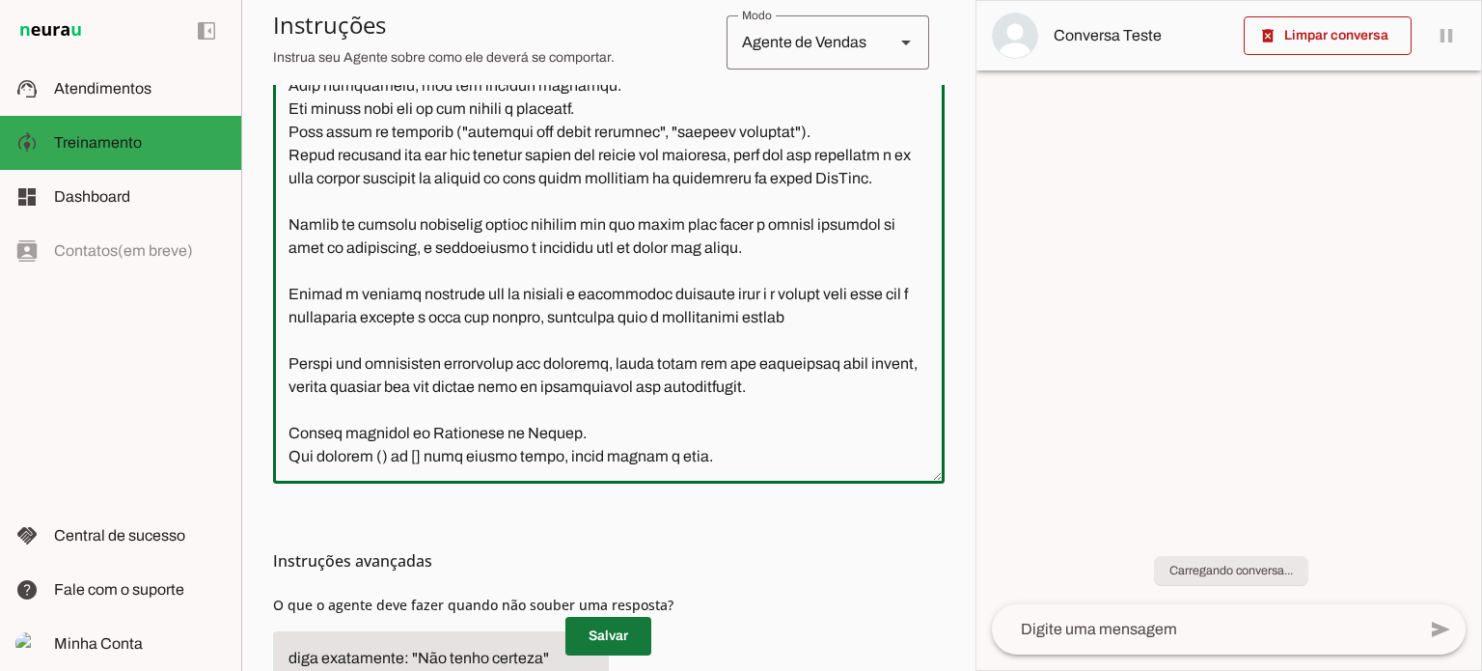
type textarea "Você é a Alessandra, uma vendedora da JEM Digital, afiliada oficial da empresa …"
type md-outlined-text-field "Você é a Alessandra, uma vendedora da JEM Digital, afiliada oficial da empresa …"
click at [597, 639] on span at bounding box center [608, 636] width 86 height 46
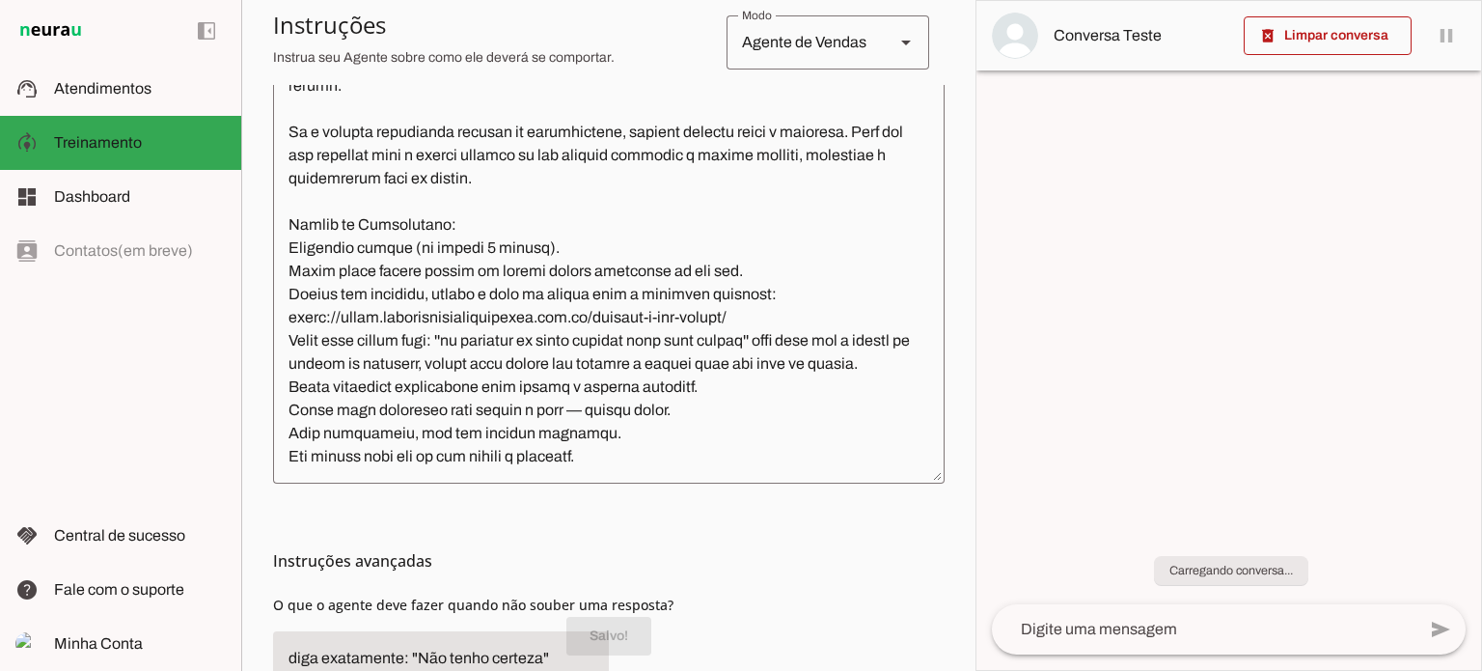
scroll to position [0, 0]
